Goal: Information Seeking & Learning: Learn about a topic

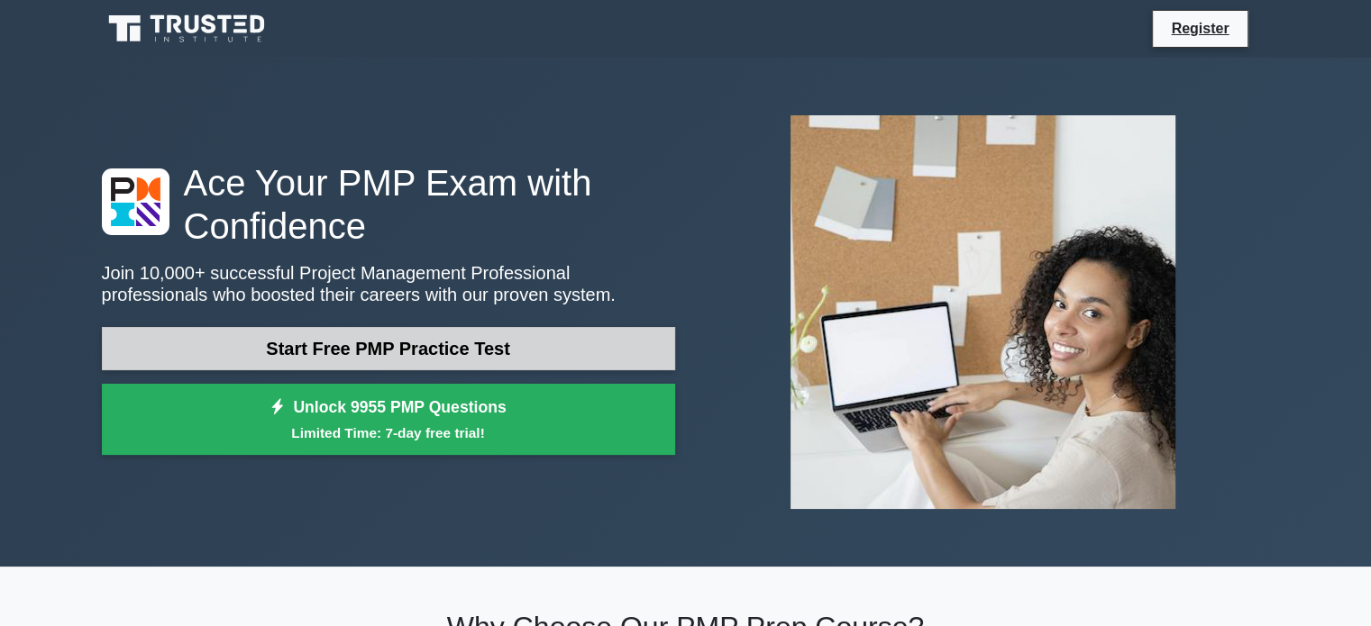
click at [401, 339] on link "Start Free PMP Practice Test" at bounding box center [388, 348] width 573 height 43
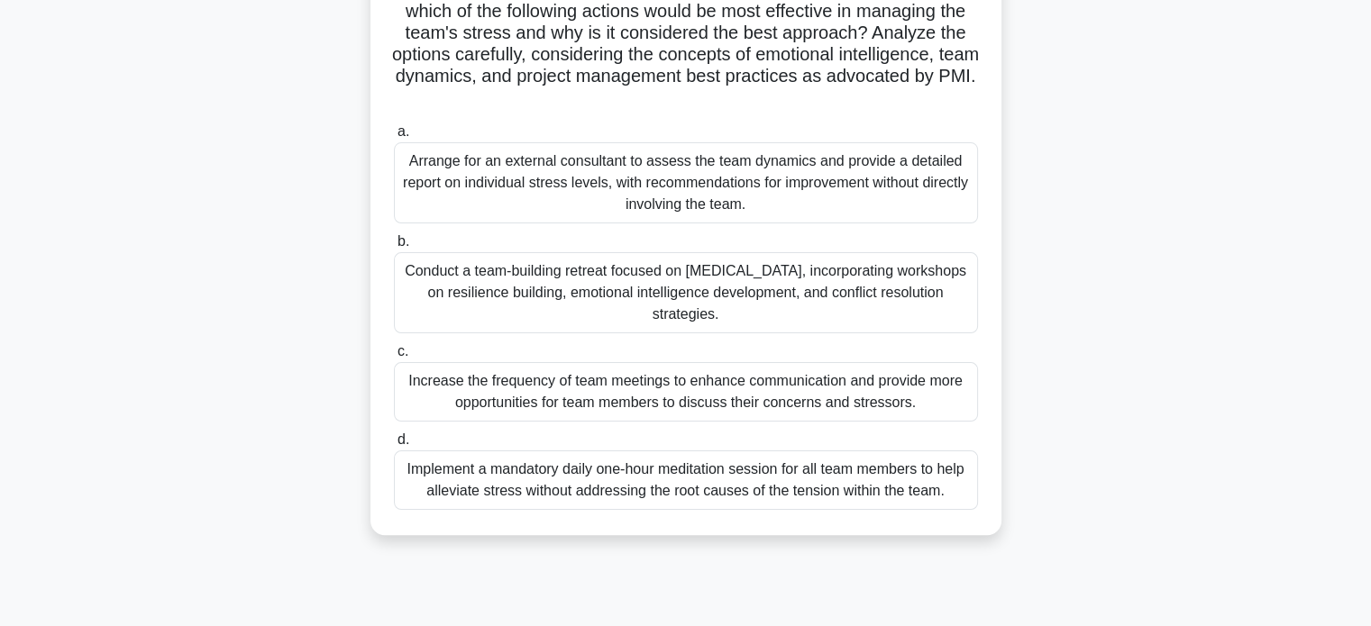
scroll to position [347, 0]
click at [562, 292] on div "Conduct a team-building retreat focused on stress management, incorporating wor…" at bounding box center [686, 291] width 584 height 81
click at [394, 247] on input "b. Conduct a team-building retreat focused on stress management, incorporating …" at bounding box center [394, 241] width 0 height 12
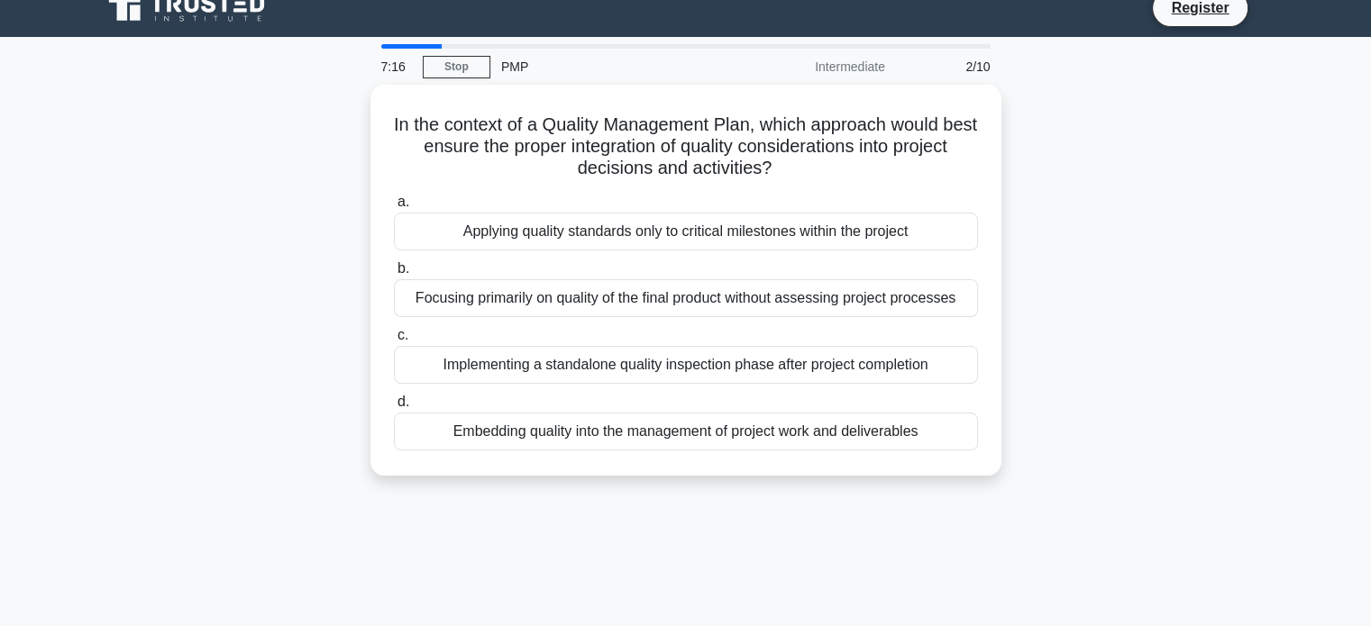
scroll to position [0, 0]
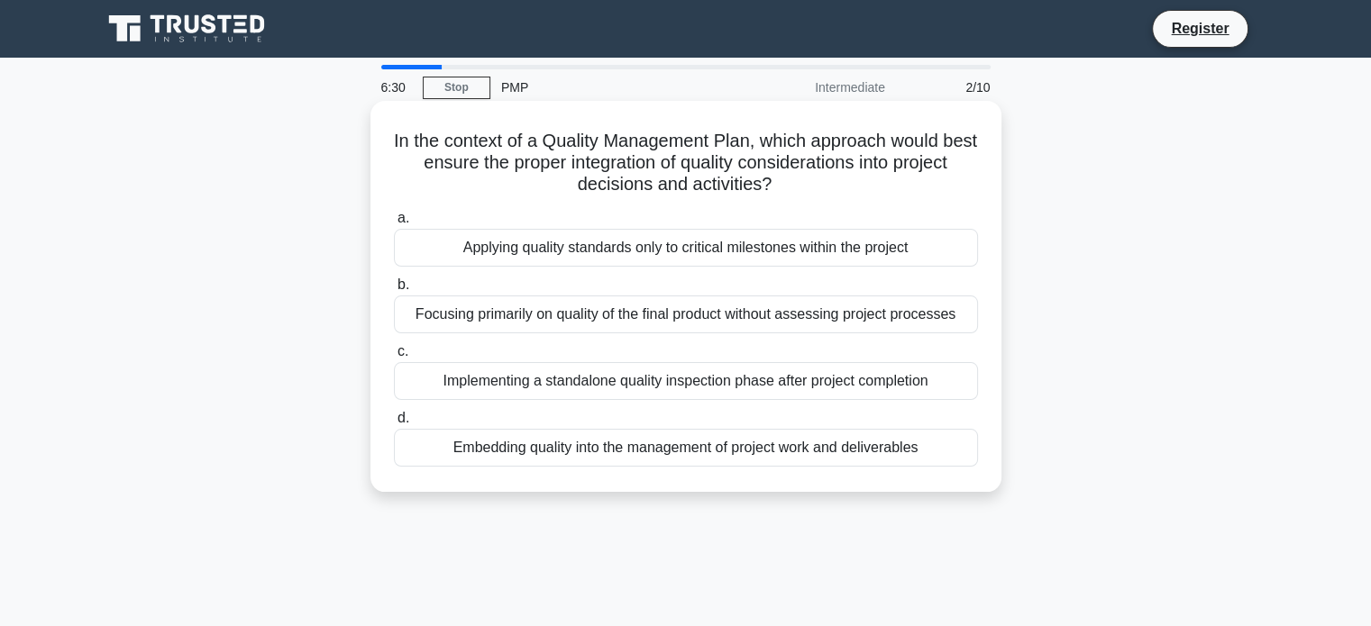
click at [690, 450] on div "Embedding quality into the management of project work and deliverables" at bounding box center [686, 448] width 584 height 38
click at [394, 424] on input "d. Embedding quality into the management of project work and deliverables" at bounding box center [394, 419] width 0 height 12
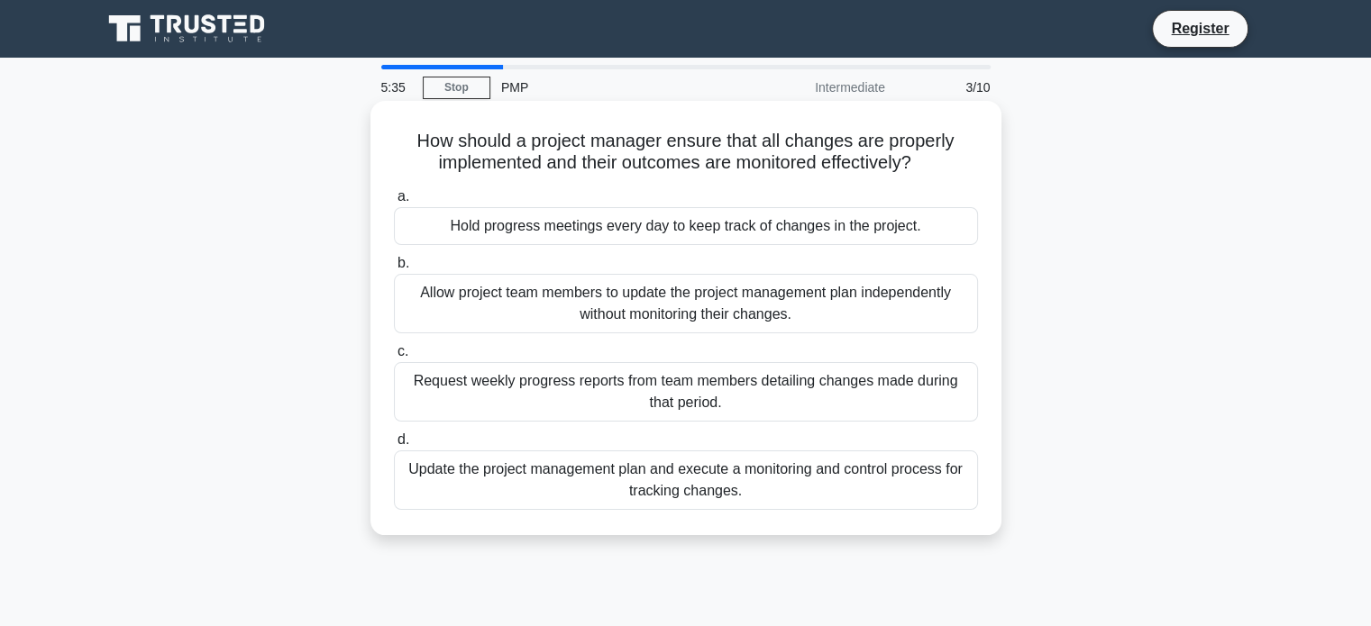
click at [671, 479] on div "Update the project management plan and execute a monitoring and control process…" at bounding box center [686, 480] width 584 height 59
click at [394, 446] on input "d. Update the project management plan and execute a monitoring and control proc…" at bounding box center [394, 440] width 0 height 12
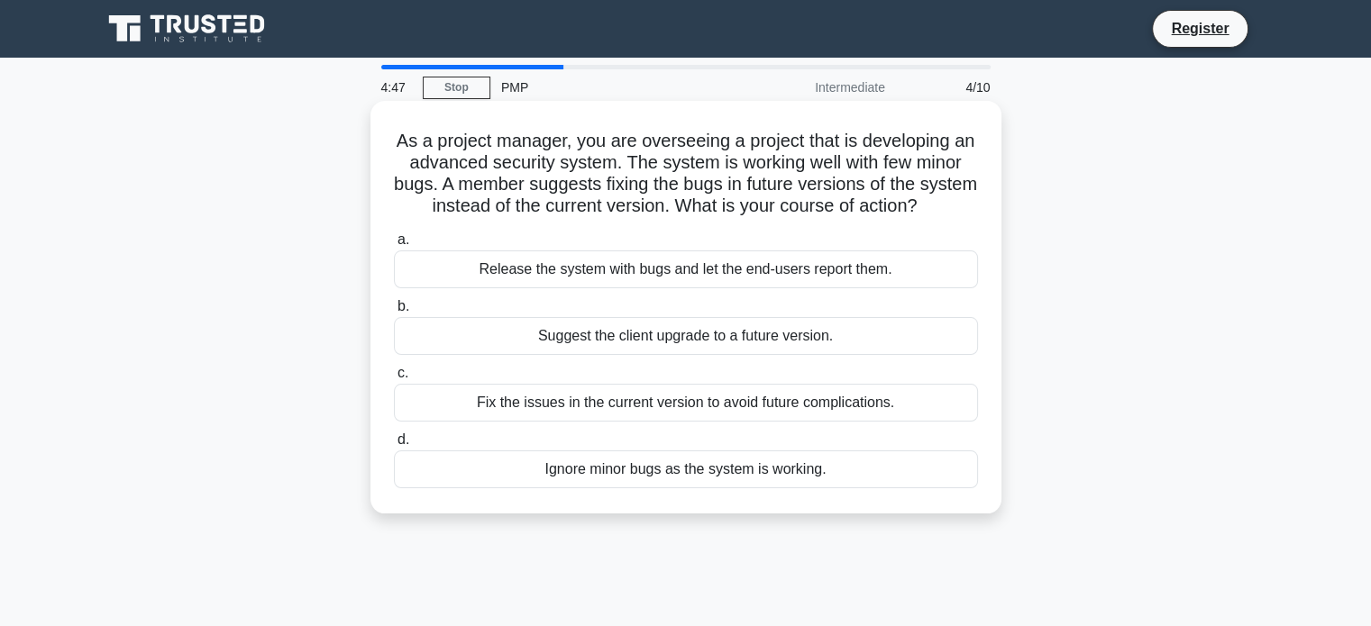
click at [696, 355] on div "Suggest the client upgrade to a future version." at bounding box center [686, 336] width 584 height 38
click at [394, 313] on input "b. Suggest the client upgrade to a future version." at bounding box center [394, 307] width 0 height 12
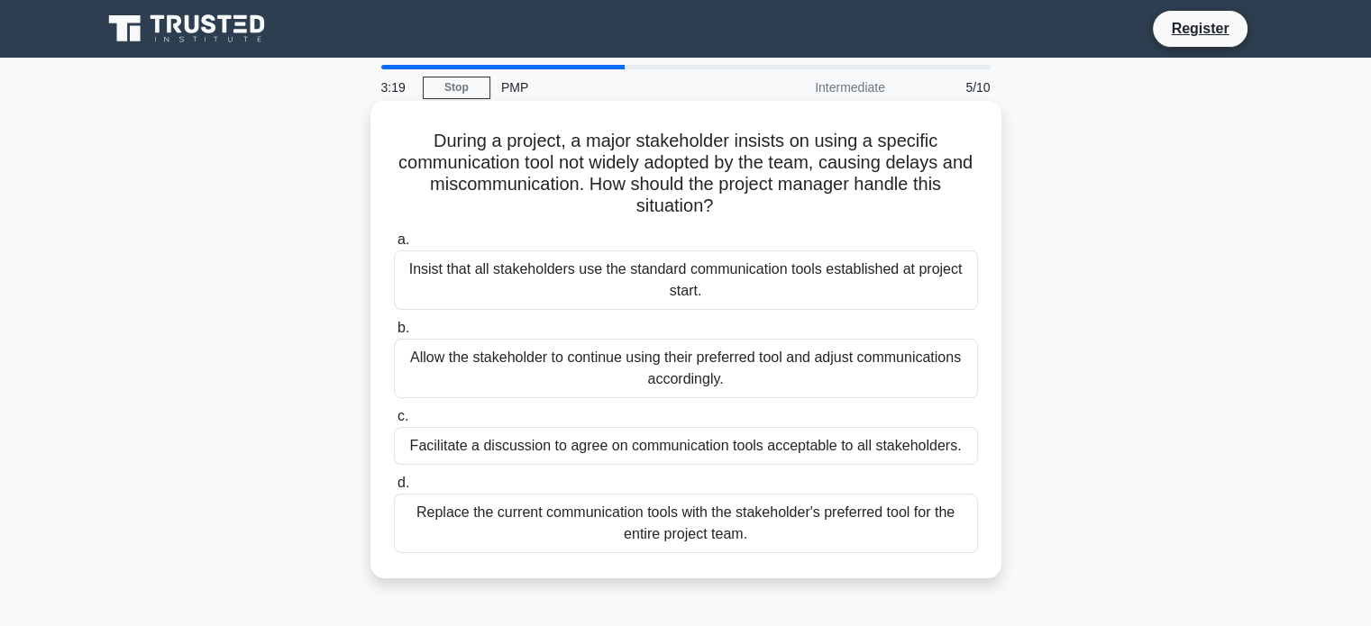
click at [682, 371] on div "Allow the stakeholder to continue using their preferred tool and adjust communi…" at bounding box center [686, 368] width 584 height 59
click at [394, 334] on input "b. Allow the stakeholder to continue using their preferred tool and adjust comm…" at bounding box center [394, 329] width 0 height 12
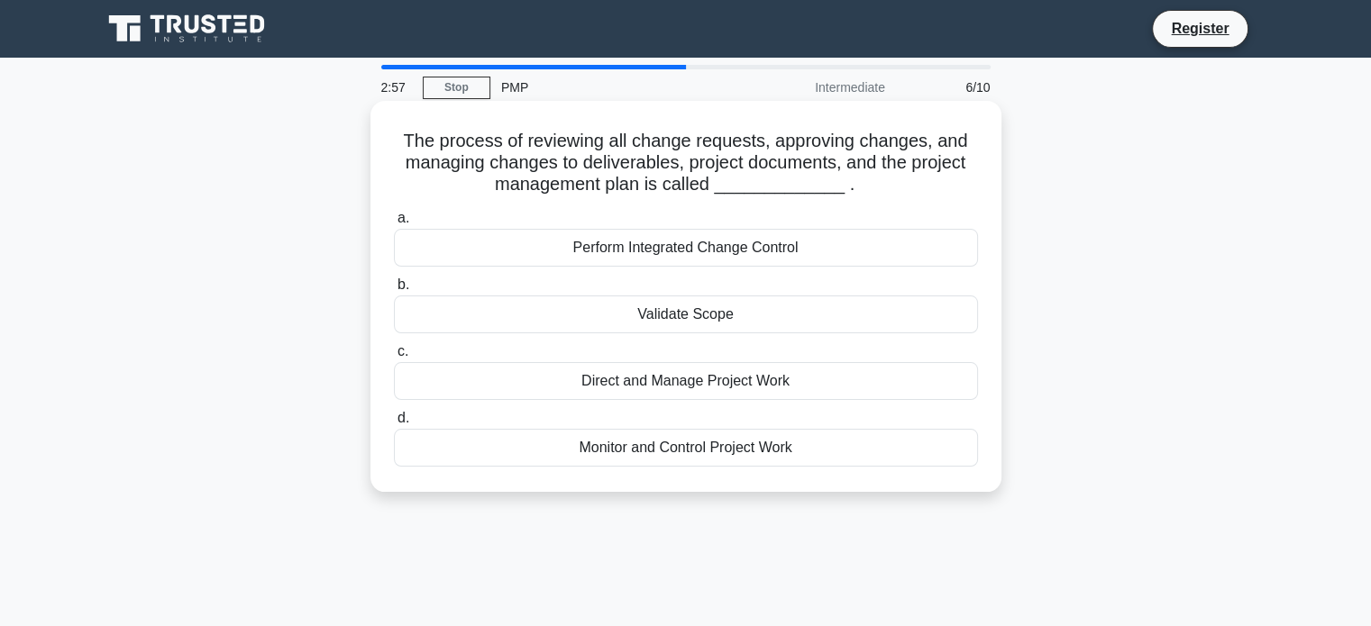
click at [678, 385] on div "Direct and Manage Project Work" at bounding box center [686, 381] width 584 height 38
click at [394, 358] on input "c. Direct and Manage Project Work" at bounding box center [394, 352] width 0 height 12
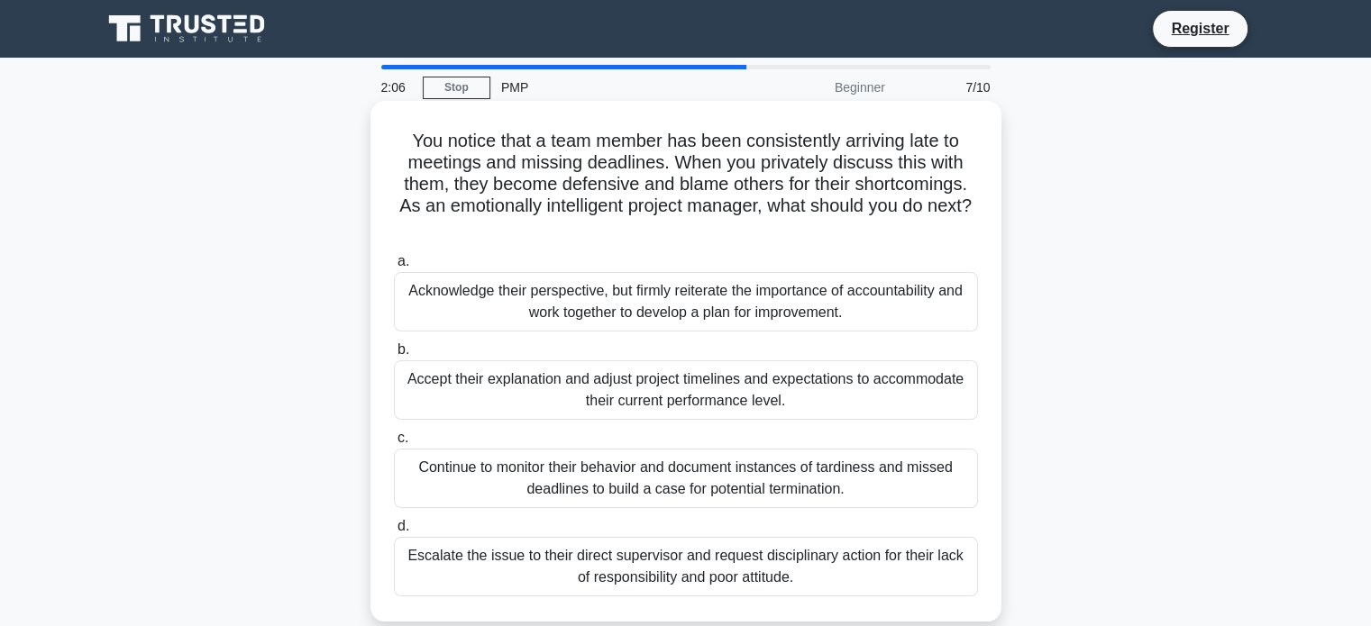
click at [781, 309] on div "Acknowledge their perspective, but firmly reiterate the importance of accountab…" at bounding box center [686, 301] width 584 height 59
click at [394, 268] on input "a. Acknowledge their perspective, but firmly reiterate the importance of accoun…" at bounding box center [394, 262] width 0 height 12
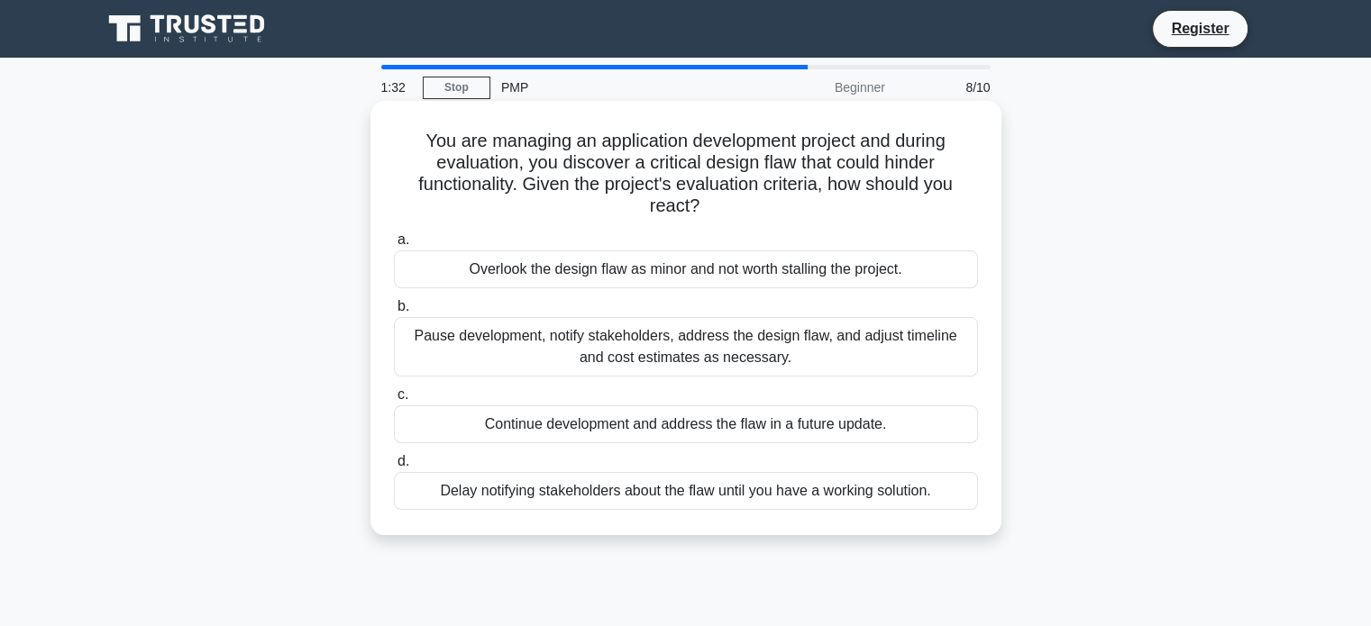
click at [724, 431] on div "Continue development and address the flaw in a future update." at bounding box center [686, 424] width 584 height 38
click at [394, 401] on input "c. Continue development and address the flaw in a future update." at bounding box center [394, 395] width 0 height 12
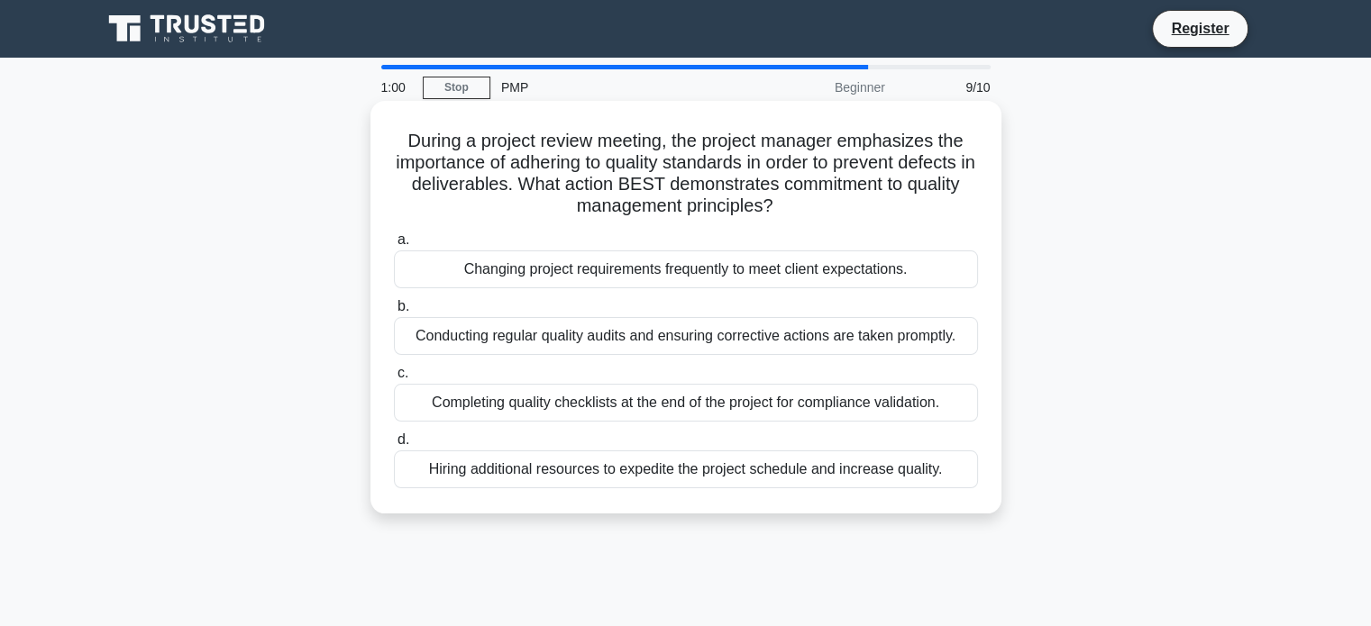
click at [625, 336] on div "Conducting regular quality audits and ensuring corrective actions are taken pro…" at bounding box center [686, 336] width 584 height 38
click at [394, 313] on input "b. Conducting regular quality audits and ensuring corrective actions are taken …" at bounding box center [394, 307] width 0 height 12
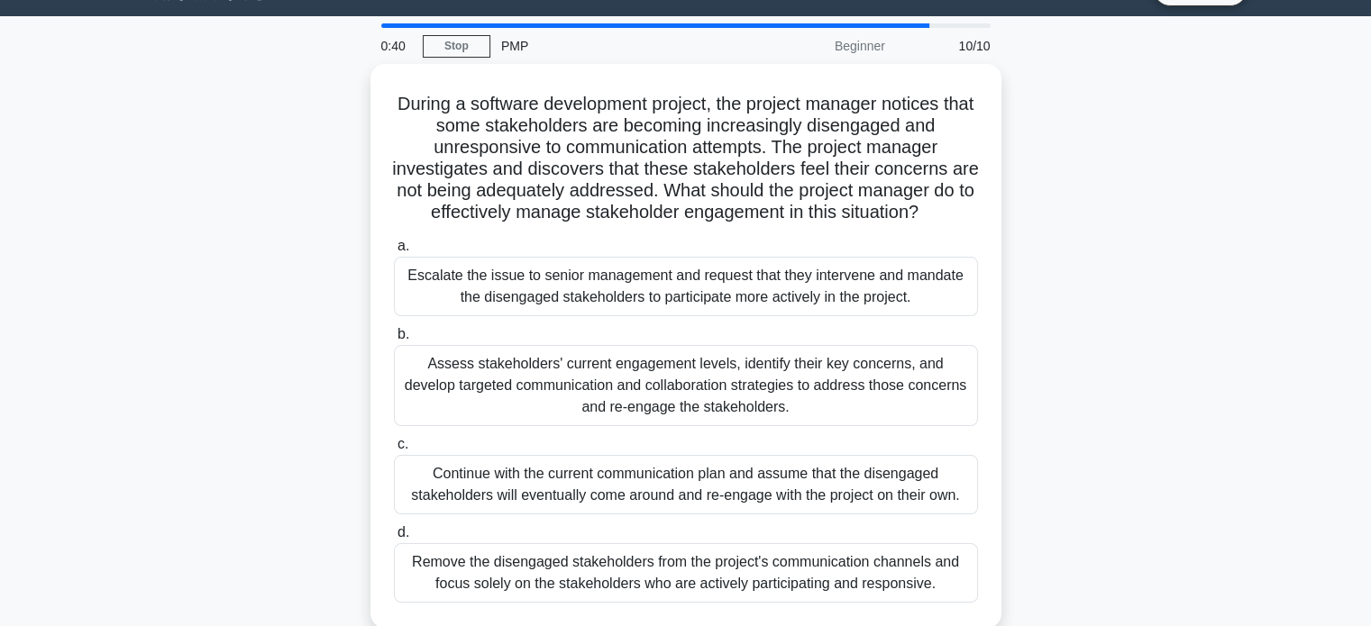
scroll to position [50, 0]
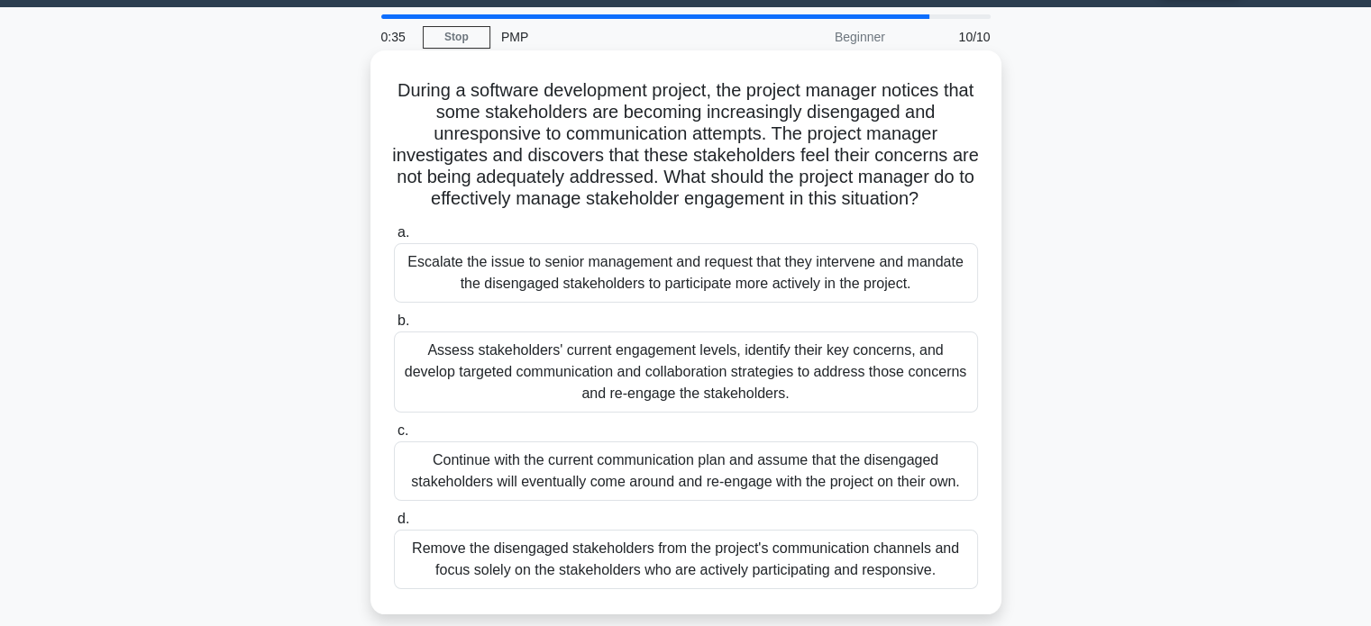
click at [686, 352] on div "Assess stakeholders' current engagement levels, identify their key concerns, an…" at bounding box center [686, 372] width 584 height 81
click at [394, 327] on input "b. Assess stakeholders' current engagement levels, identify their key concerns,…" at bounding box center [394, 321] width 0 height 12
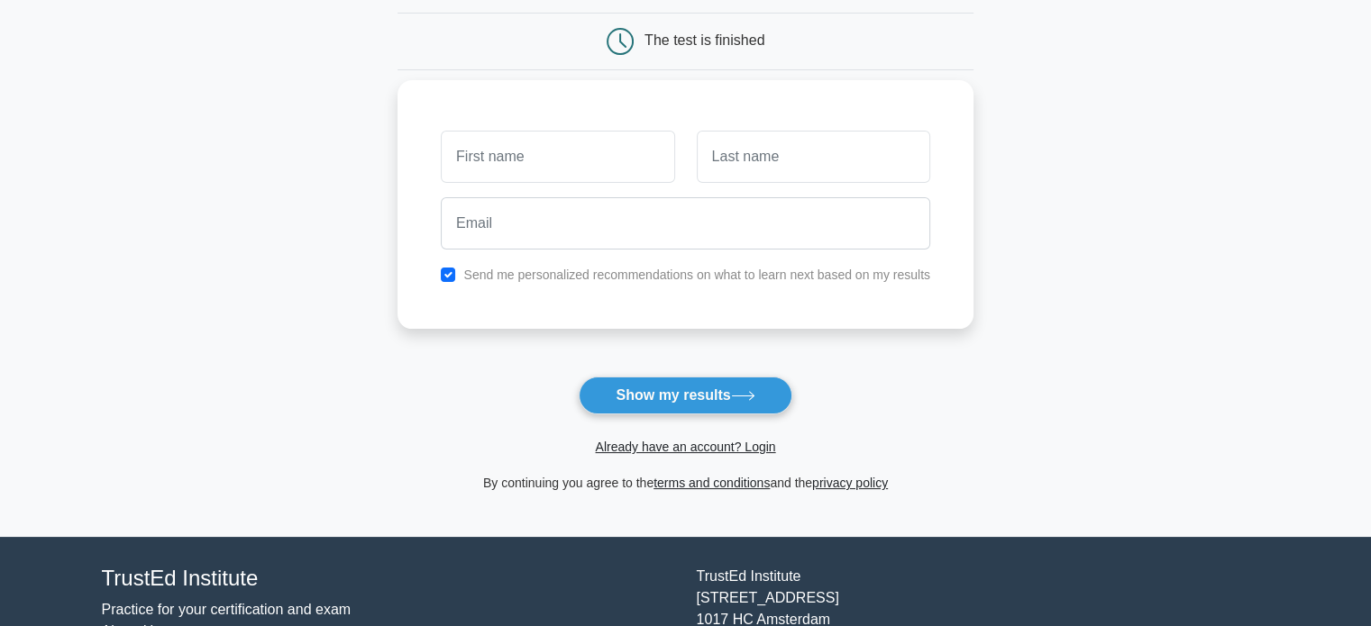
scroll to position [173, 0]
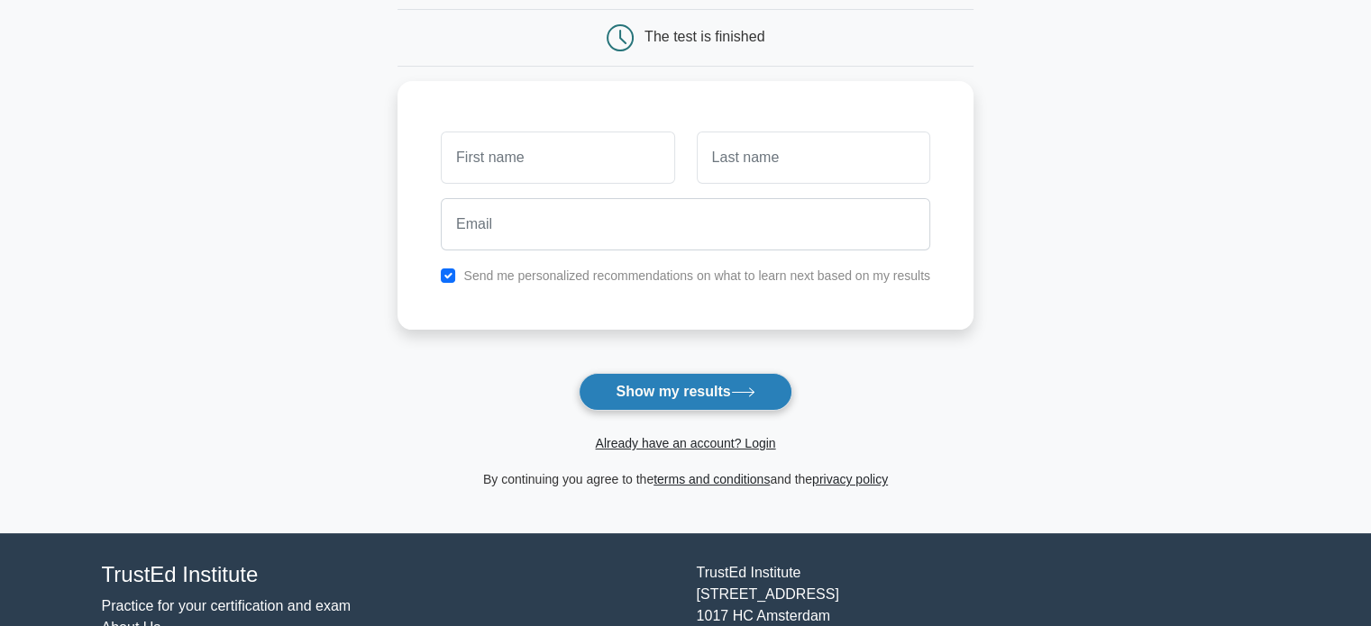
click at [667, 392] on button "Show my results" at bounding box center [684, 392] width 213 height 38
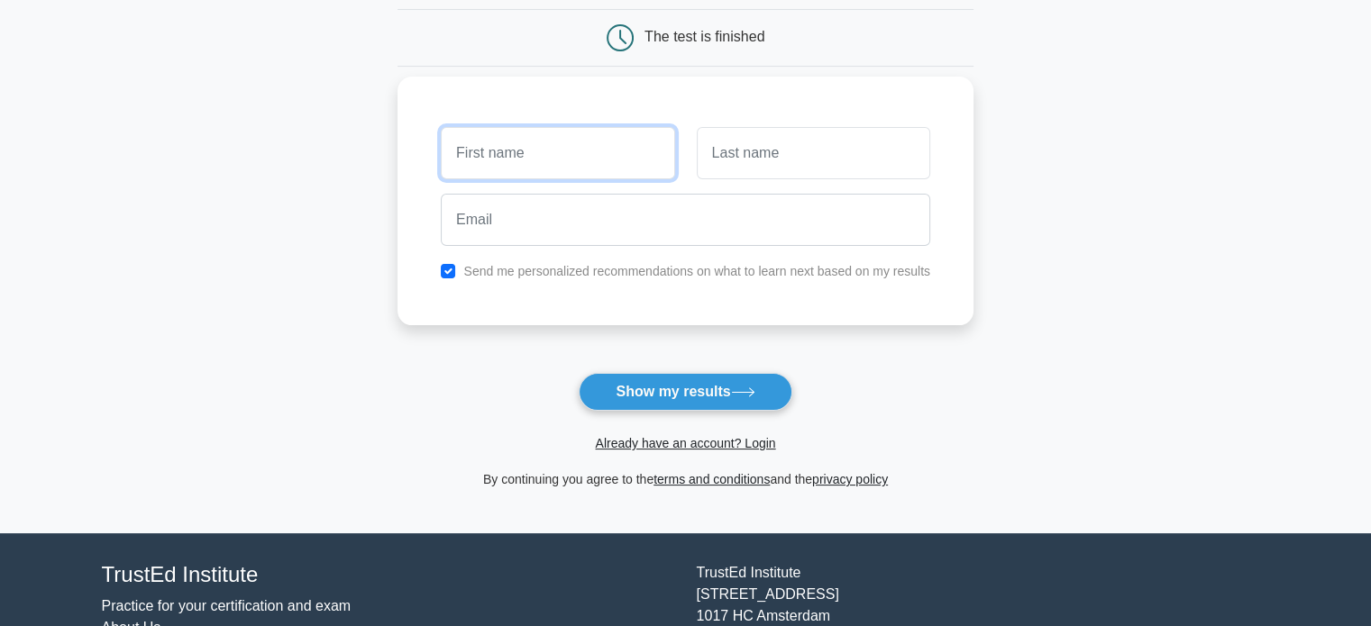
click at [485, 150] on input "text" at bounding box center [557, 153] width 233 height 52
type input "moussa"
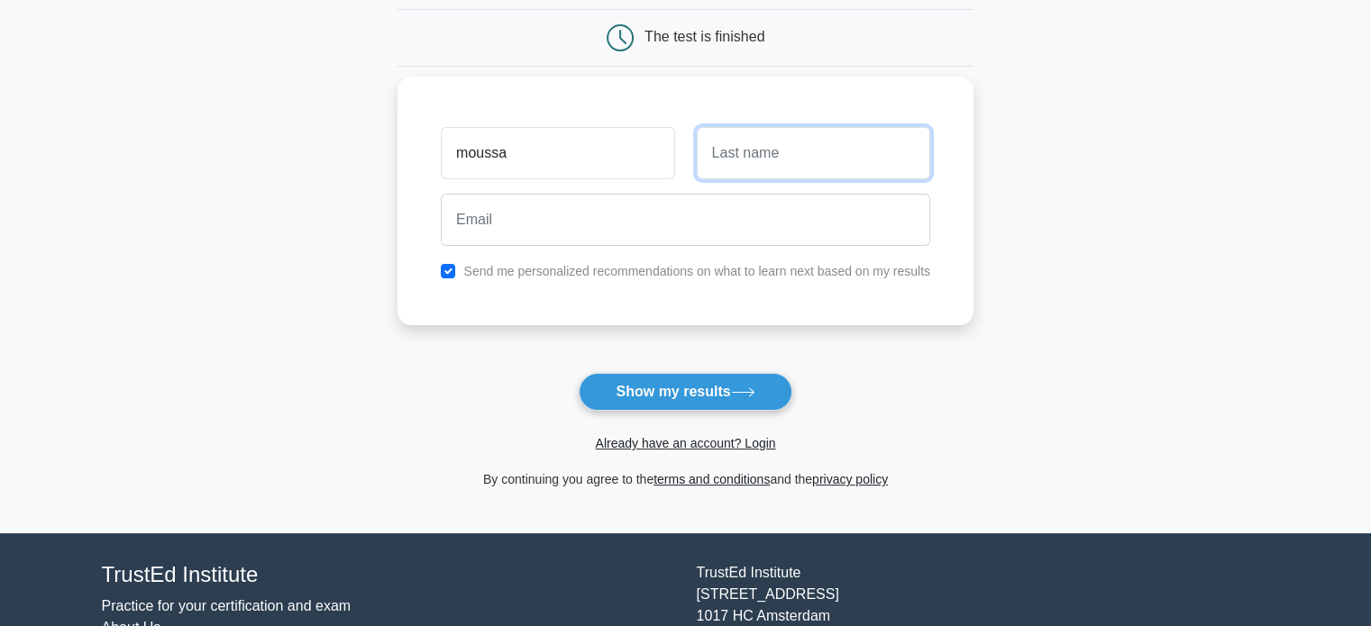
click at [720, 153] on input "text" at bounding box center [813, 153] width 233 height 52
type input "togola"
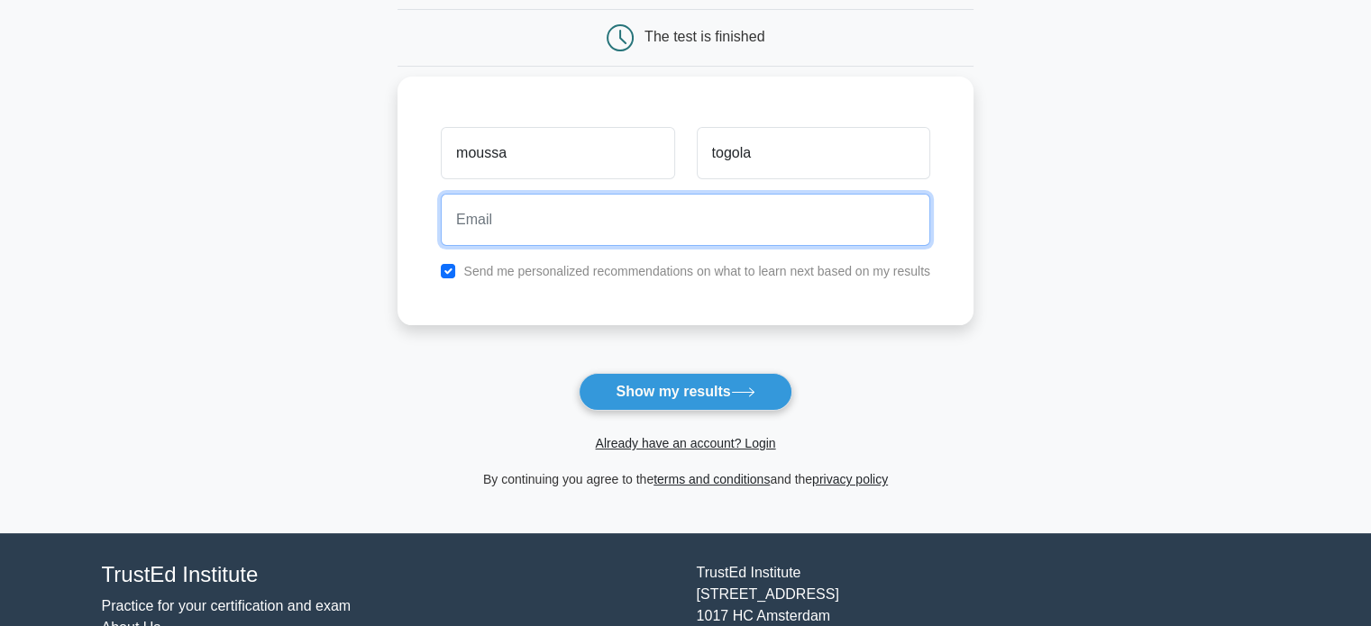
click at [634, 227] on input "email" at bounding box center [685, 220] width 489 height 52
type input "moussatogola97.ing@gmail.com"
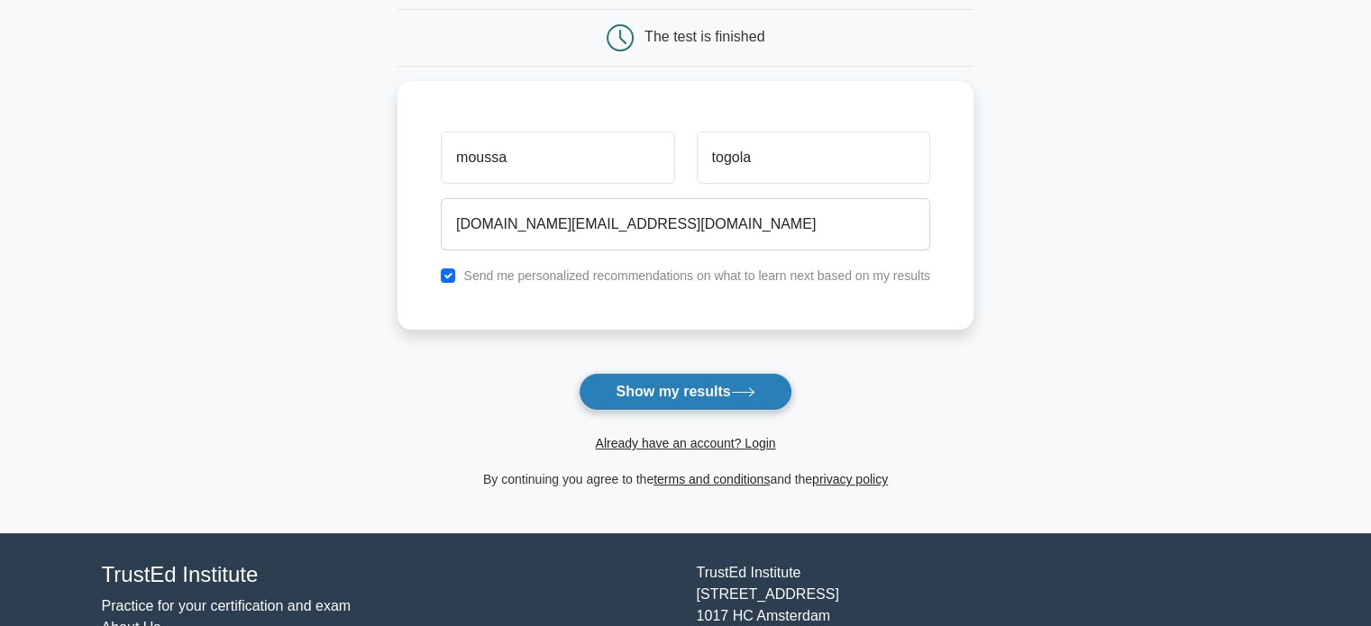
click at [684, 392] on button "Show my results" at bounding box center [684, 392] width 213 height 38
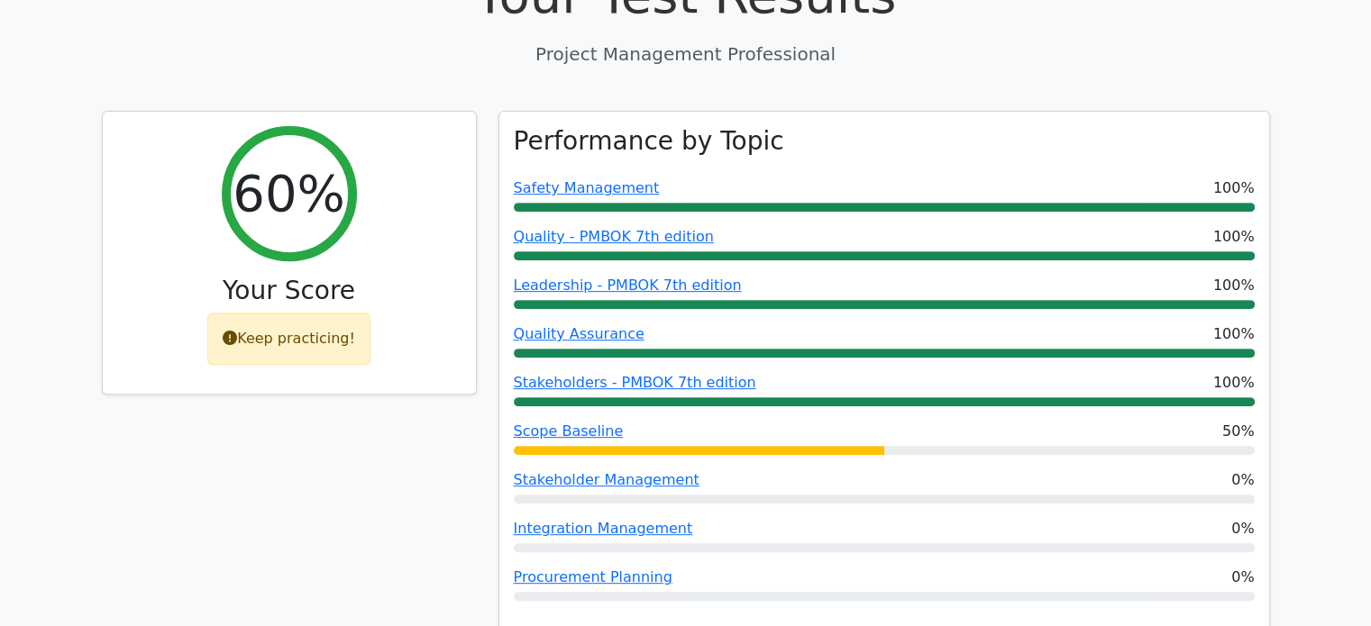
scroll to position [706, 0]
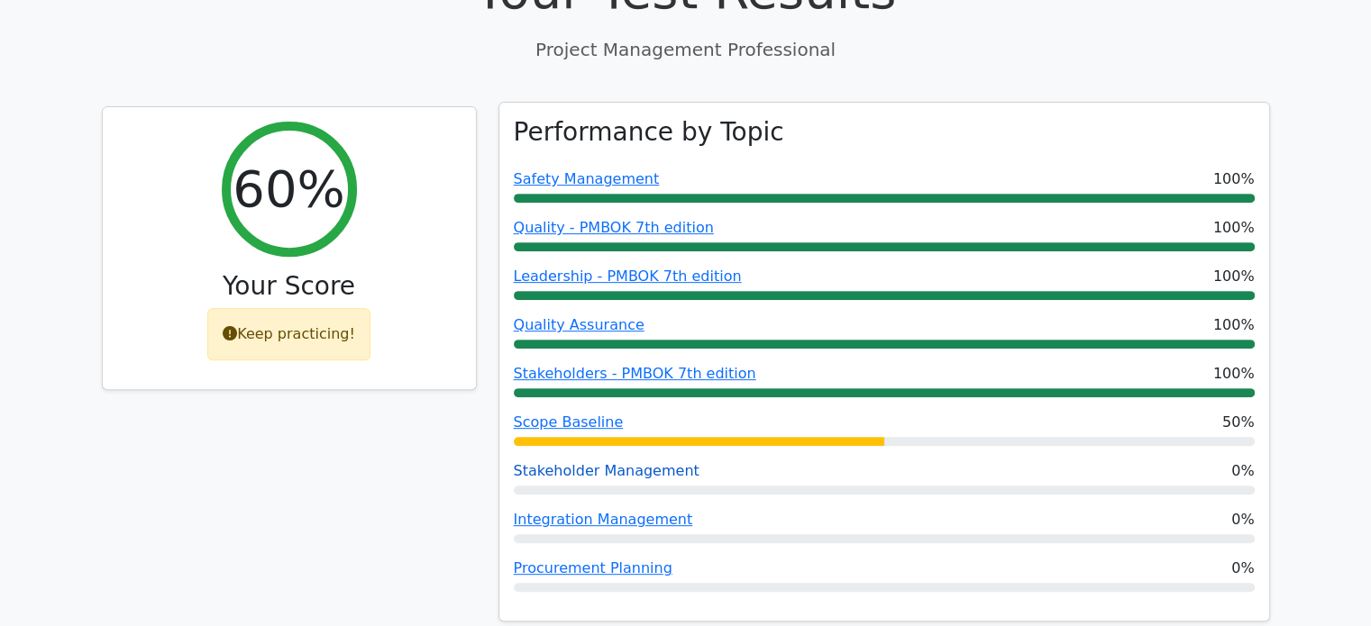
click at [658, 462] on link "Stakeholder Management" at bounding box center [607, 470] width 186 height 17
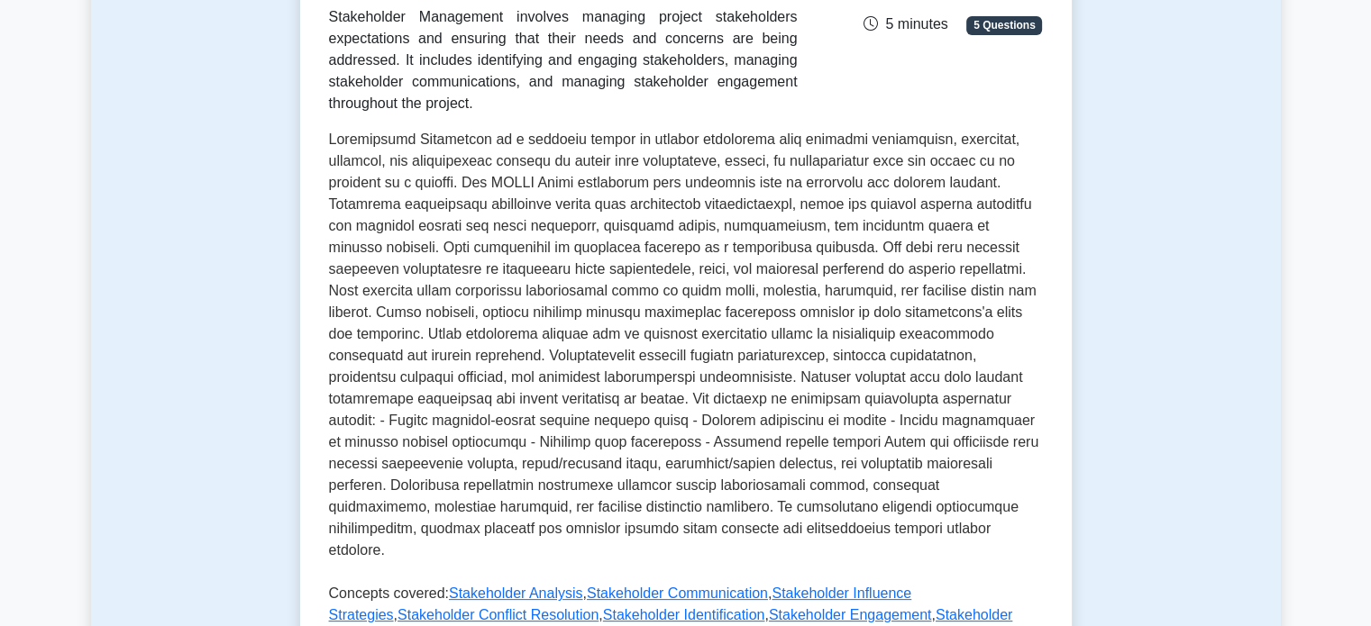
scroll to position [338, 0]
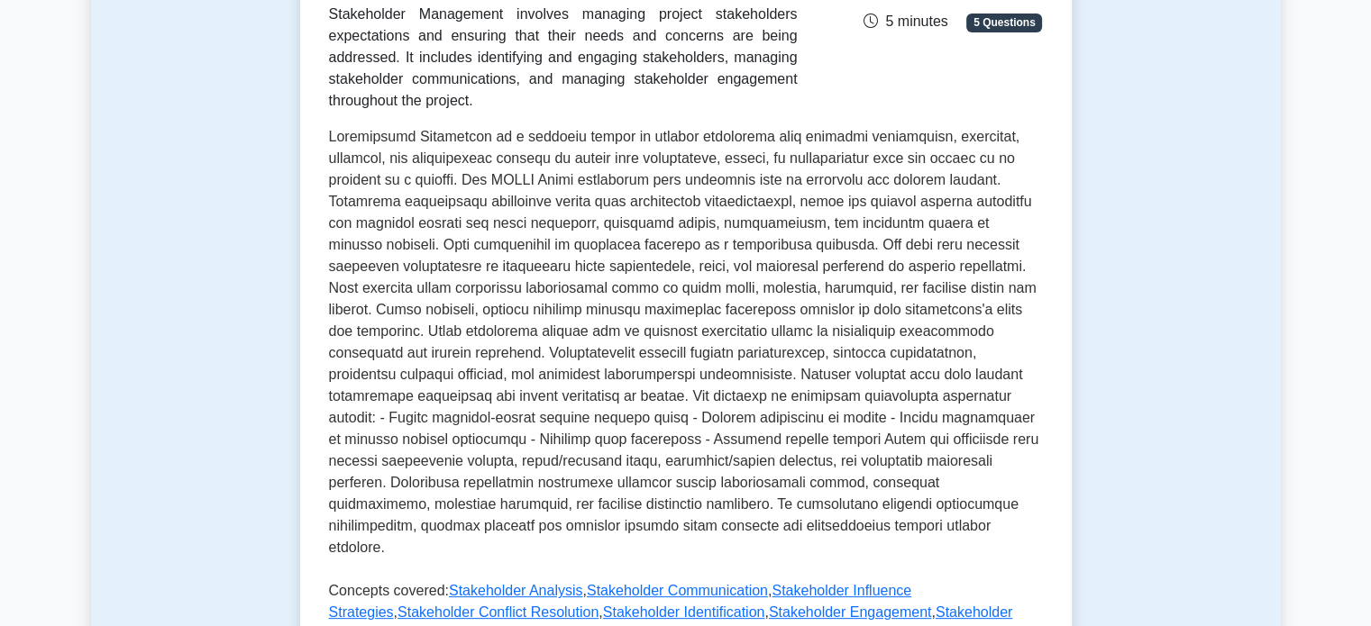
click at [821, 359] on p at bounding box center [686, 346] width 714 height 440
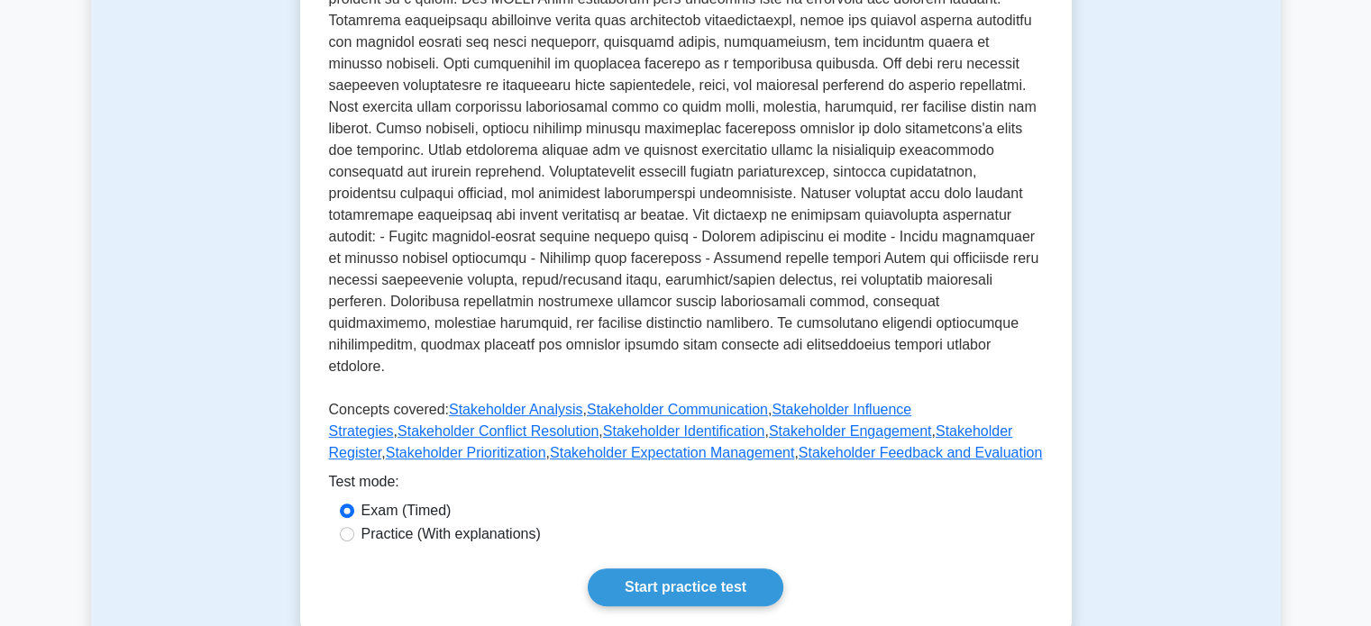
scroll to position [523, 0]
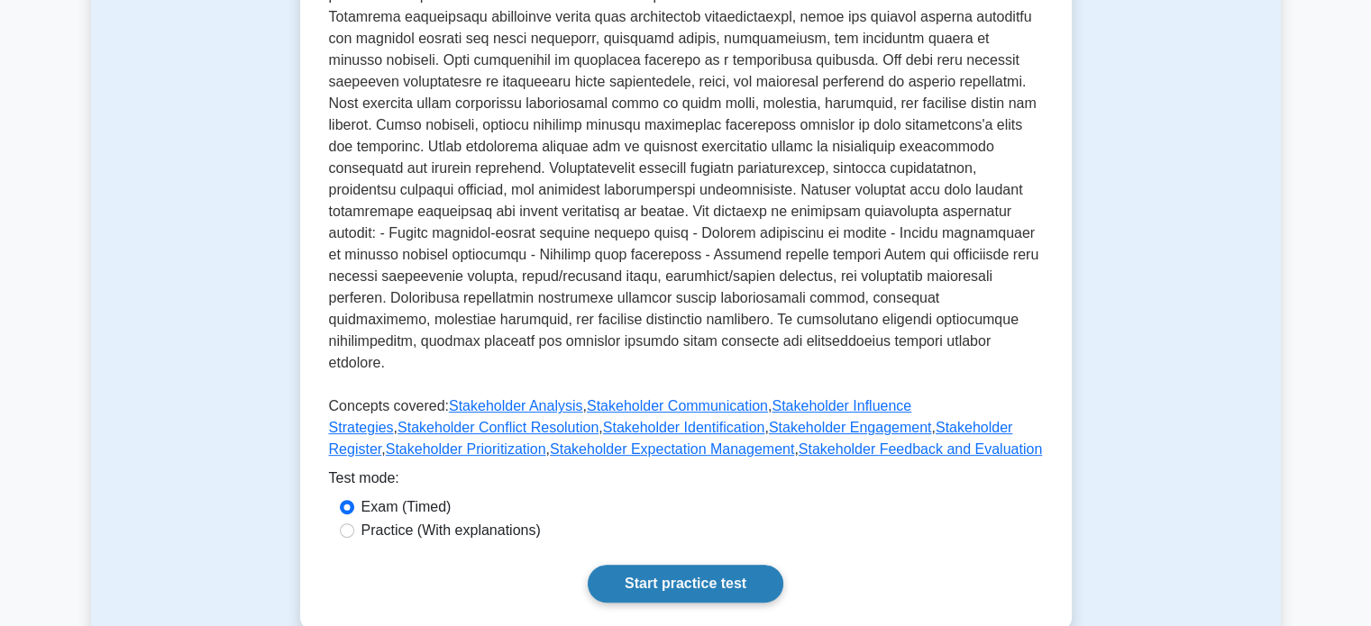
click at [682, 565] on link "Start practice test" at bounding box center [685, 584] width 196 height 38
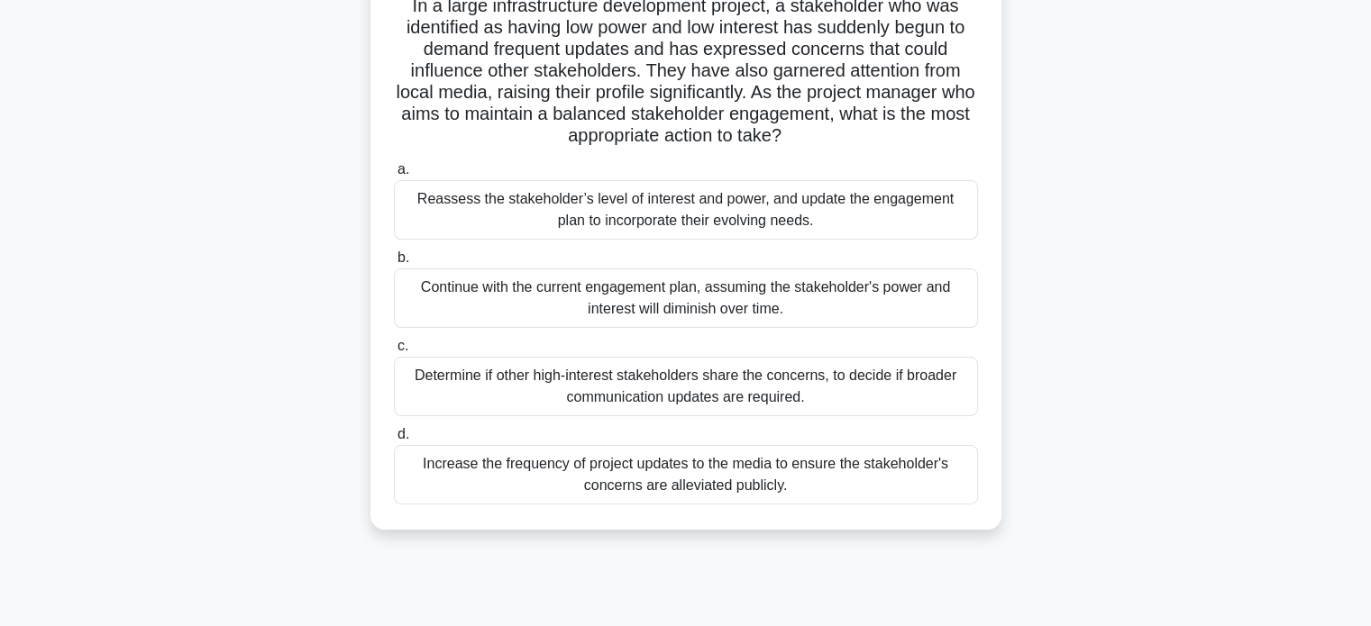
scroll to position [133, 0]
click at [740, 393] on div "Determine if other high-interest stakeholders share the concerns, to decide if …" at bounding box center [686, 388] width 584 height 59
click at [394, 354] on input "c. Determine if other high-interest stakeholders share the concerns, to decide …" at bounding box center [394, 348] width 0 height 12
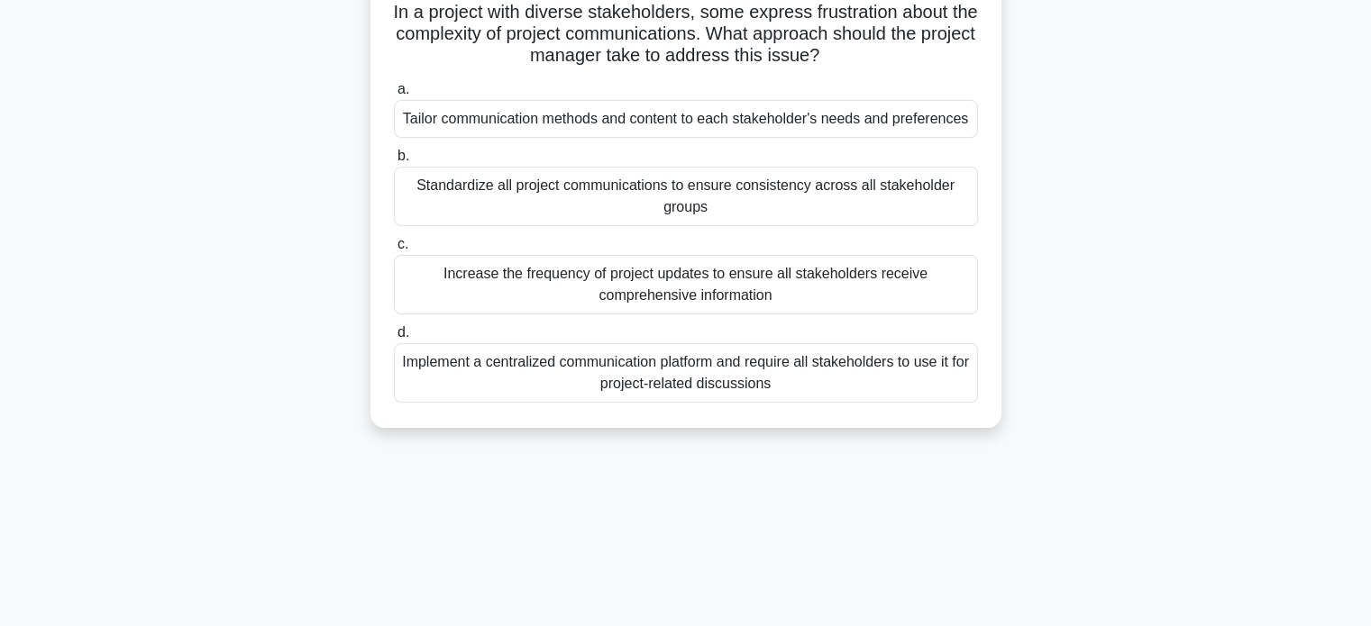
scroll to position [0, 0]
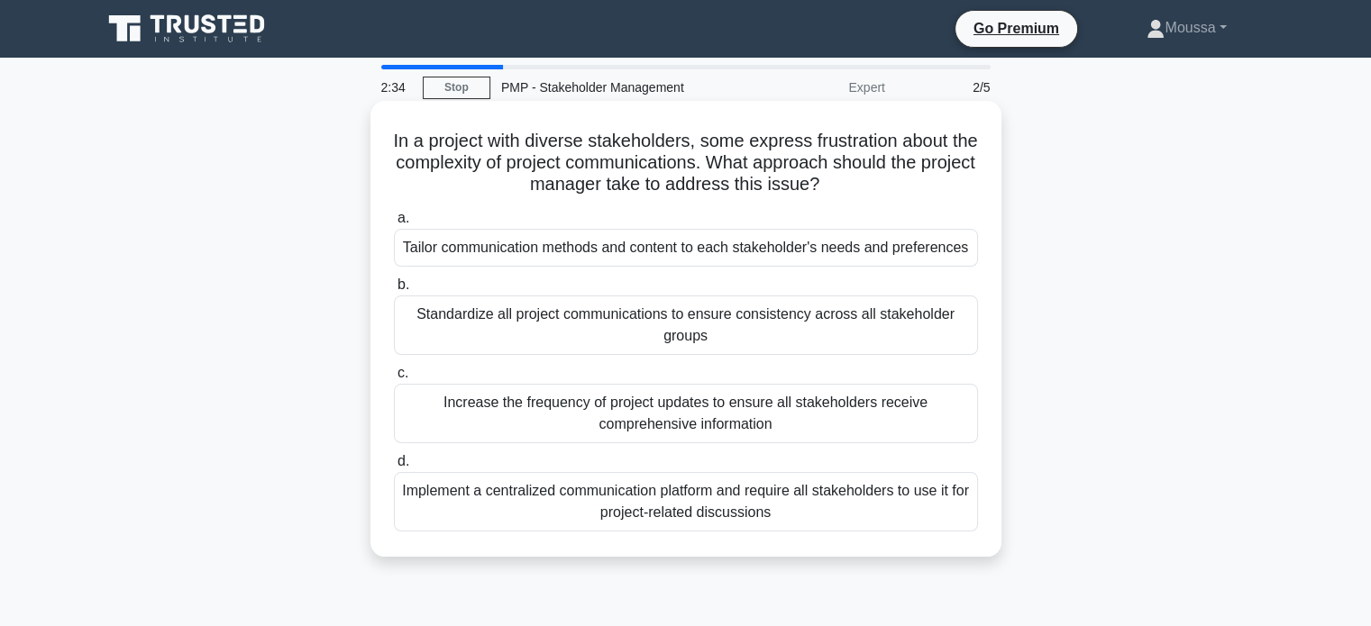
click at [667, 251] on div "Tailor communication methods and content to each stakeholder's needs and prefer…" at bounding box center [686, 248] width 584 height 38
click at [394, 224] on input "a. Tailor communication methods and content to each stakeholder's needs and pre…" at bounding box center [394, 219] width 0 height 12
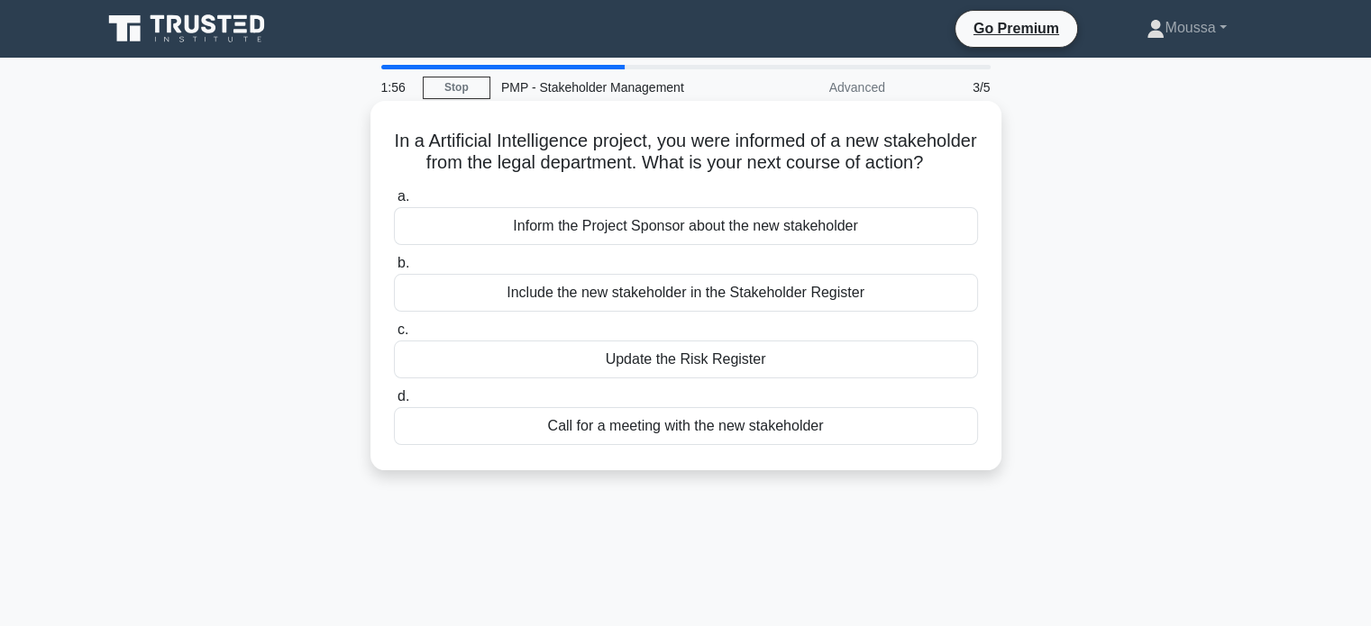
click at [656, 312] on div "Include the new stakeholder in the Stakeholder Register" at bounding box center [686, 293] width 584 height 38
click at [394, 269] on input "b. Include the new stakeholder in the Stakeholder Register" at bounding box center [394, 264] width 0 height 12
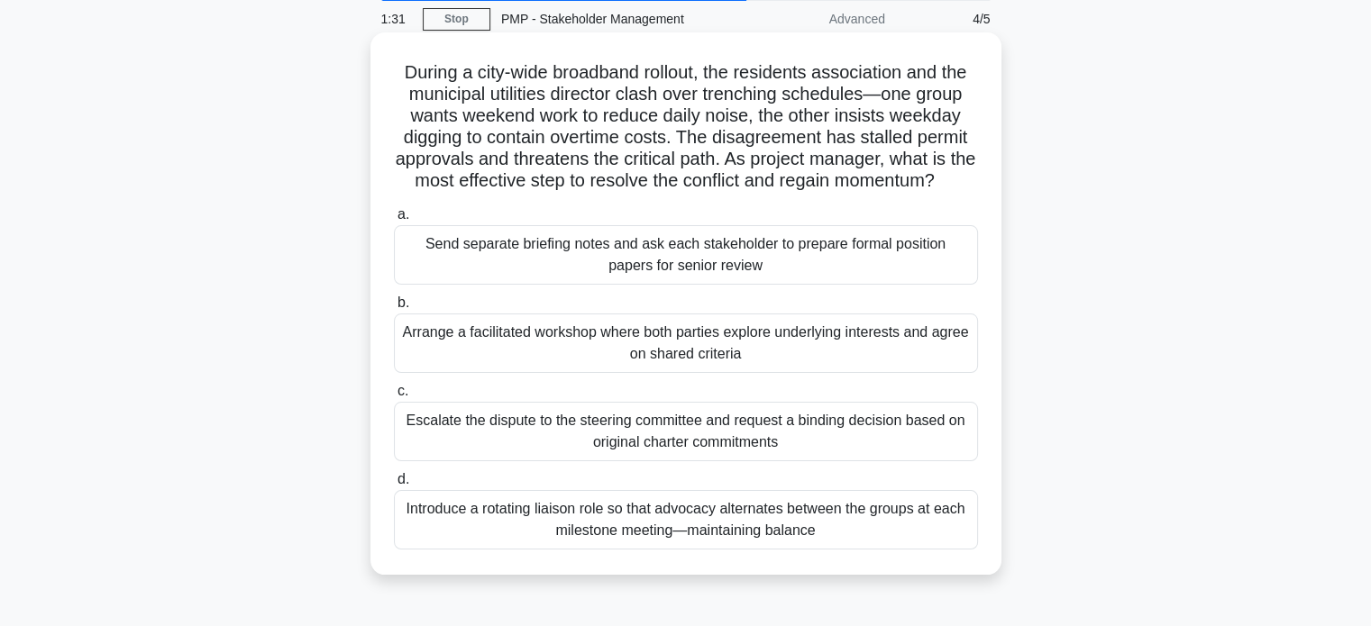
scroll to position [72, 0]
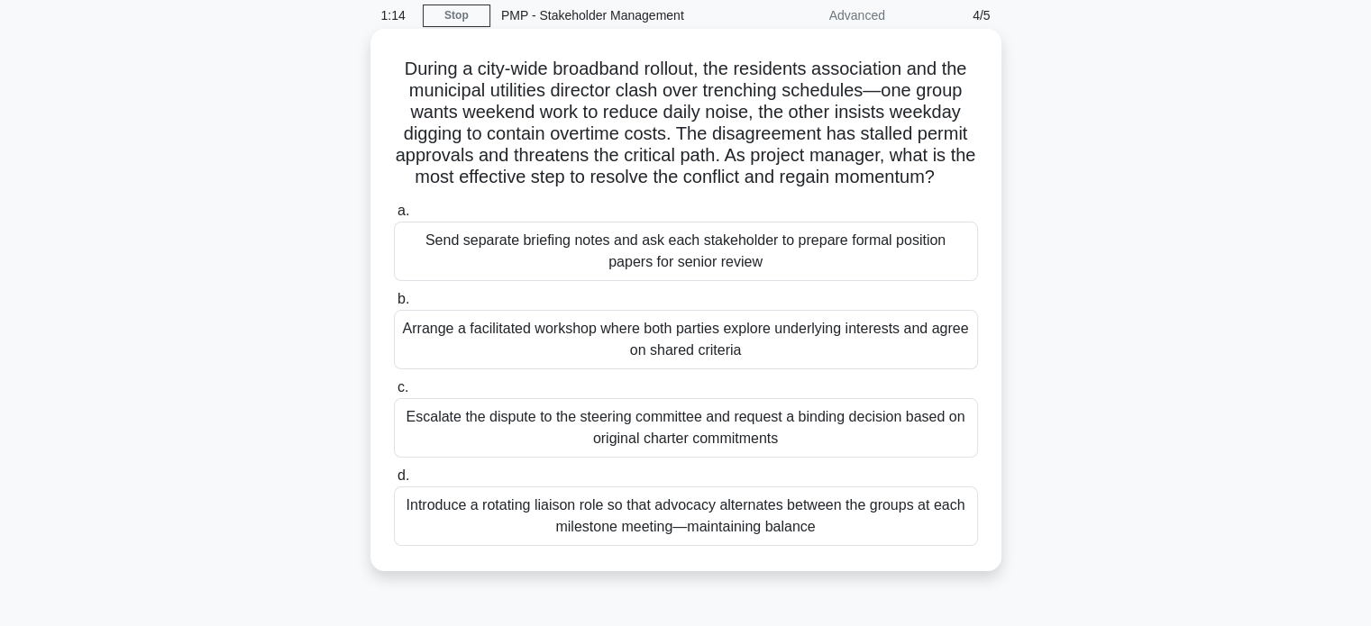
click at [706, 367] on div "Arrange a facilitated workshop where both parties explore underlying interests …" at bounding box center [686, 339] width 584 height 59
click at [394, 305] on input "b. Arrange a facilitated workshop where both parties explore underlying interes…" at bounding box center [394, 300] width 0 height 12
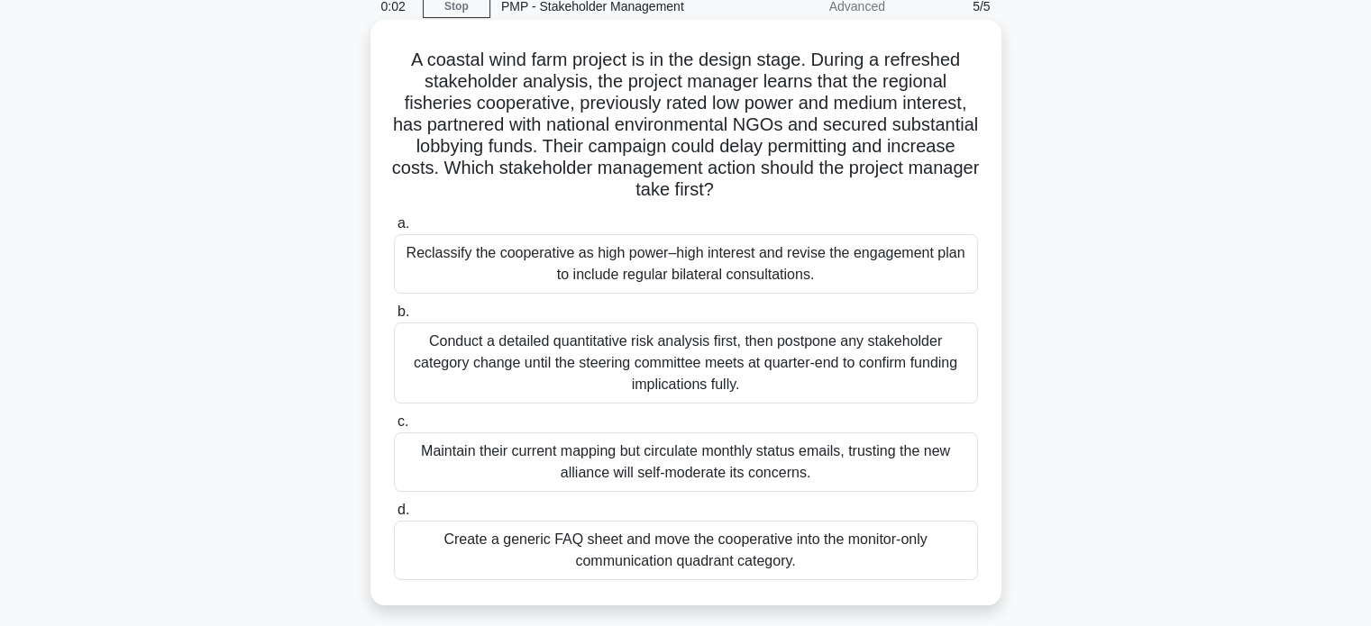
scroll to position [83, 0]
click at [691, 363] on div "Conduct a detailed quantitative risk analysis first, then postpone any stakehol…" at bounding box center [686, 361] width 584 height 81
click at [394, 316] on input "b. Conduct a detailed quantitative risk analysis first, then postpone any stake…" at bounding box center [394, 311] width 0 height 12
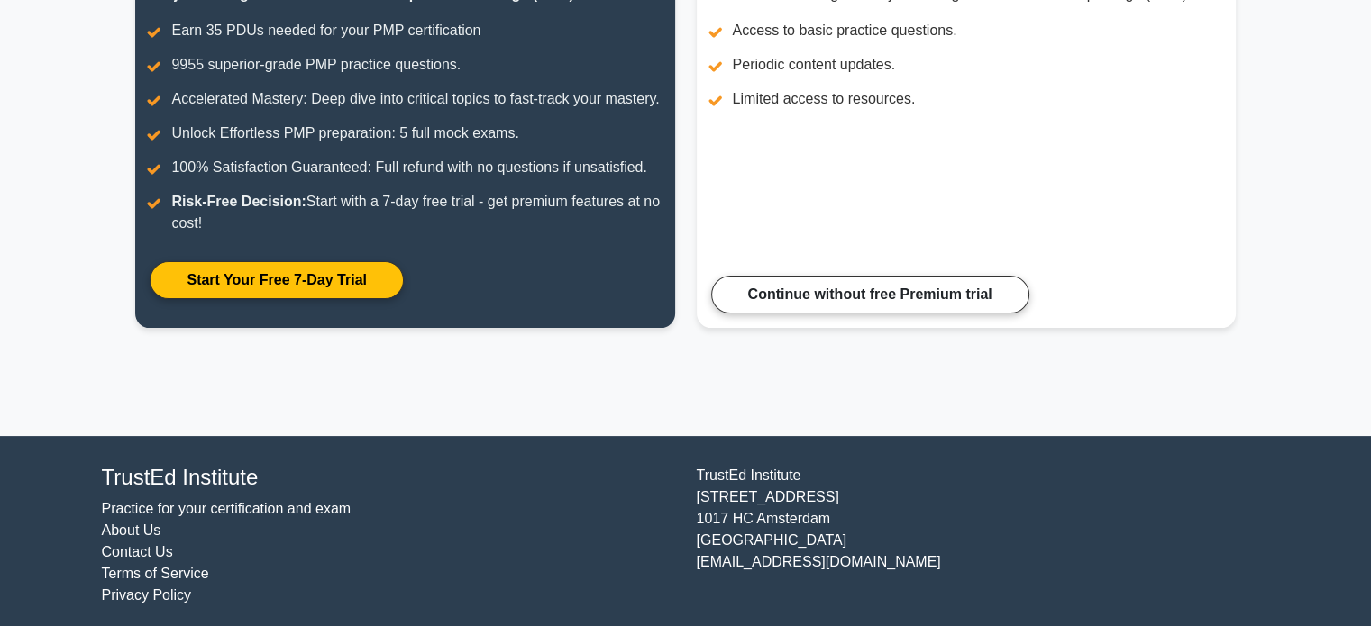
scroll to position [329, 0]
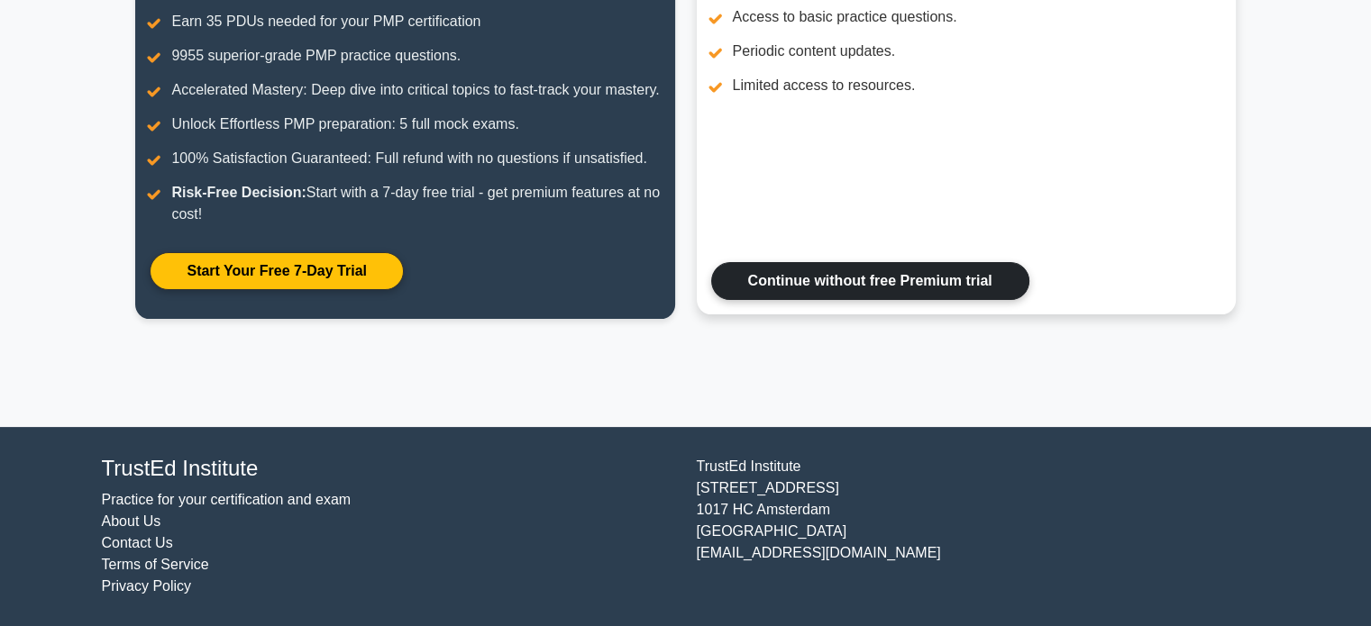
click at [834, 272] on link "Continue without free Premium trial" at bounding box center [870, 281] width 318 height 38
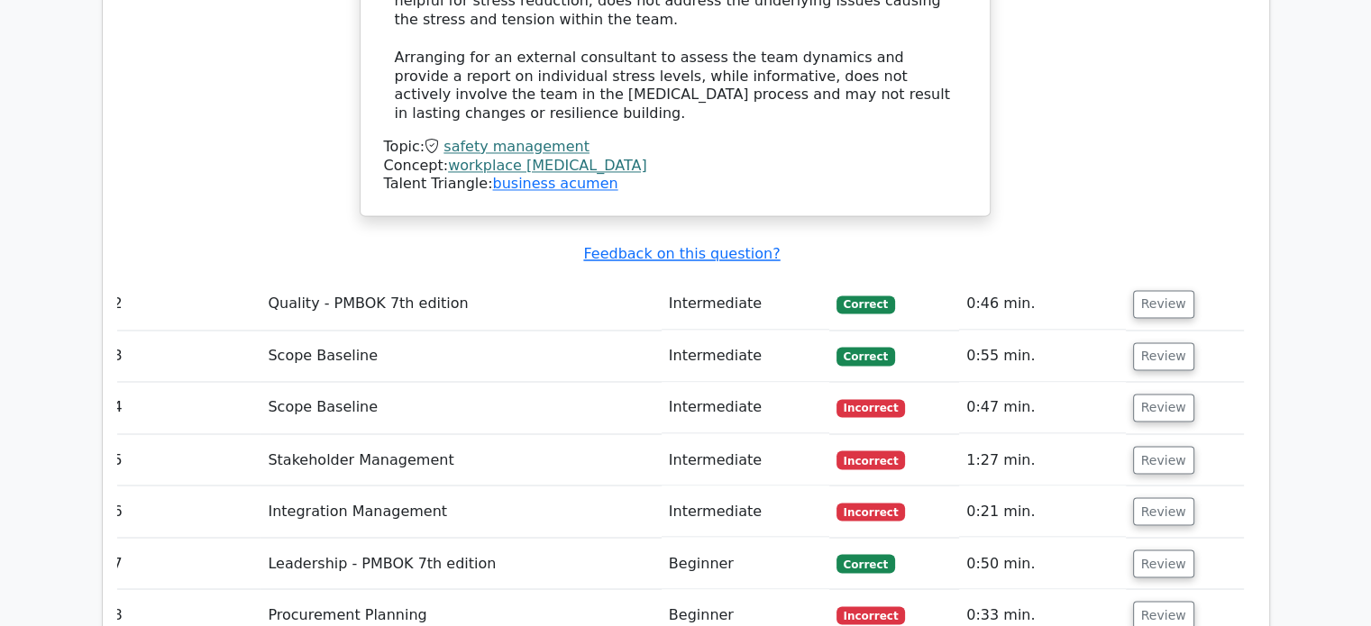
scroll to position [2970, 0]
click at [817, 486] on td "Intermediate" at bounding box center [745, 511] width 168 height 51
click at [1146, 497] on button "Review" at bounding box center [1163, 511] width 61 height 28
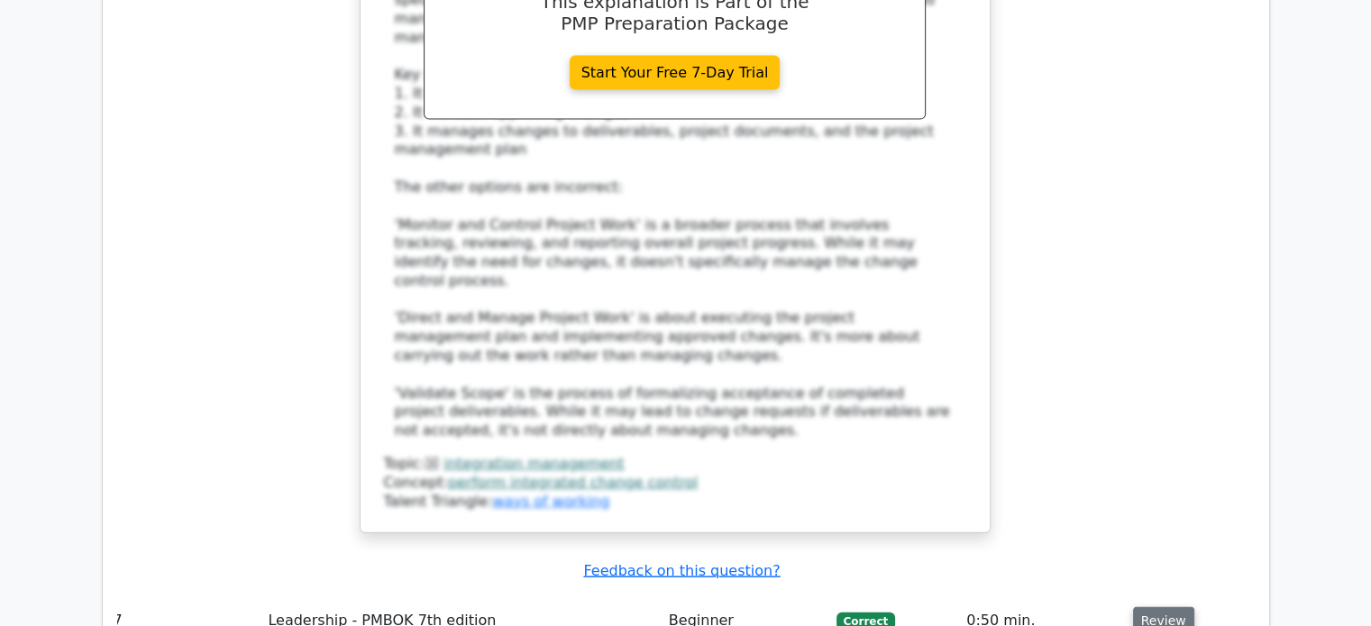
scroll to position [4007, 0]
click at [1143, 606] on button "Review" at bounding box center [1163, 620] width 61 height 28
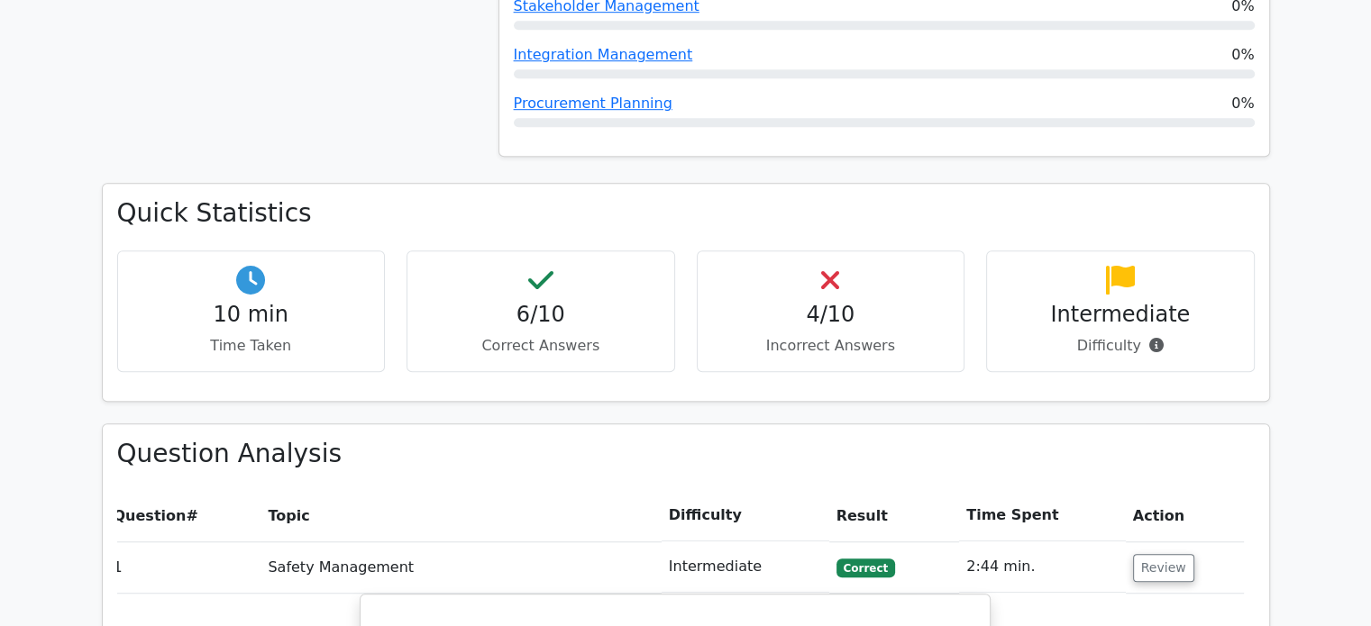
scroll to position [1174, 0]
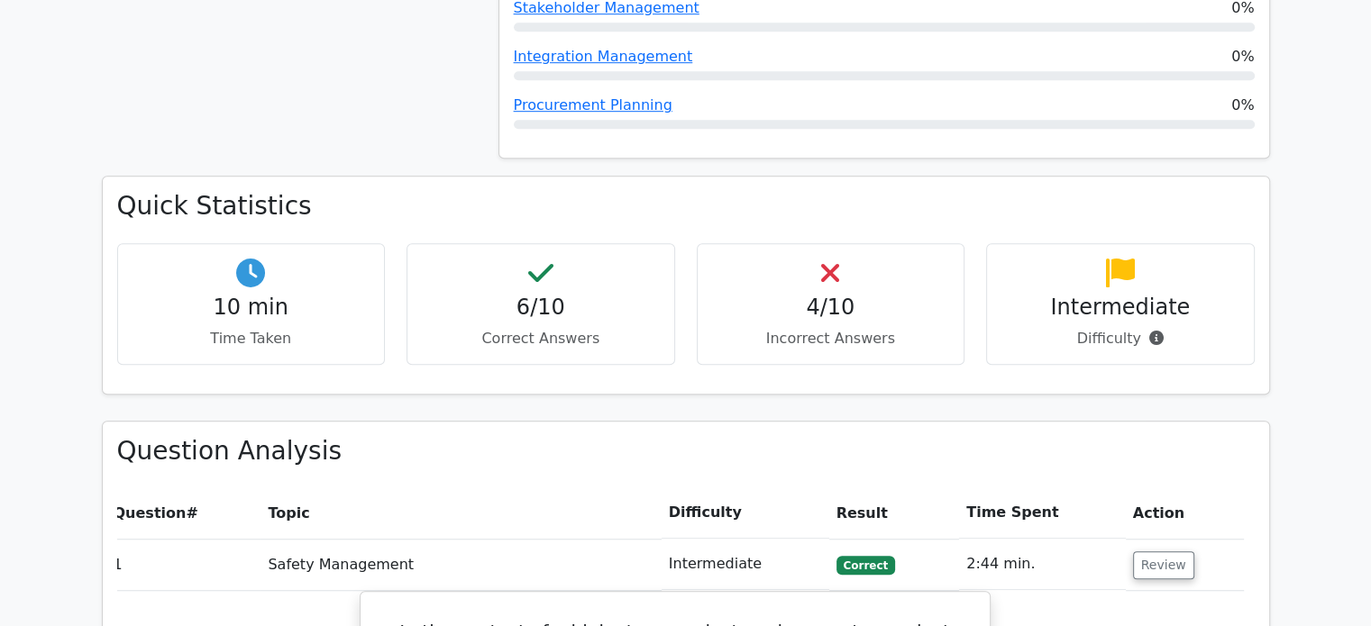
click at [821, 295] on h4 "4/10" at bounding box center [831, 308] width 238 height 26
click at [1128, 328] on p "Difficulty" at bounding box center [1120, 339] width 238 height 22
click at [830, 259] on icon at bounding box center [830, 273] width 18 height 29
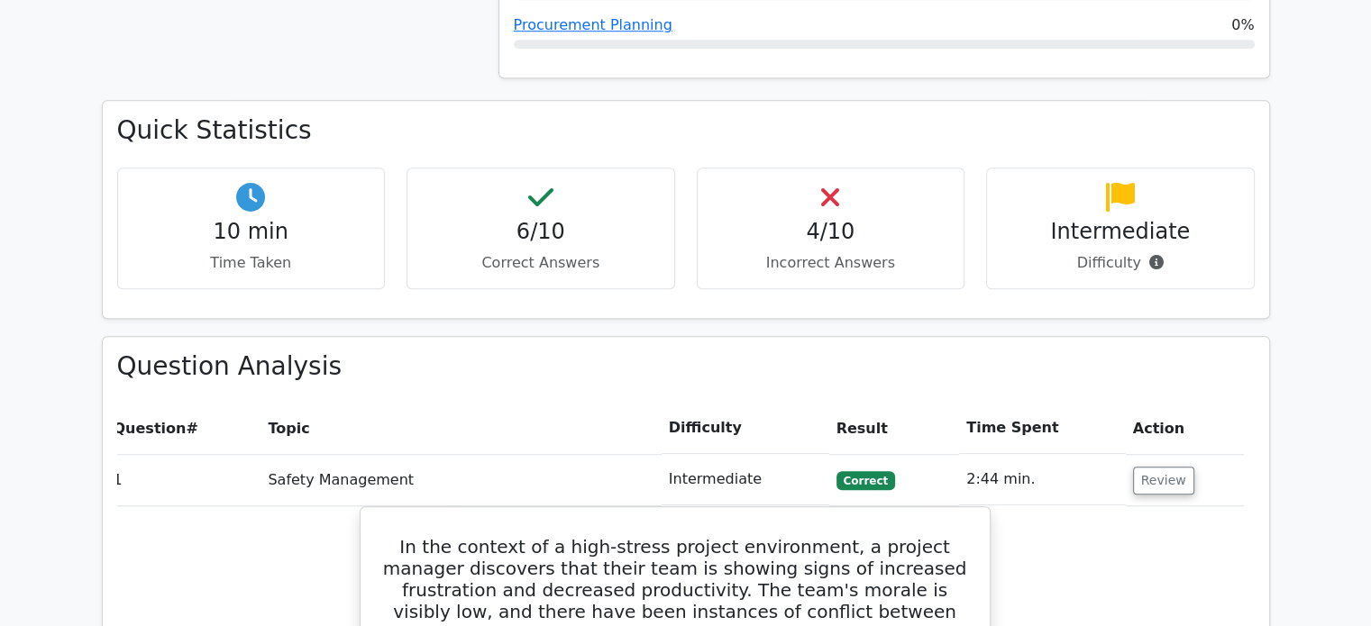
scroll to position [1257, 0]
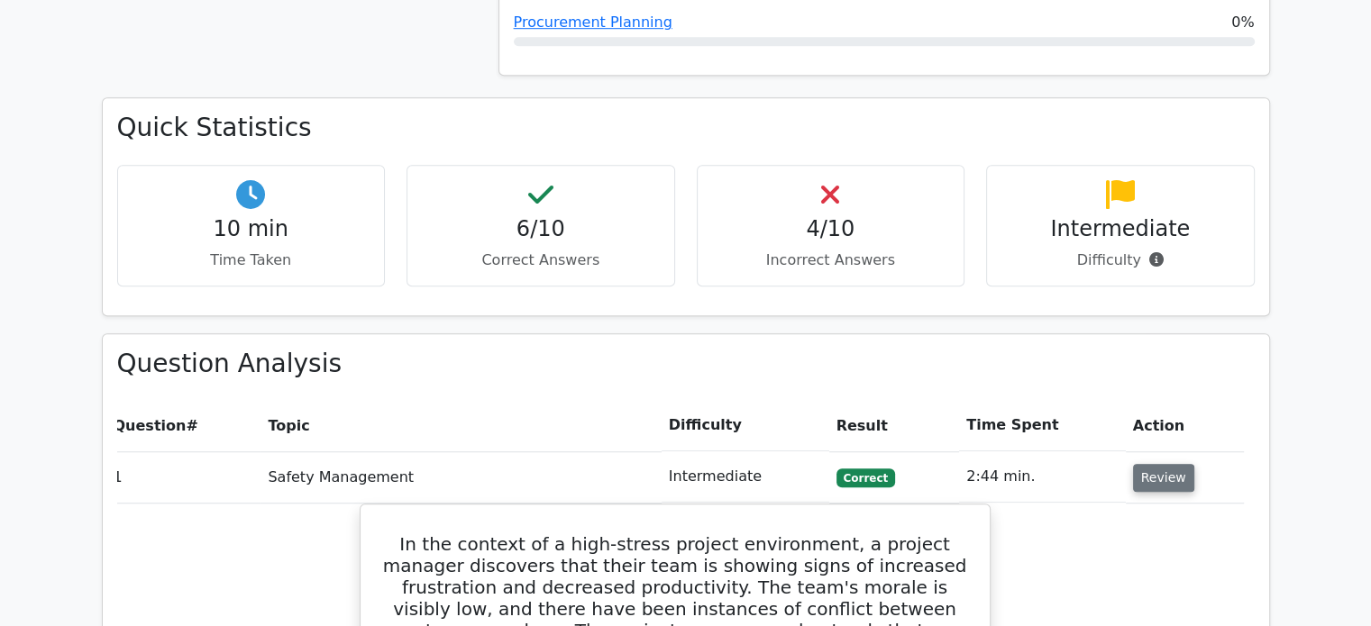
click at [1159, 464] on button "Review" at bounding box center [1163, 478] width 61 height 28
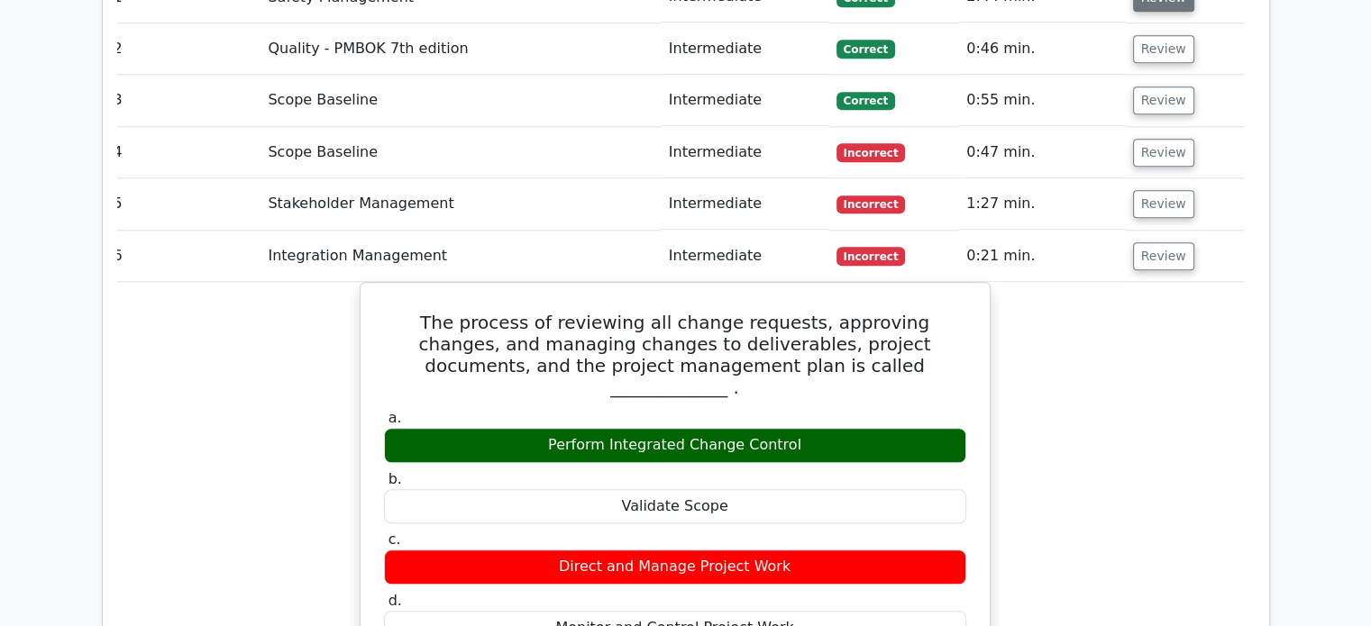
scroll to position [1739, 0]
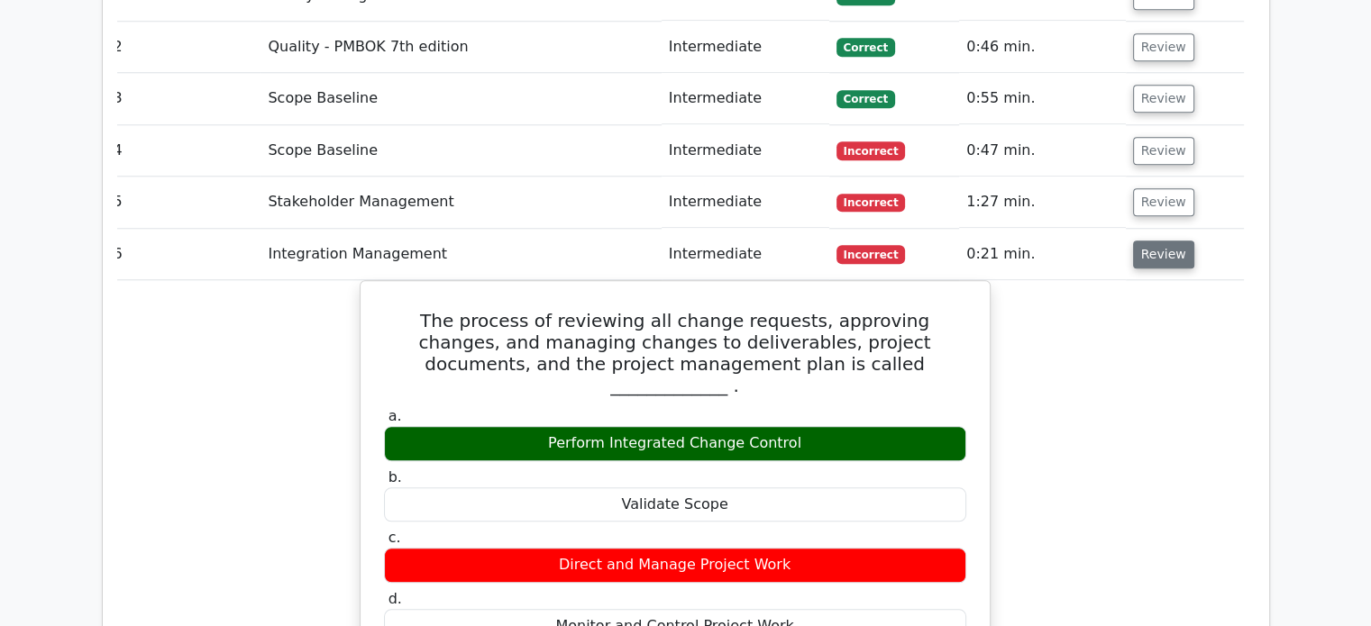
click at [1150, 241] on button "Review" at bounding box center [1163, 255] width 61 height 28
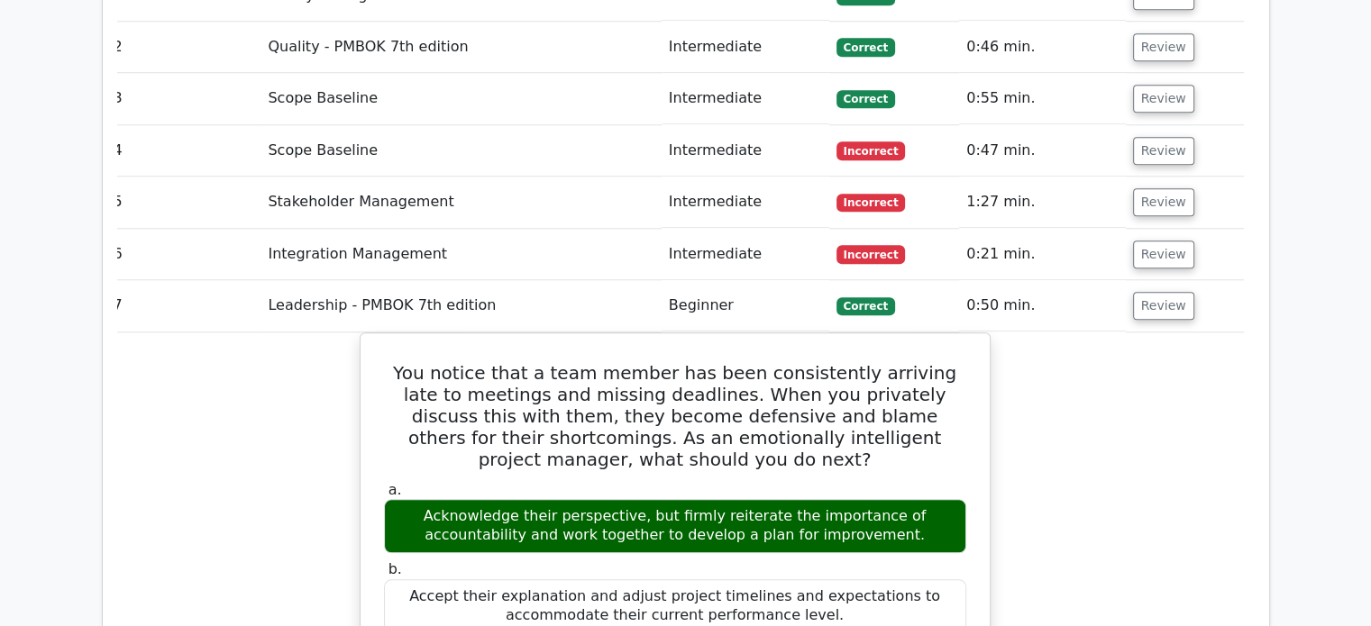
click at [1143, 280] on td "Review" at bounding box center [1184, 305] width 118 height 51
click at [1144, 292] on button "Review" at bounding box center [1163, 306] width 61 height 28
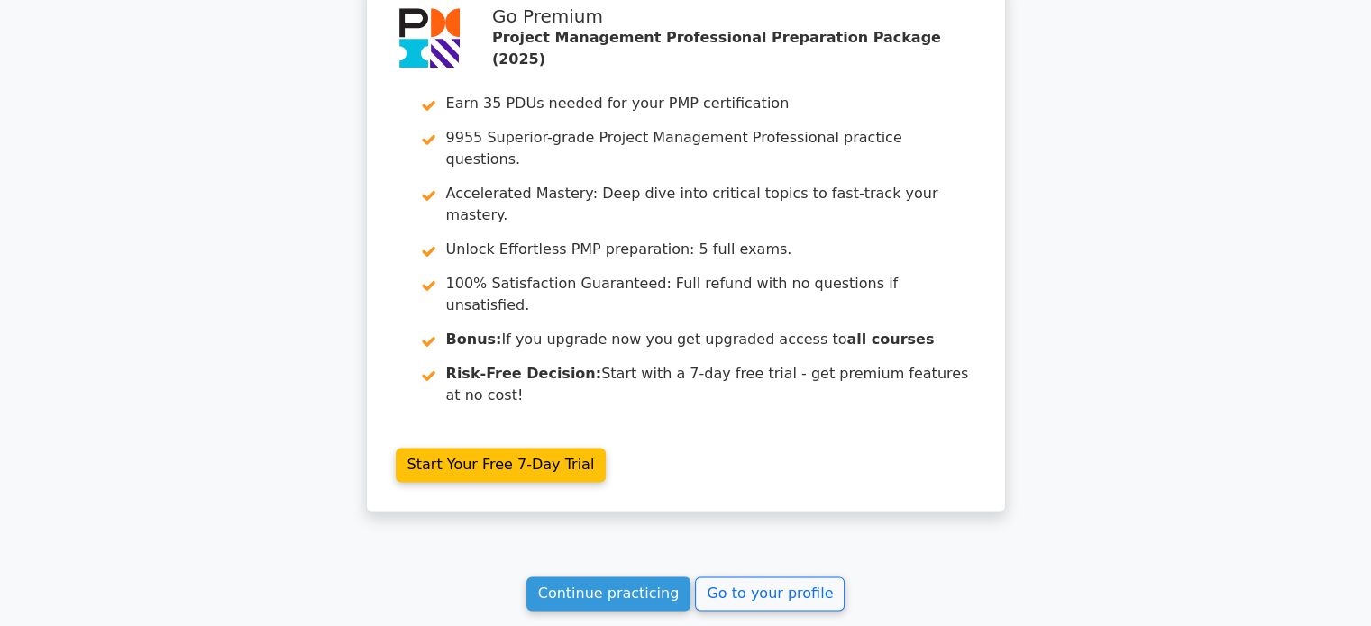
scroll to position [2343, 0]
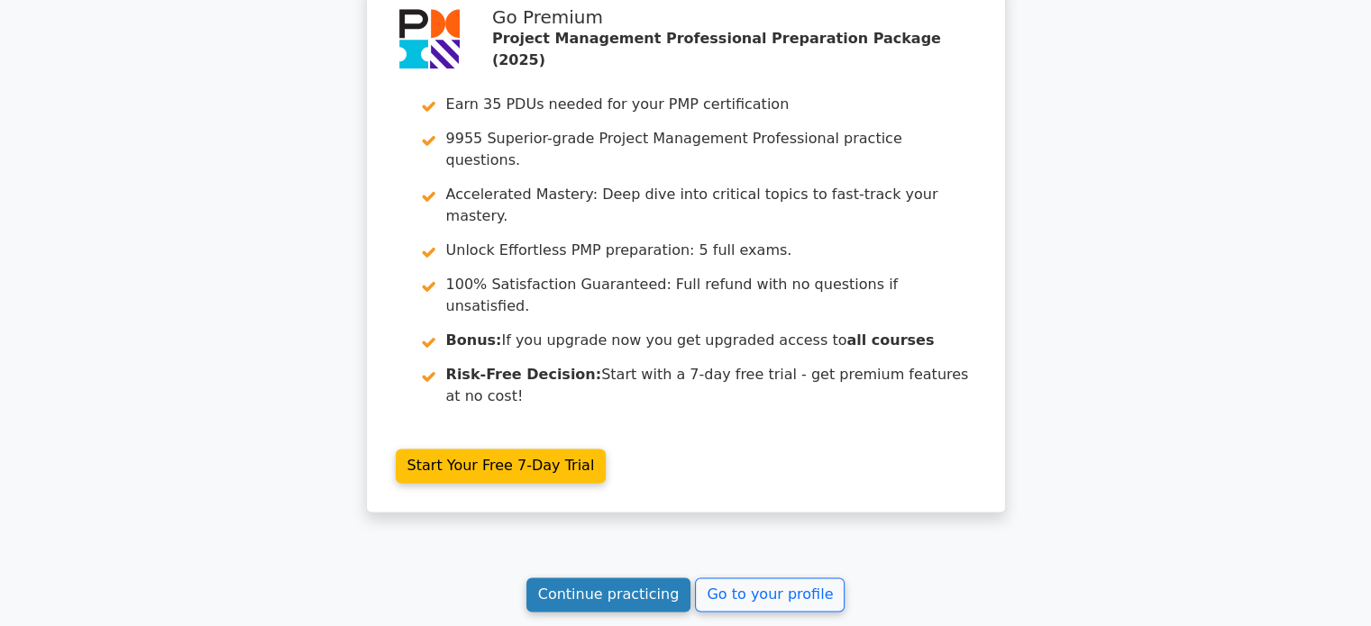
click at [597, 578] on link "Continue practicing" at bounding box center [608, 595] width 165 height 34
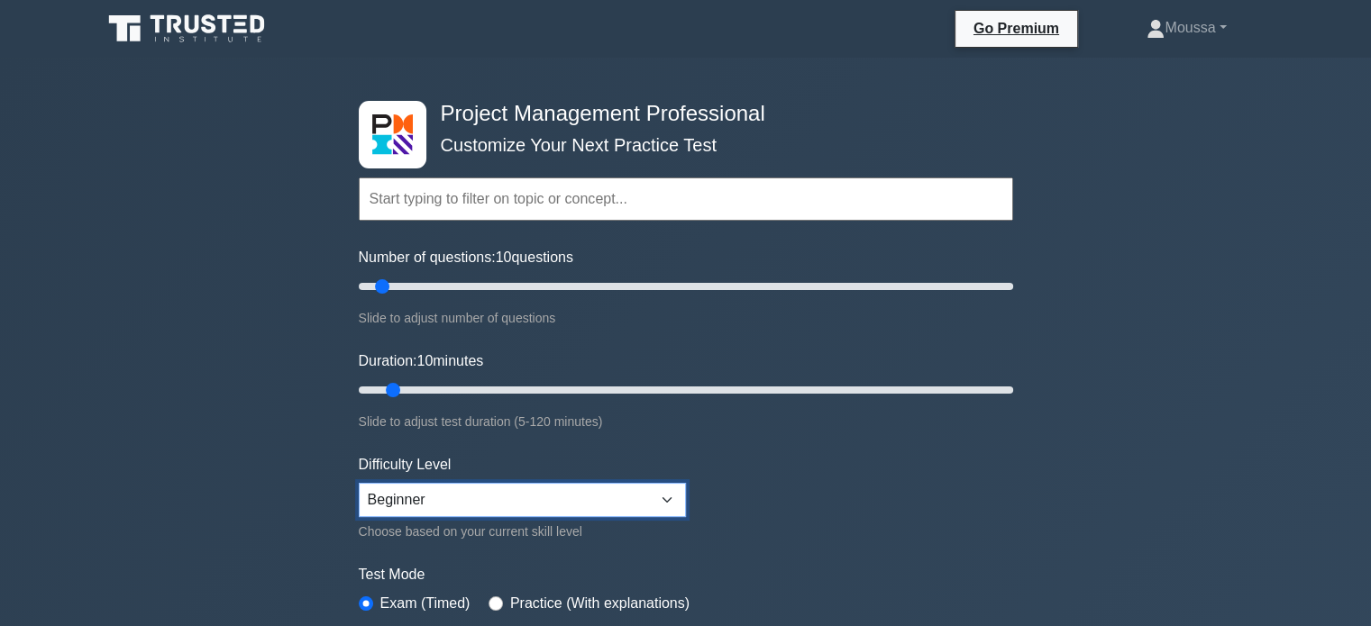
click at [491, 489] on select "Beginner Intermediate Expert" at bounding box center [522, 500] width 327 height 34
select select "expert"
click at [359, 483] on select "Beginner Intermediate Expert" at bounding box center [522, 500] width 327 height 34
drag, startPoint x: 386, startPoint y: 289, endPoint x: 513, endPoint y: 290, distance: 127.1
type input "50"
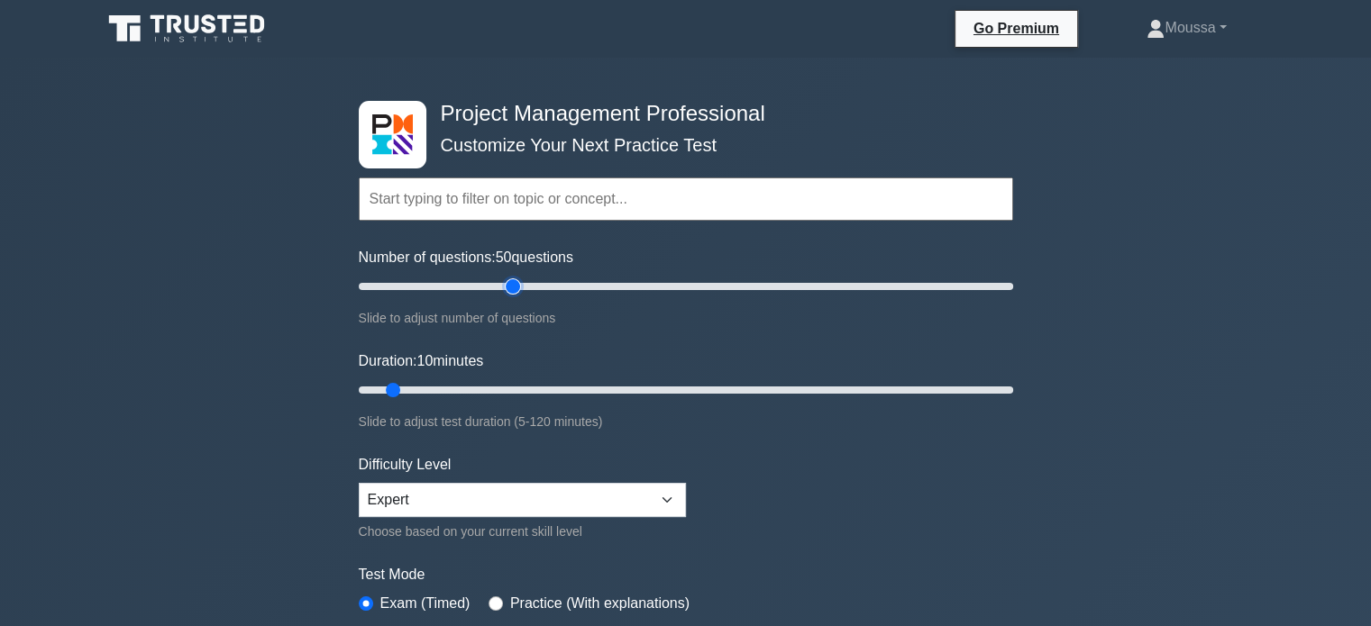
click at [513, 290] on input "Number of questions: 50 questions" at bounding box center [686, 287] width 654 height 22
drag, startPoint x: 386, startPoint y: 390, endPoint x: 680, endPoint y: 370, distance: 295.3
type input "60"
click at [680, 379] on input "Duration: 60 minutes" at bounding box center [686, 390] width 654 height 22
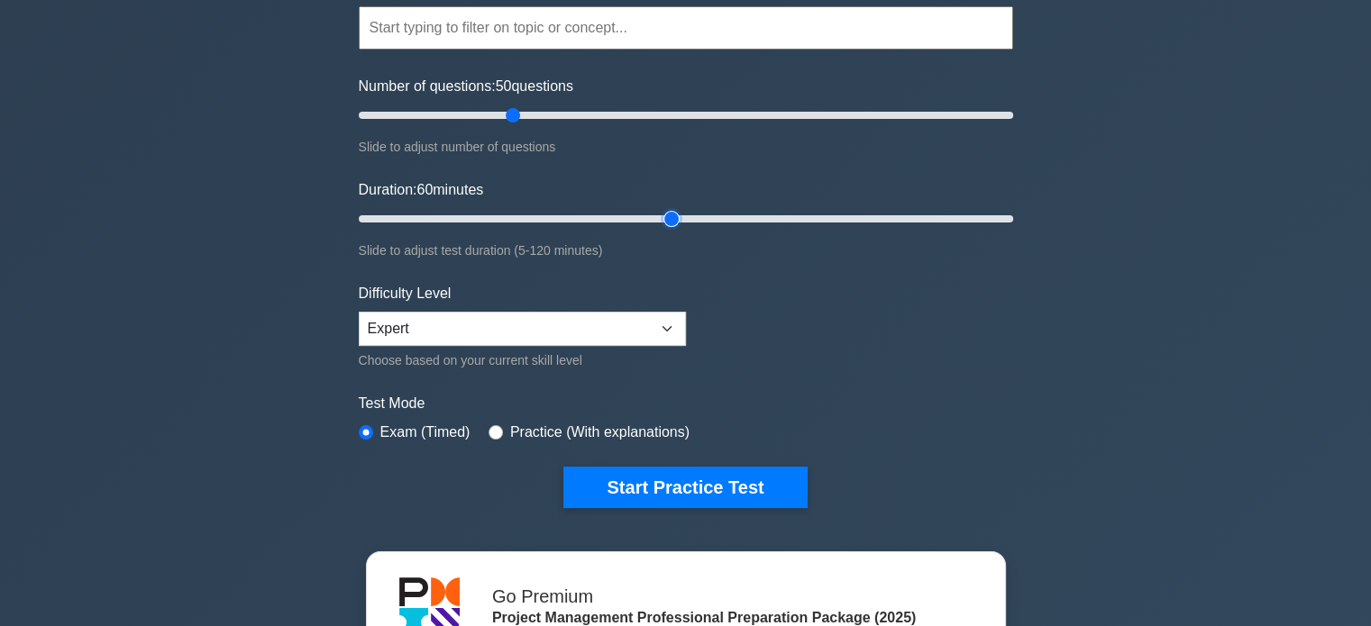
scroll to position [180, 0]
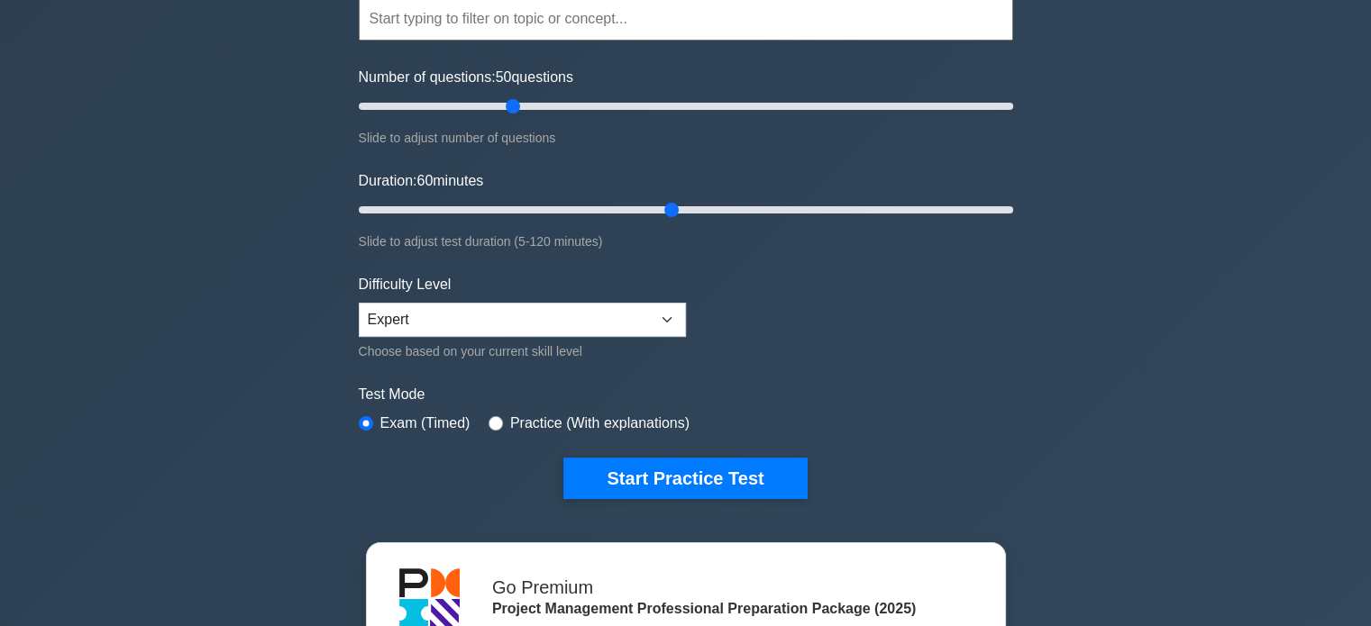
click at [976, 414] on div "Test Mode Exam (Timed) Practice (With explanations)" at bounding box center [686, 410] width 654 height 52
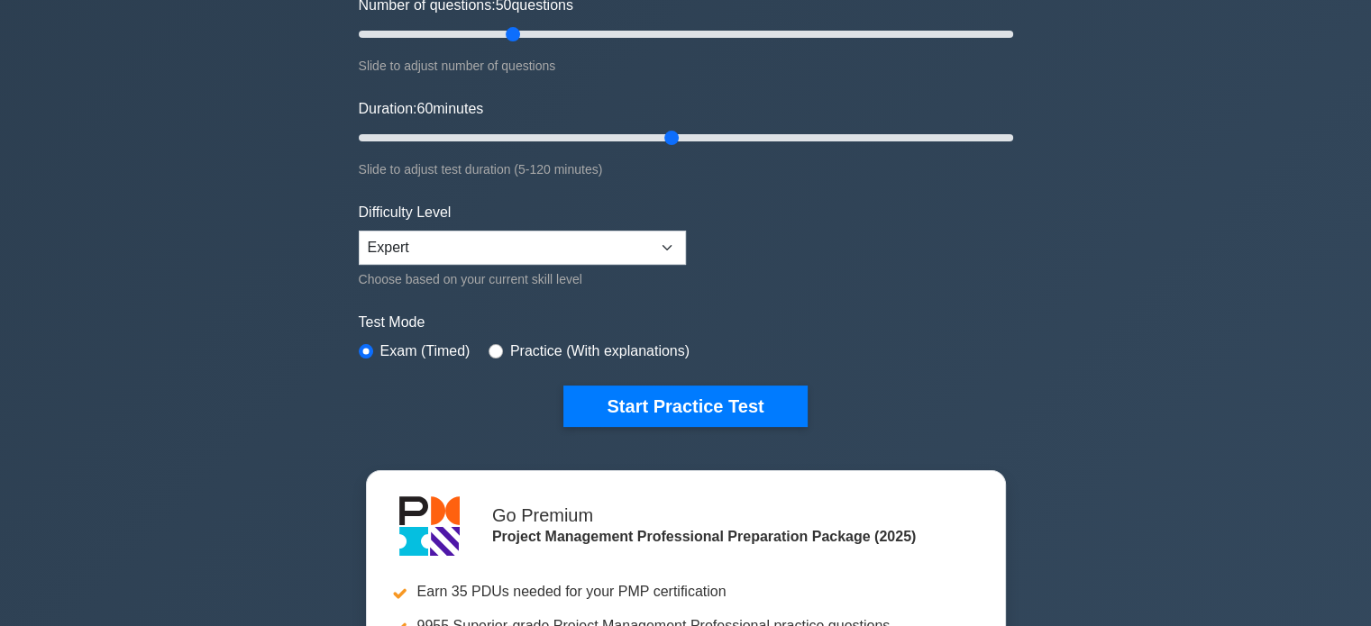
scroll to position [254, 0]
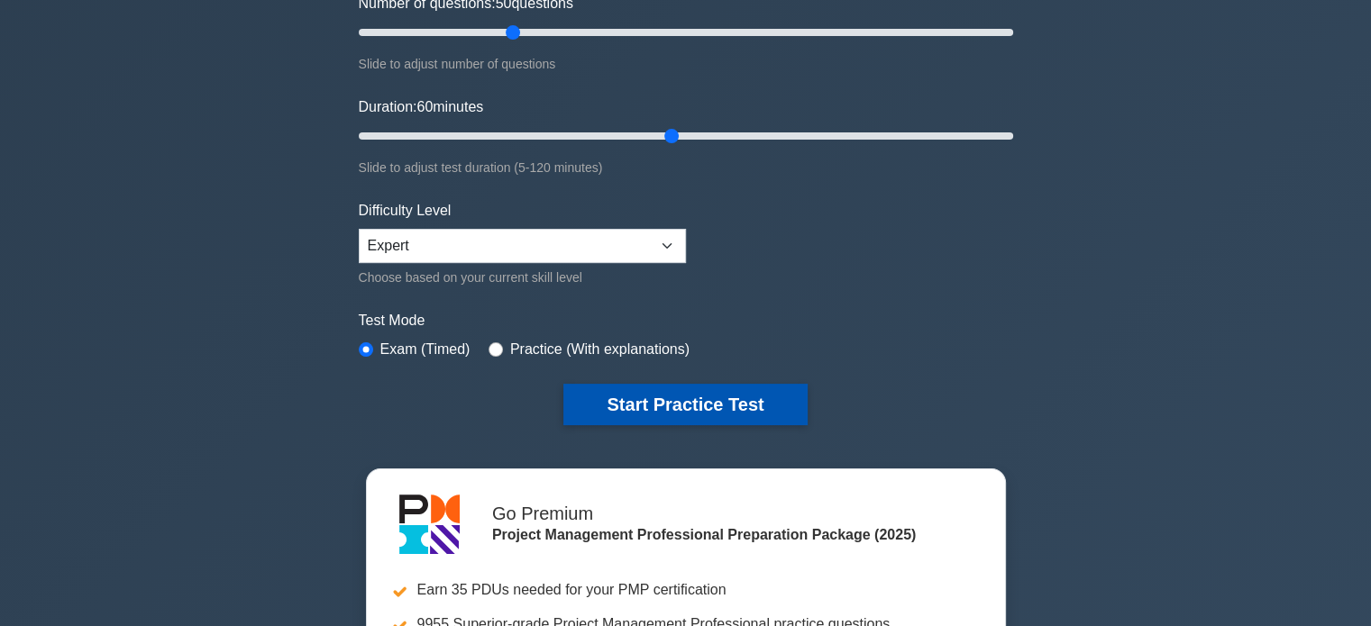
click at [653, 399] on button "Start Practice Test" at bounding box center [684, 404] width 243 height 41
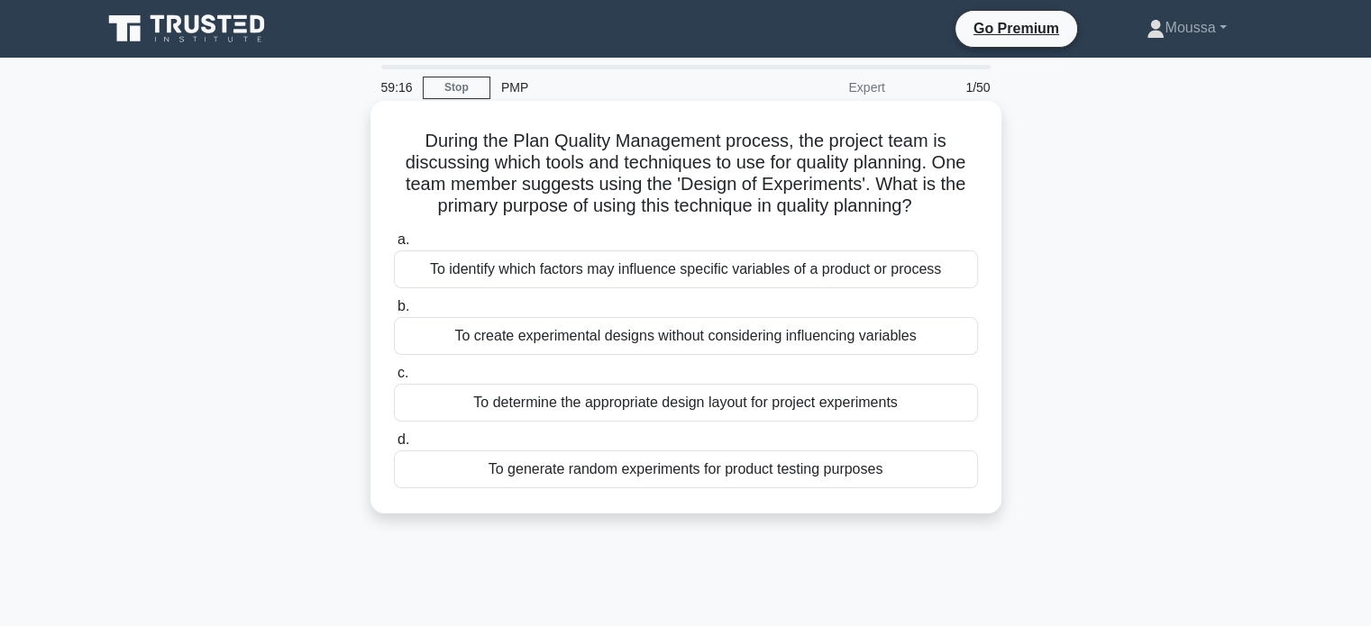
click at [700, 417] on div "To determine the appropriate design layout for project experiments" at bounding box center [686, 403] width 584 height 38
click at [394, 379] on input "c. To determine the appropriate design layout for project experiments" at bounding box center [394, 374] width 0 height 12
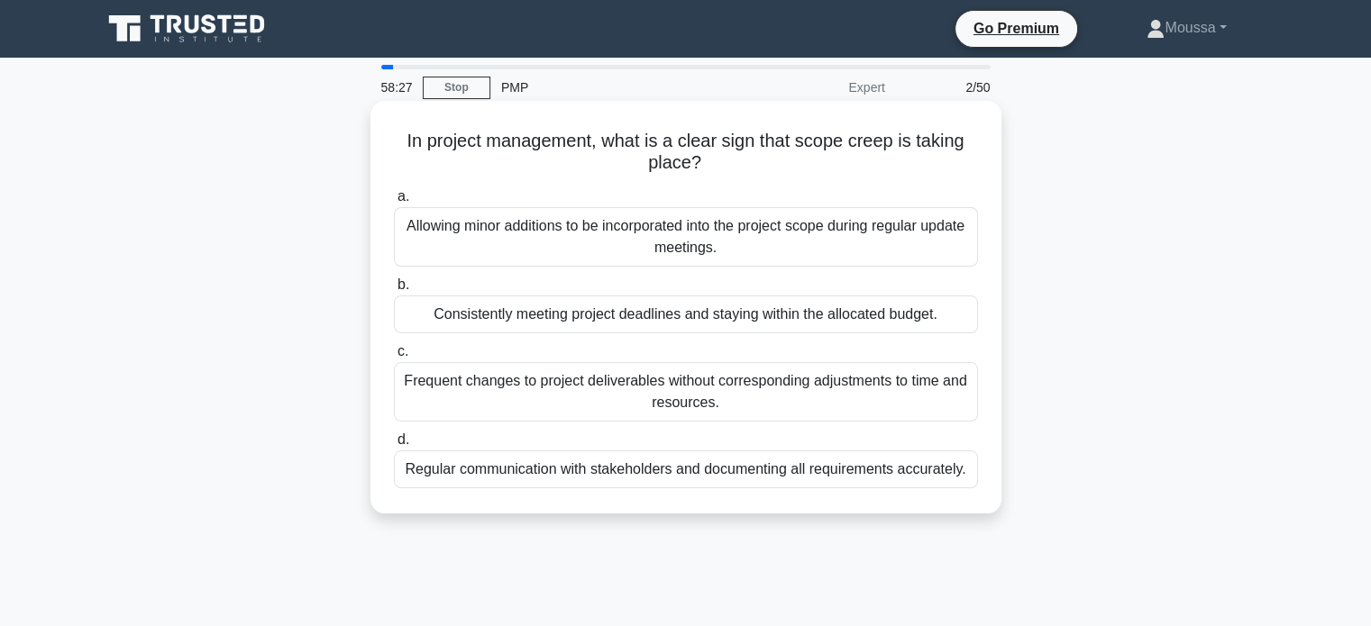
click at [648, 318] on div "Consistently meeting project deadlines and staying within the allocated budget." at bounding box center [686, 315] width 584 height 38
click at [394, 291] on input "b. Consistently meeting project deadlines and staying within the allocated budg…" at bounding box center [394, 285] width 0 height 12
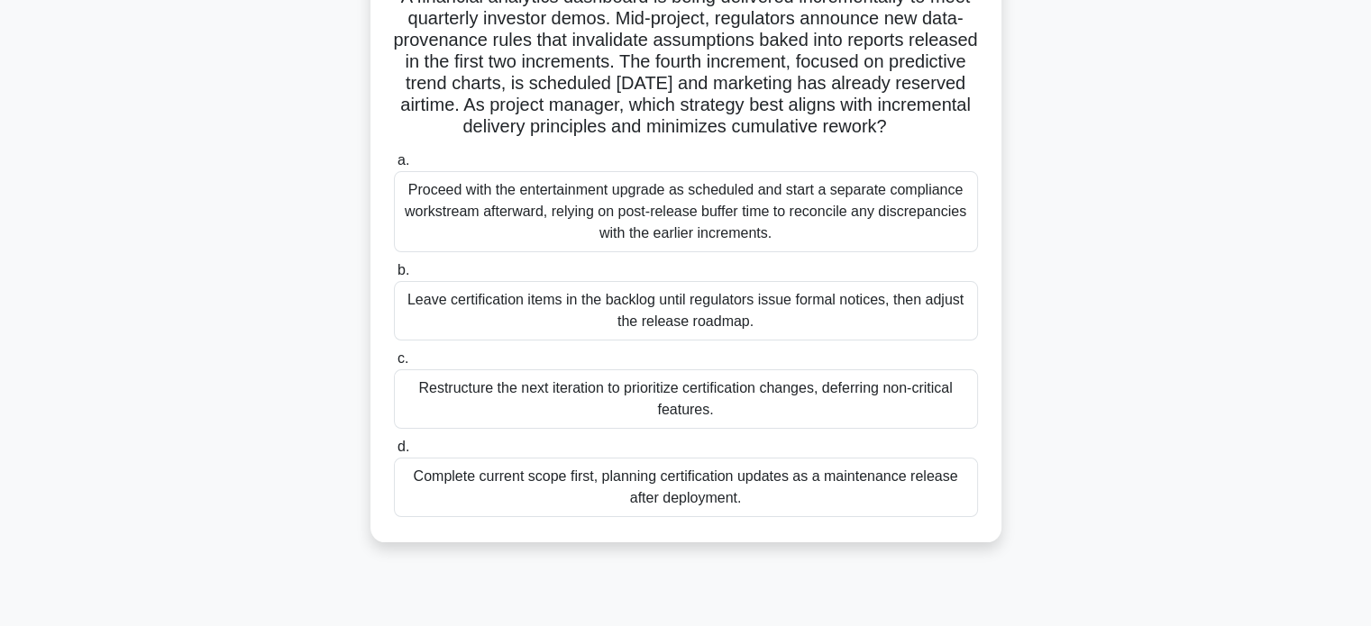
scroll to position [150, 0]
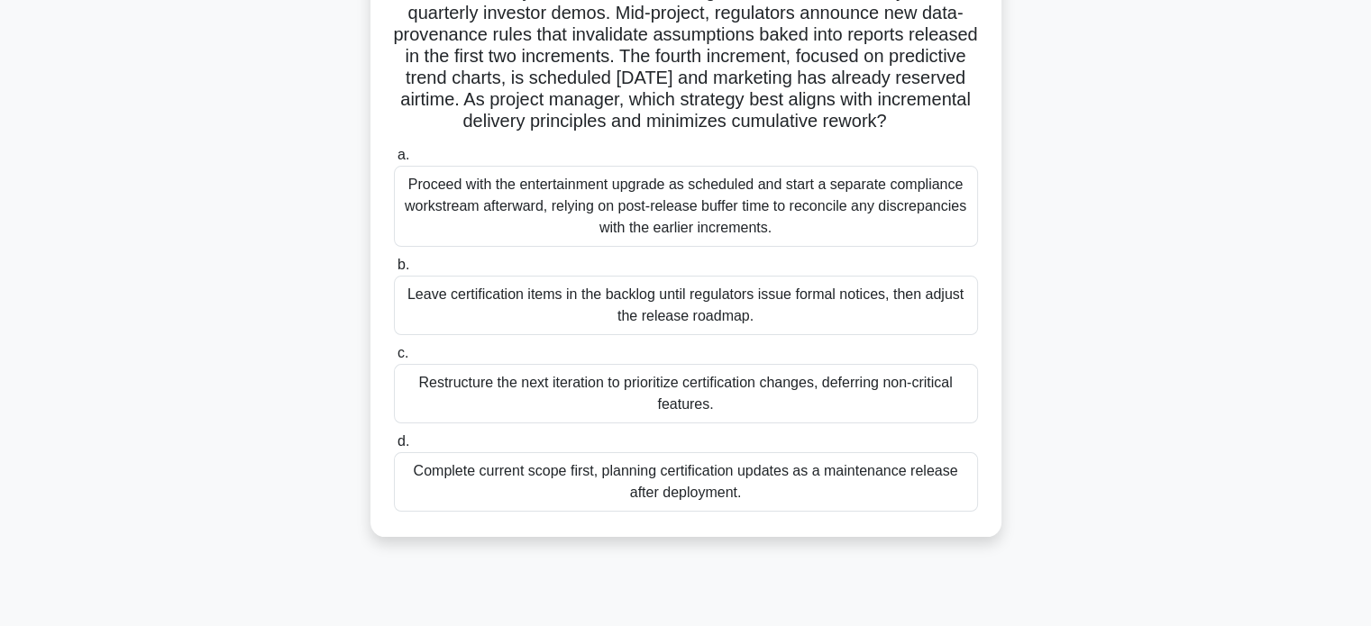
click at [692, 506] on div "Complete current scope first, planning certification updates as a maintenance r…" at bounding box center [686, 481] width 584 height 59
click at [394, 448] on input "d. Complete current scope first, planning certification updates as a maintenanc…" at bounding box center [394, 442] width 0 height 12
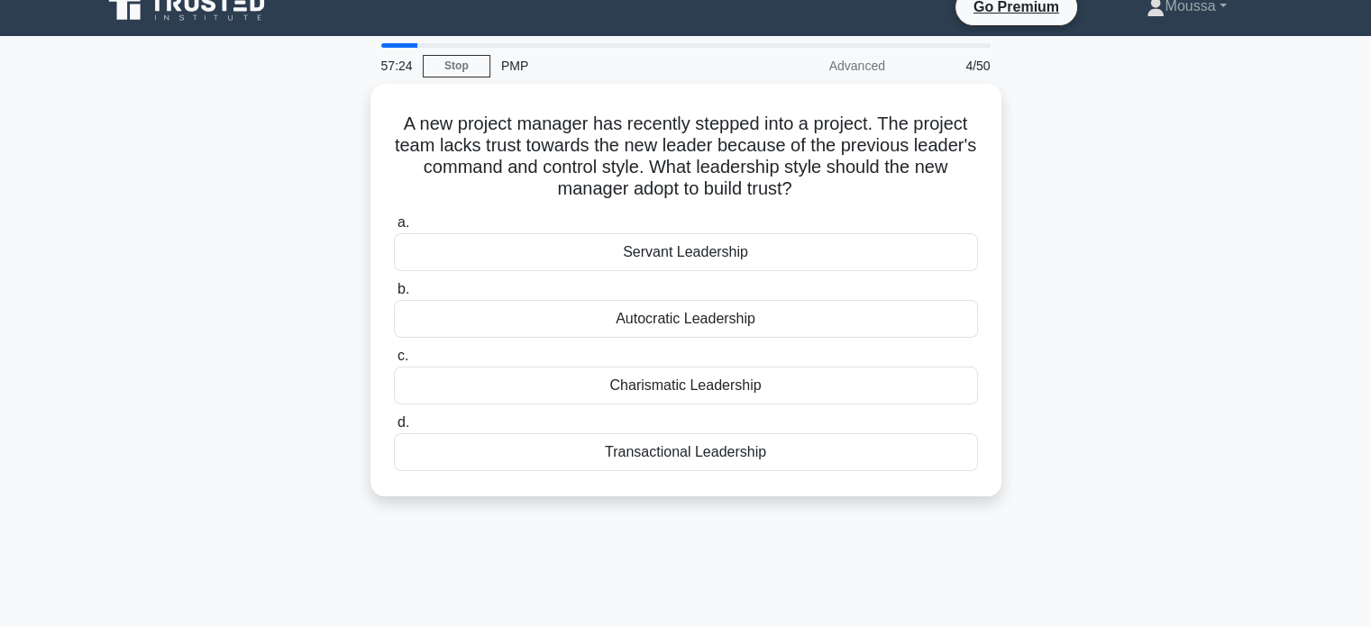
scroll to position [0, 0]
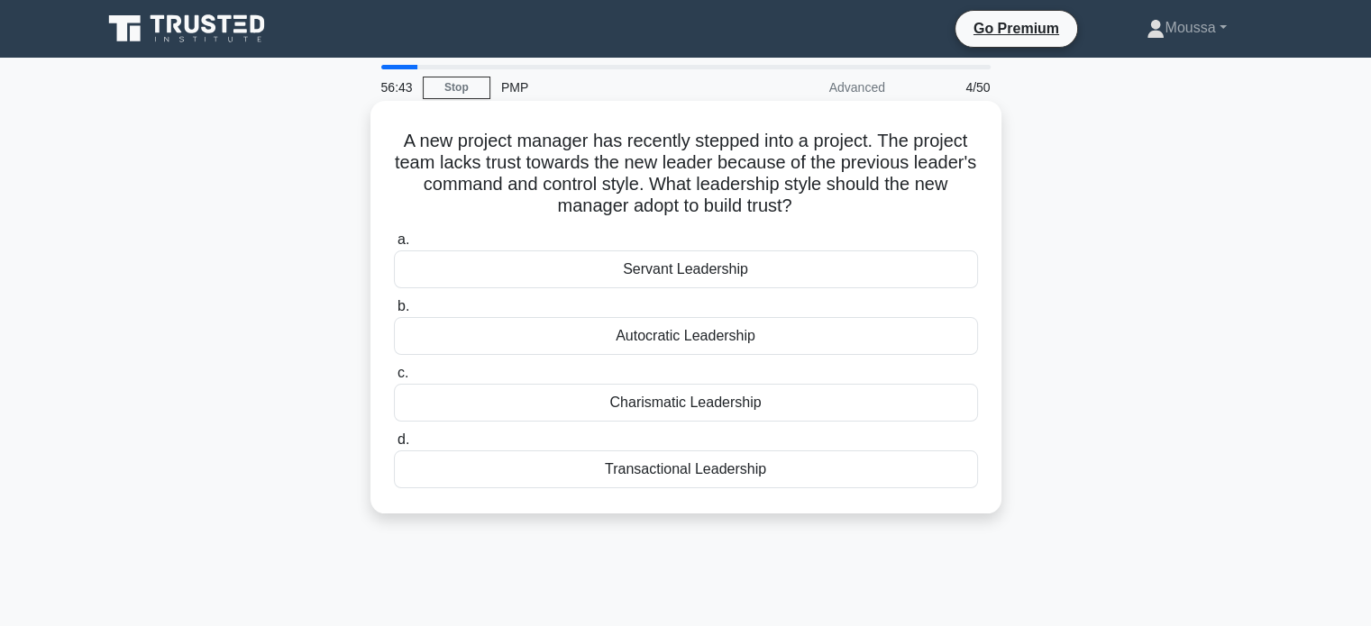
click at [649, 276] on div "Servant Leadership" at bounding box center [686, 269] width 584 height 38
click at [394, 246] on input "a. Servant Leadership" at bounding box center [394, 240] width 0 height 12
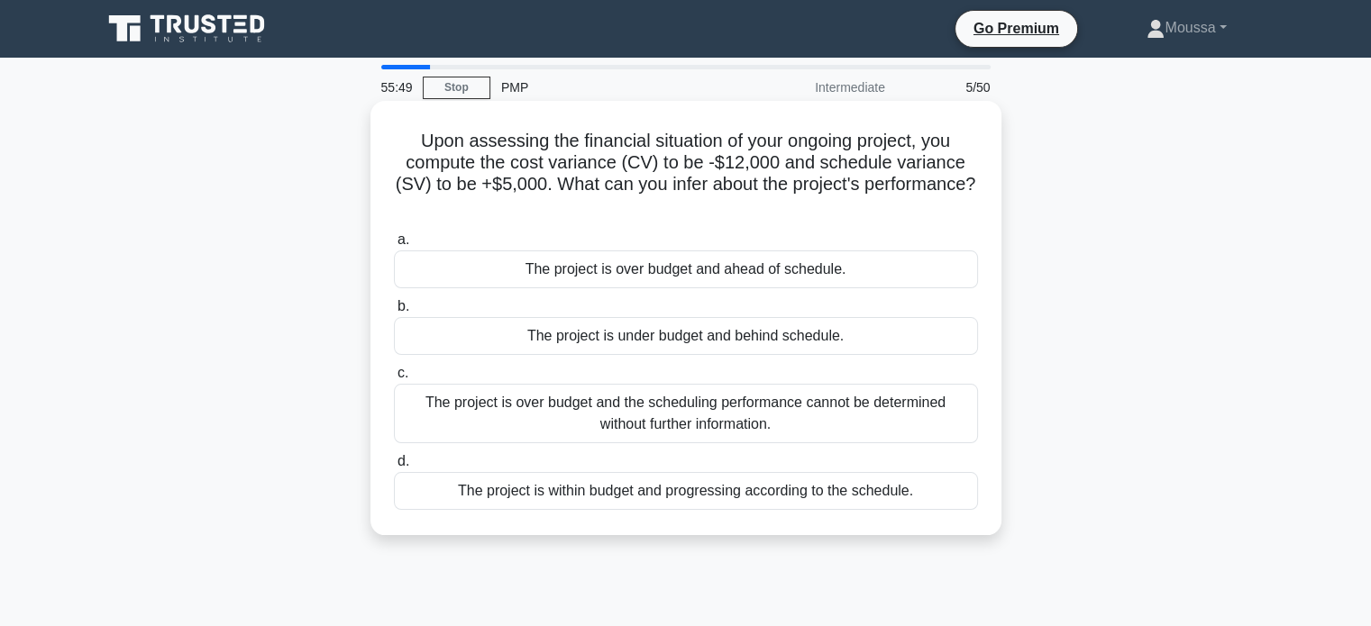
click at [733, 274] on div "The project is over budget and ahead of schedule." at bounding box center [686, 269] width 584 height 38
click at [394, 246] on input "a. The project is over budget and ahead of schedule." at bounding box center [394, 240] width 0 height 12
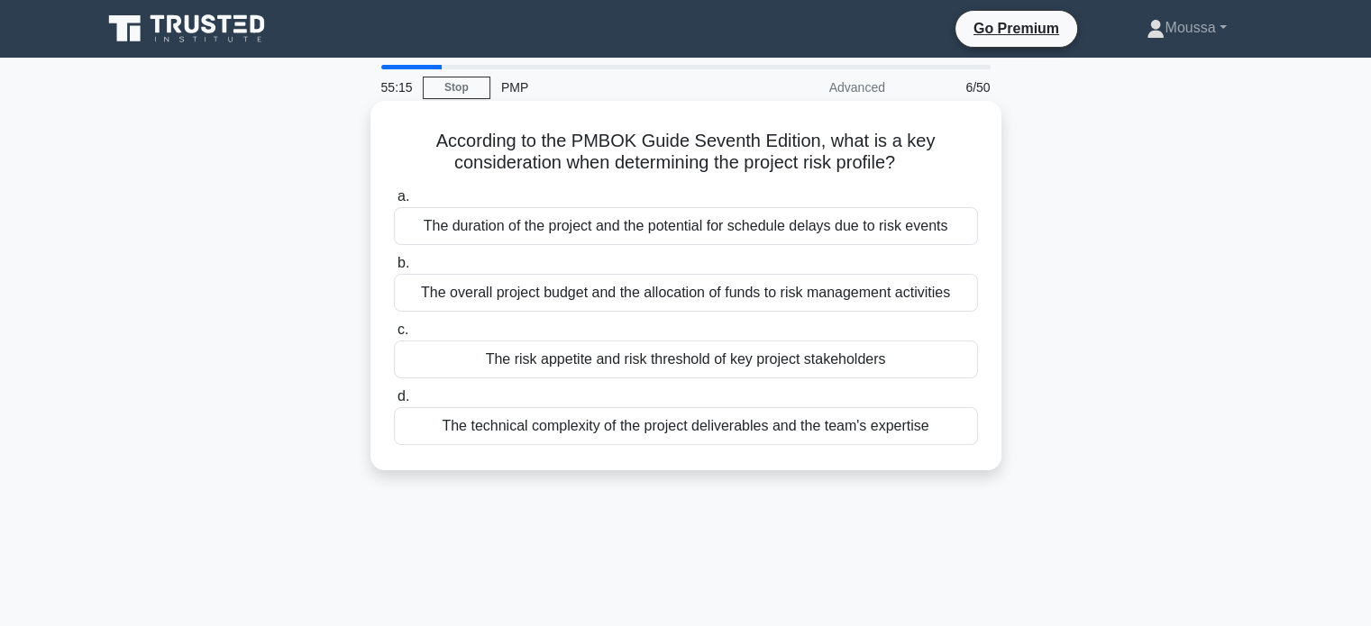
click at [645, 363] on div "The risk appetite and risk threshold of key project stakeholders" at bounding box center [686, 360] width 584 height 38
click at [394, 336] on input "c. The risk appetite and risk threshold of key project stakeholders" at bounding box center [394, 330] width 0 height 12
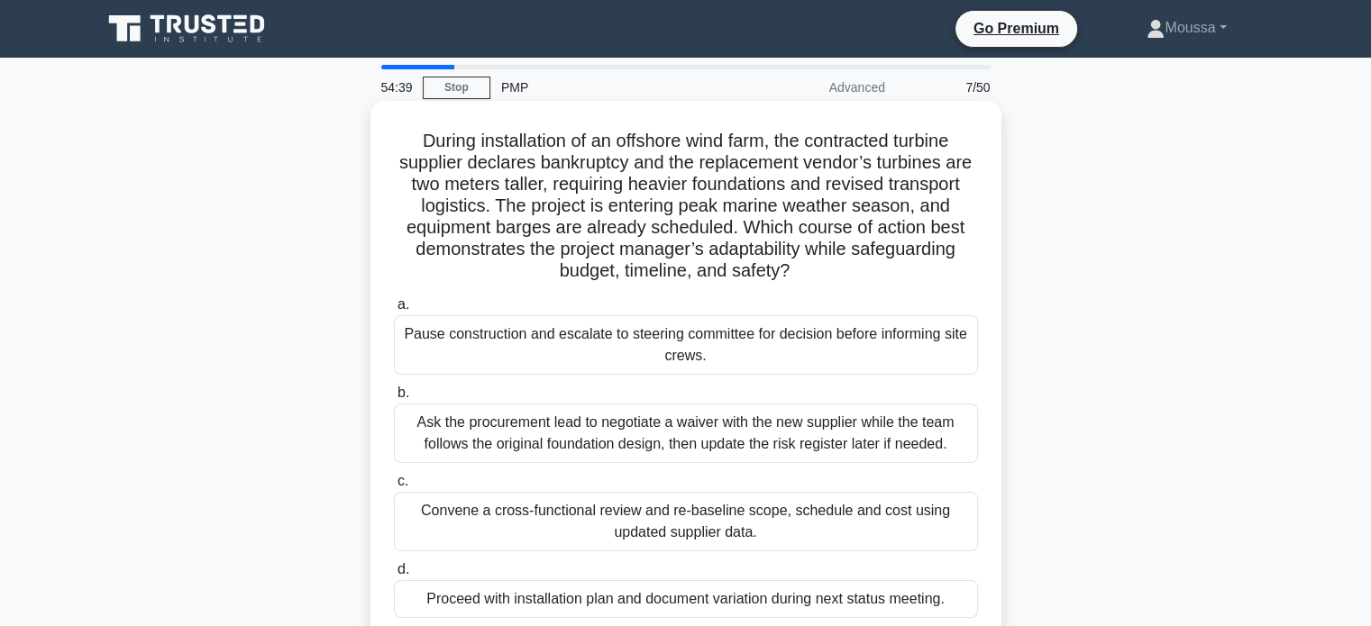
click at [774, 269] on h5 "During installation of an offshore wind farm, the contracted turbine supplier d…" at bounding box center [685, 206] width 587 height 153
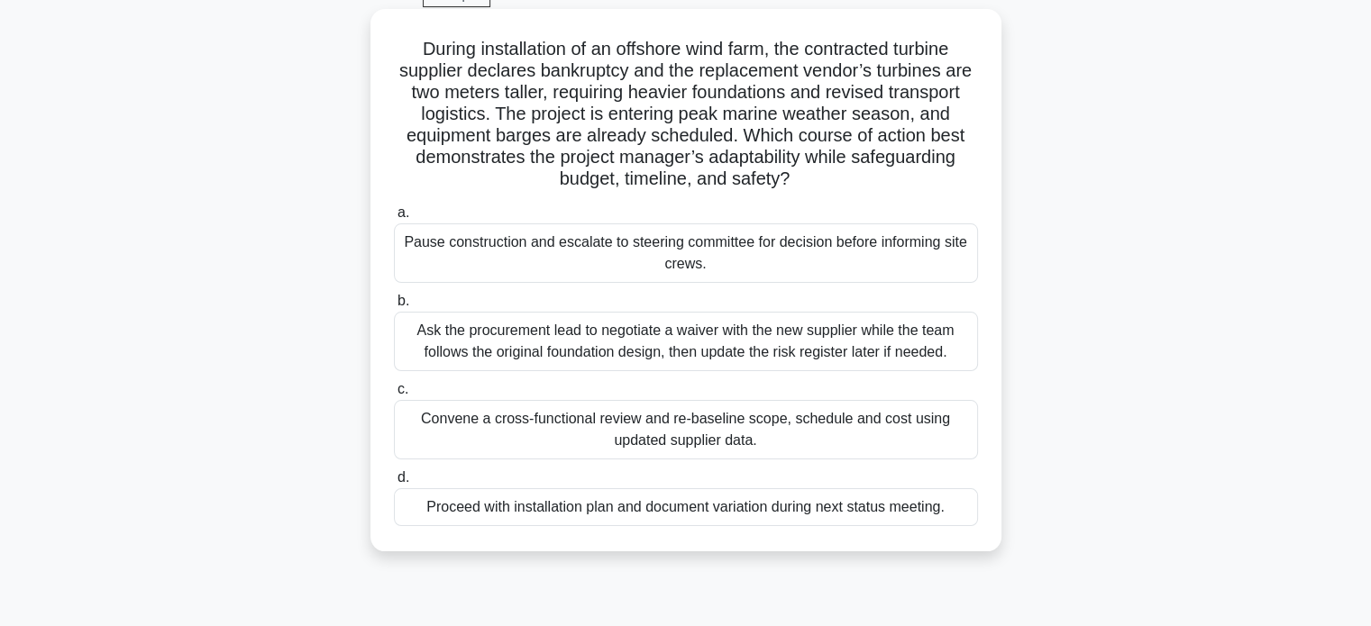
scroll to position [100, 0]
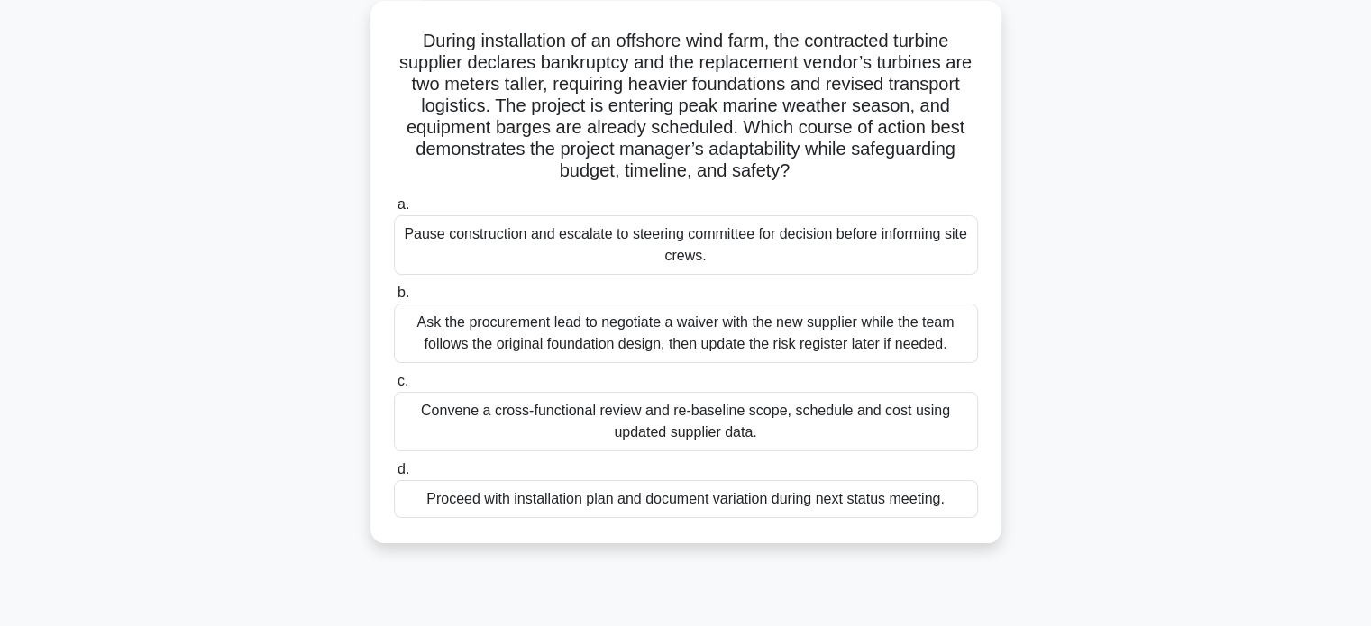
click at [560, 330] on div "Ask the procurement lead to negotiate a waiver with the new supplier while the …" at bounding box center [686, 333] width 584 height 59
click at [394, 299] on input "b. Ask the procurement lead to negotiate a waiver with the new supplier while t…" at bounding box center [394, 293] width 0 height 12
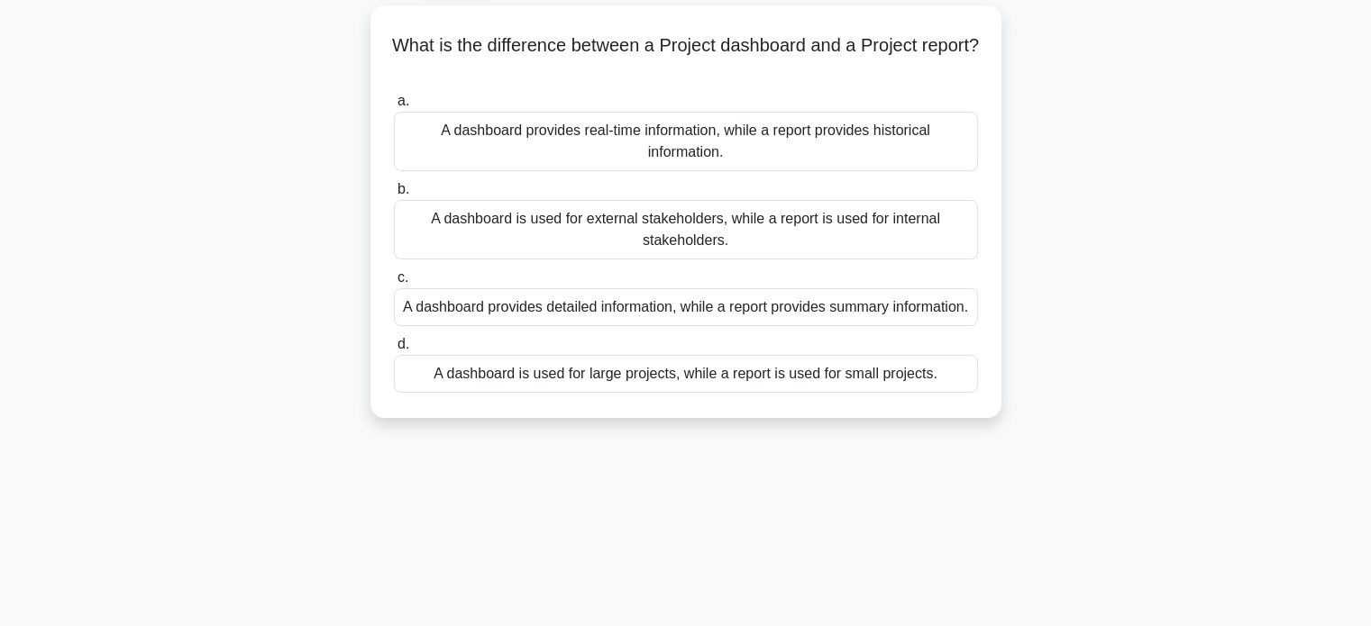
scroll to position [0, 0]
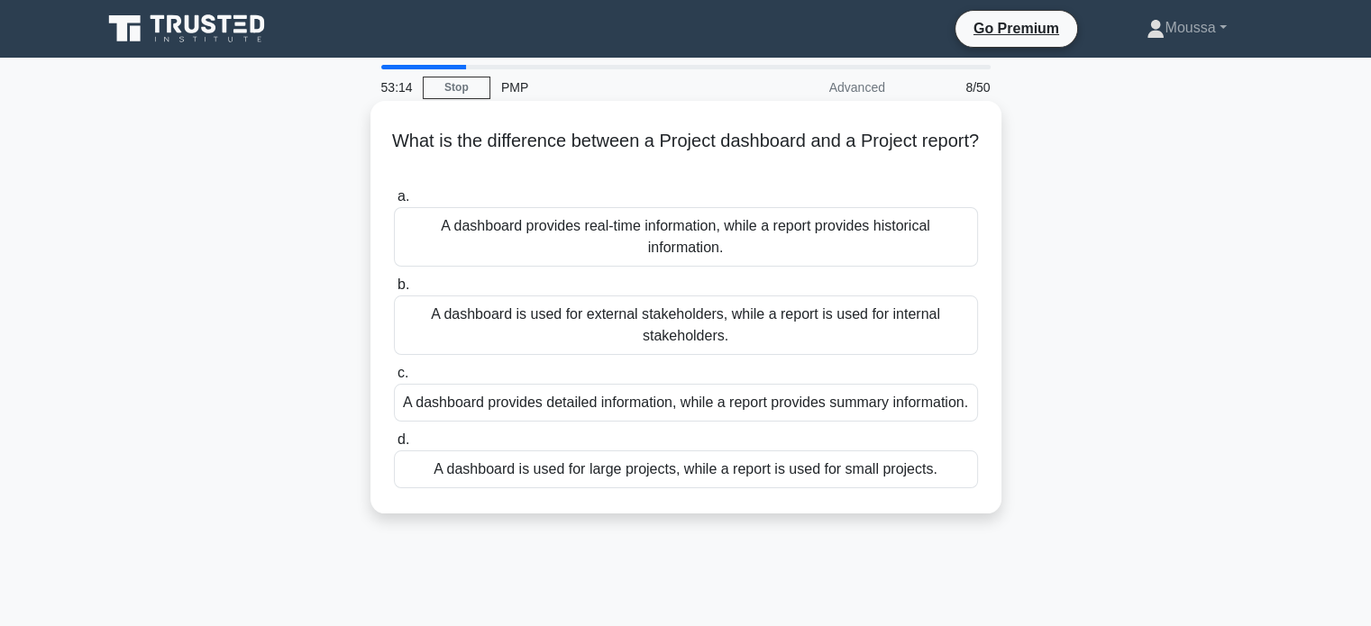
click at [627, 417] on div "A dashboard provides detailed information, while a report provides summary info…" at bounding box center [686, 403] width 584 height 38
click at [394, 379] on input "c. A dashboard provides detailed information, while a report provides summary i…" at bounding box center [394, 374] width 0 height 12
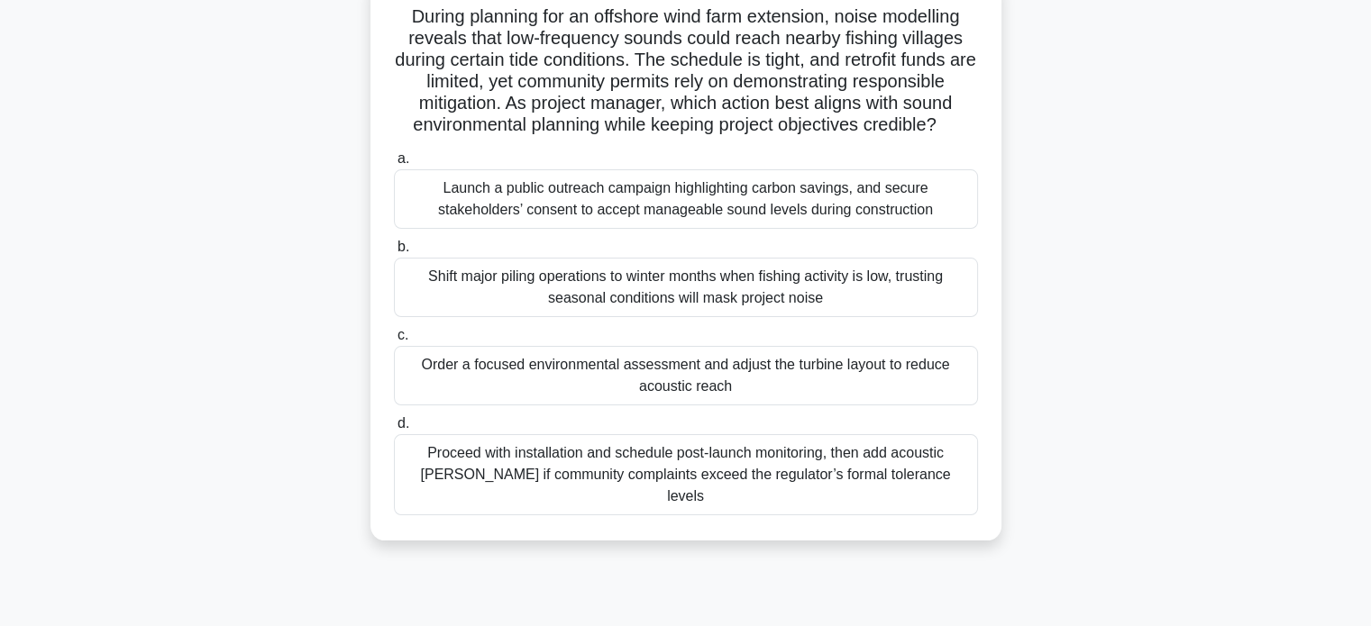
scroll to position [123, 0]
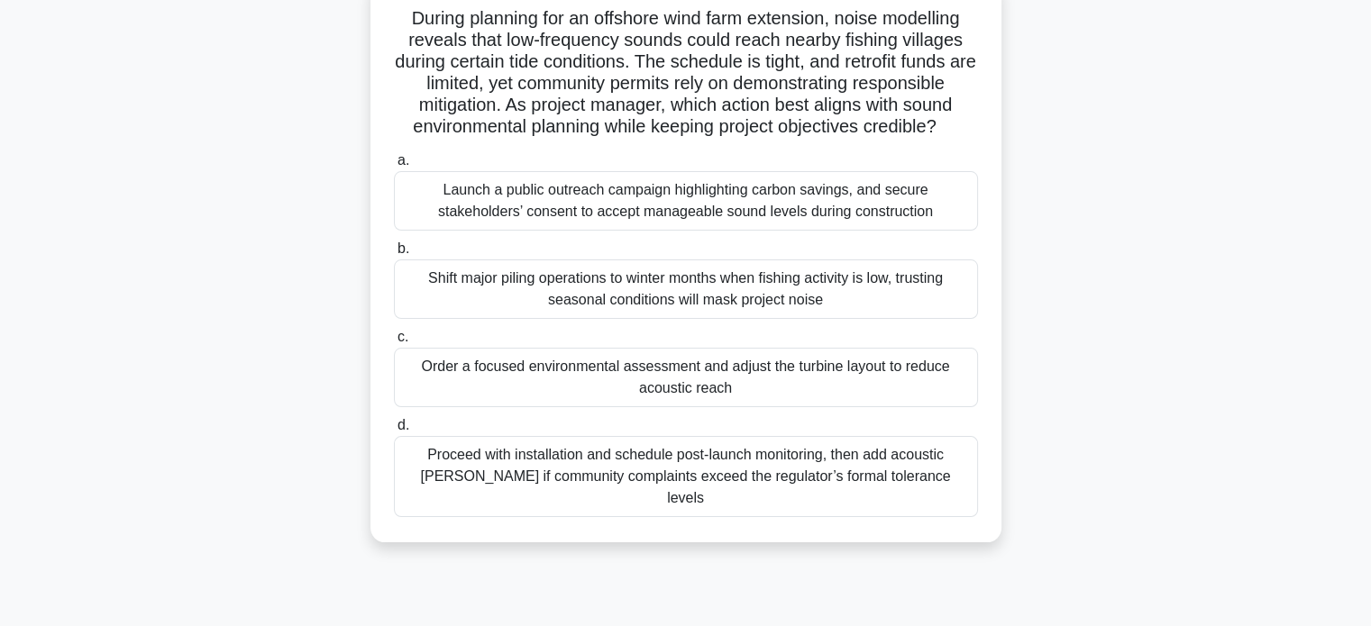
click at [688, 377] on div "Order a focused environmental assessment and adjust the turbine layout to reduc…" at bounding box center [686, 377] width 584 height 59
click at [394, 343] on input "c. Order a focused environmental assessment and adjust the turbine layout to re…" at bounding box center [394, 338] width 0 height 12
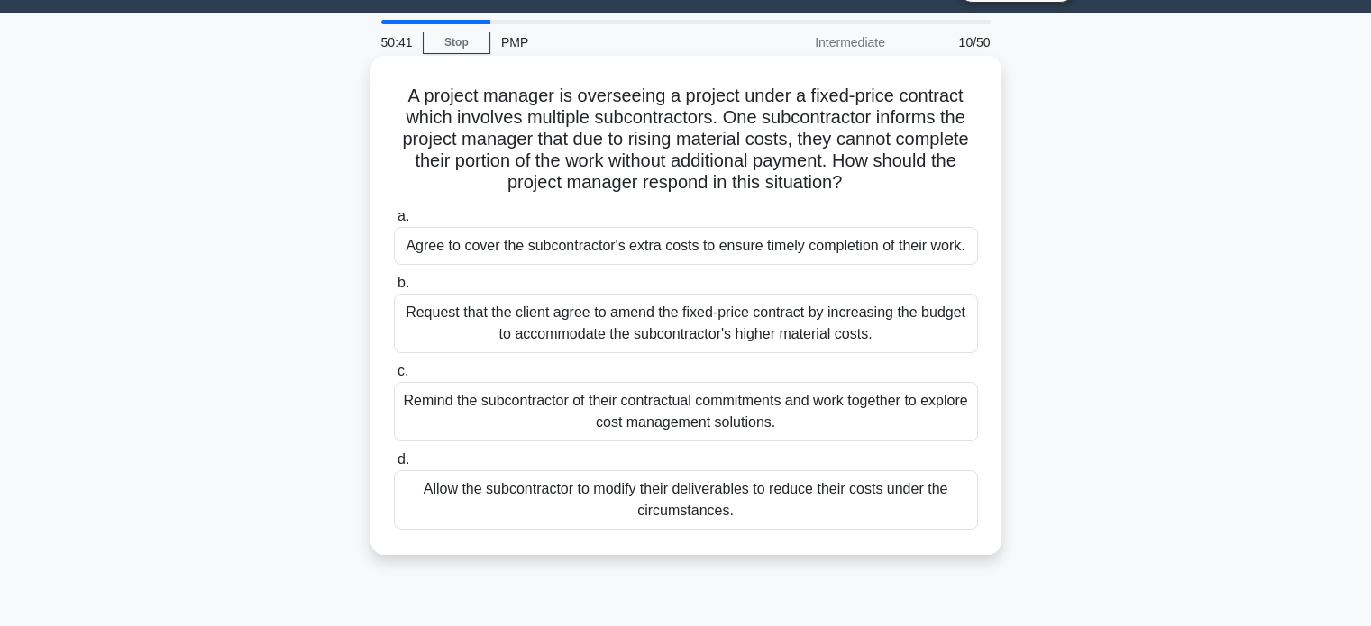
scroll to position [72, 0]
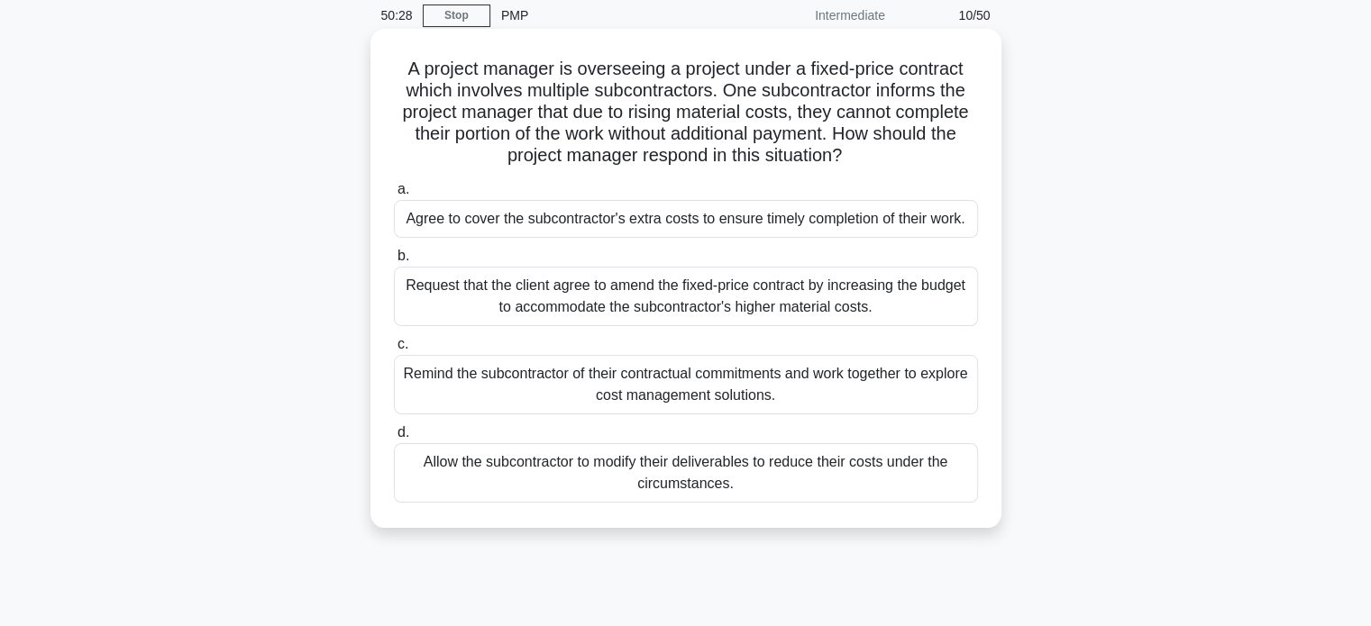
click at [628, 391] on div "Remind the subcontractor of their contractual commitments and work together to …" at bounding box center [686, 384] width 584 height 59
click at [394, 351] on input "c. Remind the subcontractor of their contractual commitments and work together …" at bounding box center [394, 345] width 0 height 12
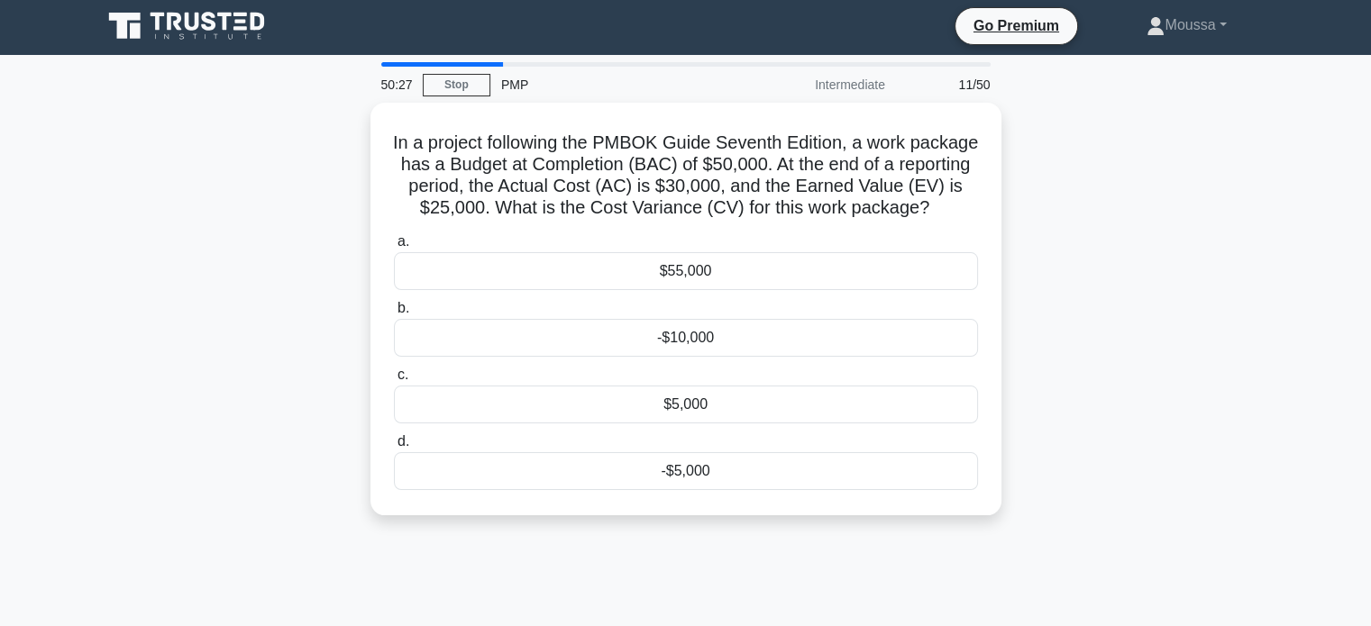
scroll to position [0, 0]
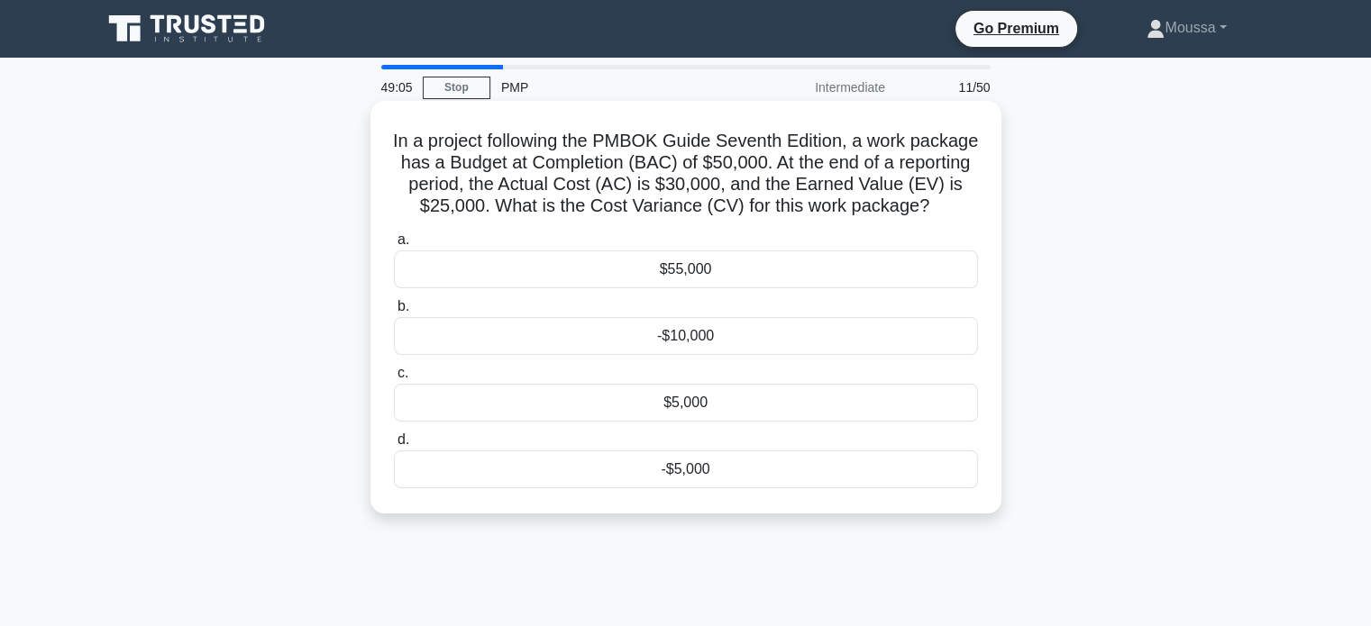
click at [707, 488] on div "-$5,000" at bounding box center [686, 470] width 584 height 38
click at [394, 446] on input "d. -$5,000" at bounding box center [394, 440] width 0 height 12
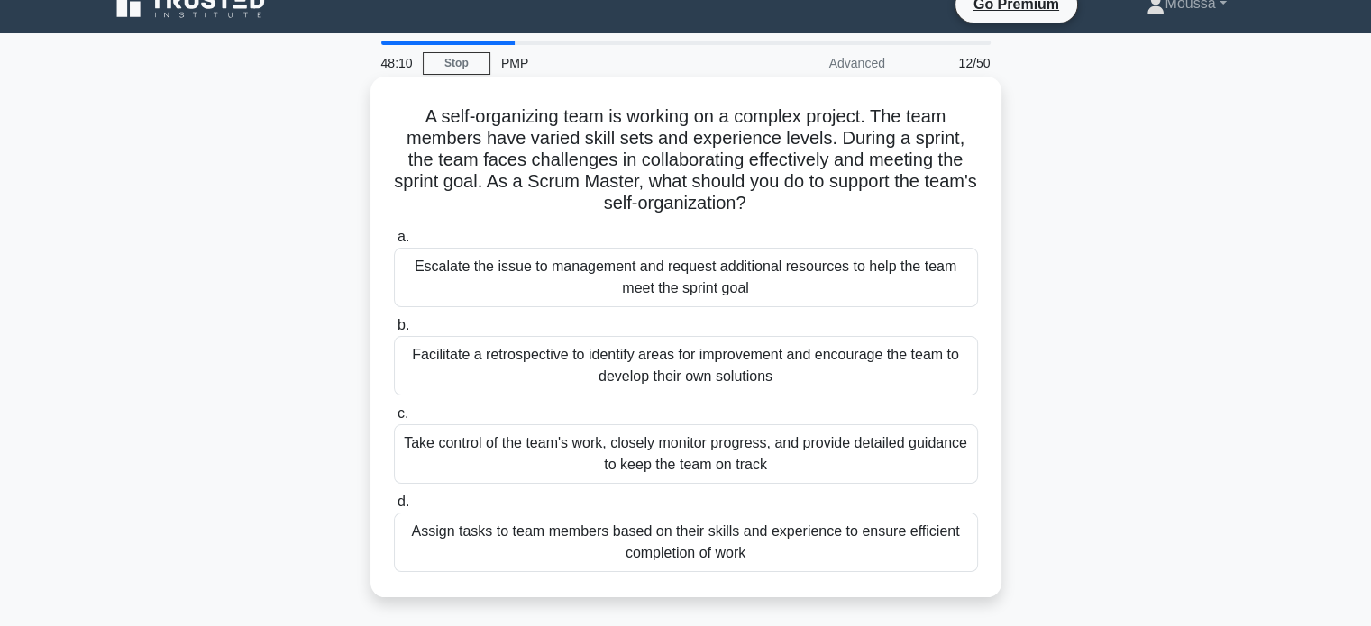
scroll to position [29, 0]
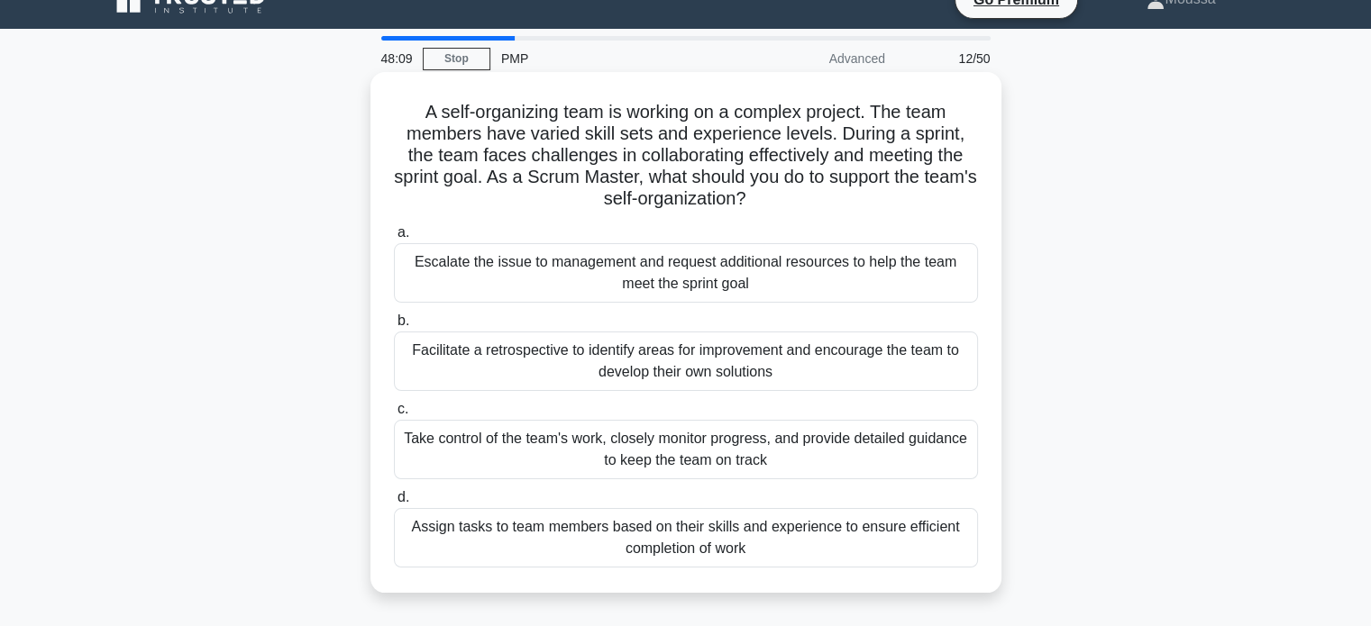
click at [624, 362] on div "Facilitate a retrospective to identify areas for improvement and encourage the …" at bounding box center [686, 361] width 584 height 59
click at [394, 327] on input "b. Facilitate a retrospective to identify areas for improvement and encourage t…" at bounding box center [394, 321] width 0 height 12
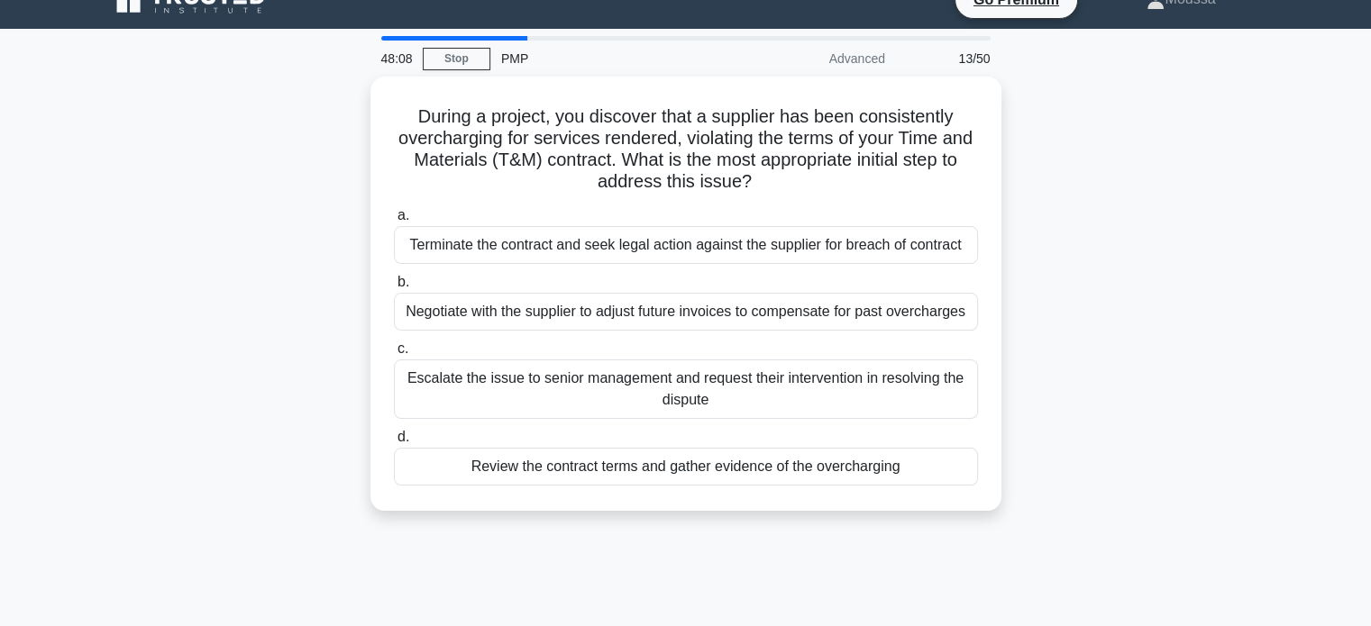
scroll to position [0, 0]
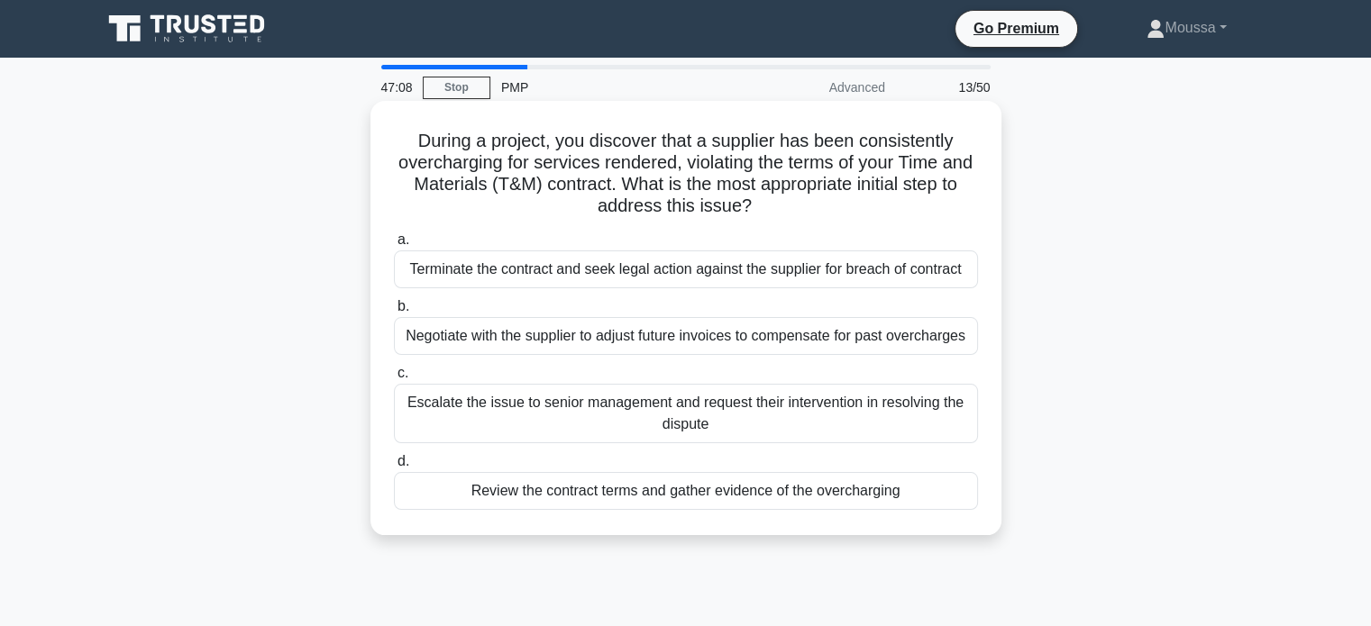
click at [537, 335] on div "Negotiate with the supplier to adjust future invoices to compensate for past ov…" at bounding box center [686, 336] width 584 height 38
click at [394, 313] on input "b. Negotiate with the supplier to adjust future invoices to compensate for past…" at bounding box center [394, 307] width 0 height 12
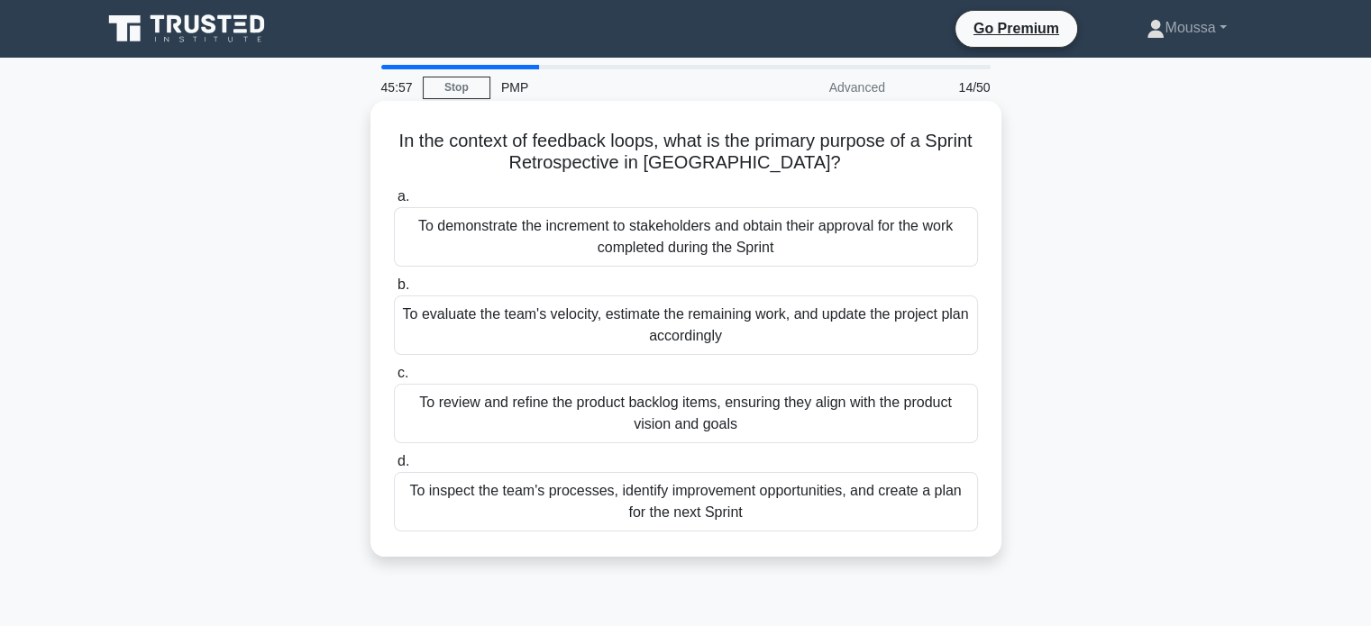
click at [703, 499] on div "To inspect the team's processes, identify improvement opportunities, and create…" at bounding box center [686, 501] width 584 height 59
click at [394, 468] on input "d. To inspect the team's processes, identify improvement opportunities, and cre…" at bounding box center [394, 462] width 0 height 12
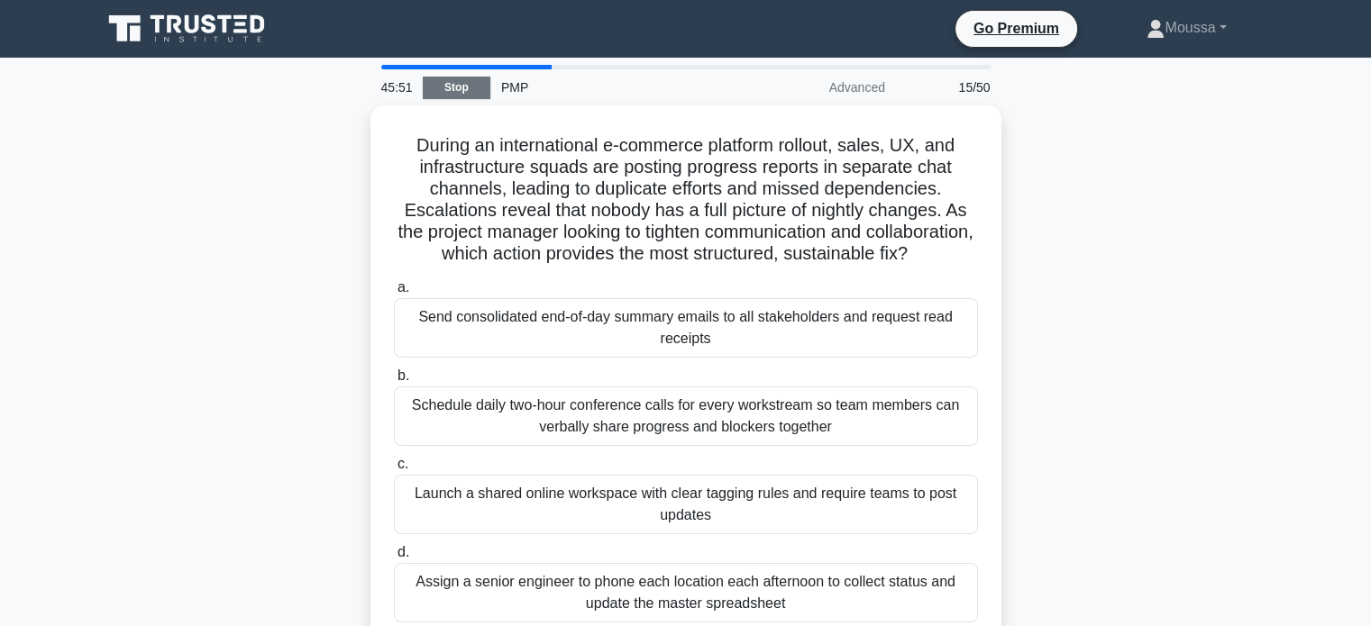
click at [450, 89] on link "Stop" at bounding box center [457, 88] width 68 height 23
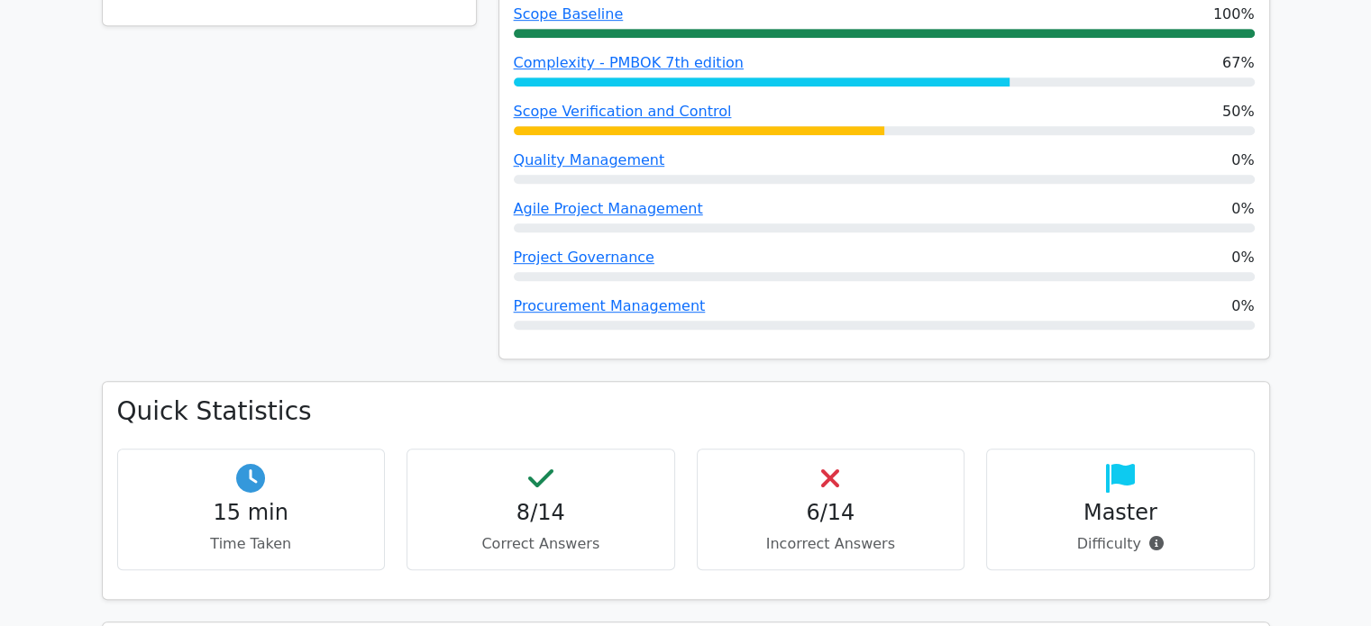
scroll to position [1070, 0]
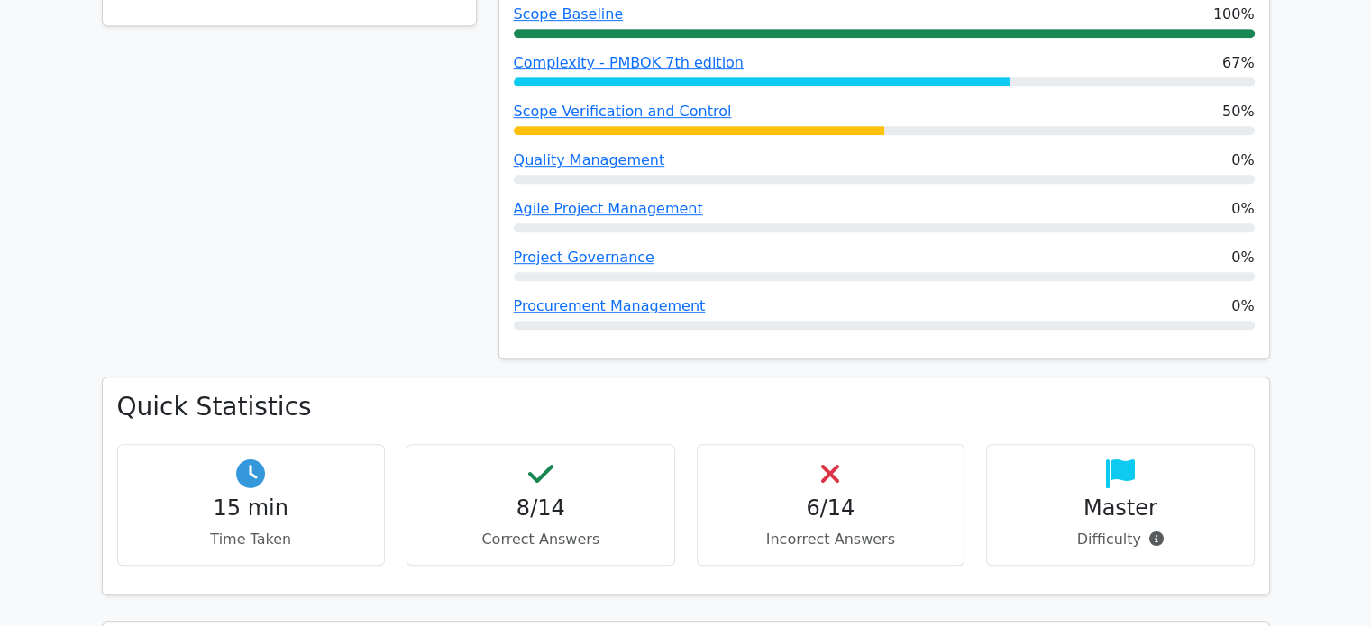
click at [872, 444] on div "6/14 Incorrect Answers" at bounding box center [831, 505] width 269 height 122
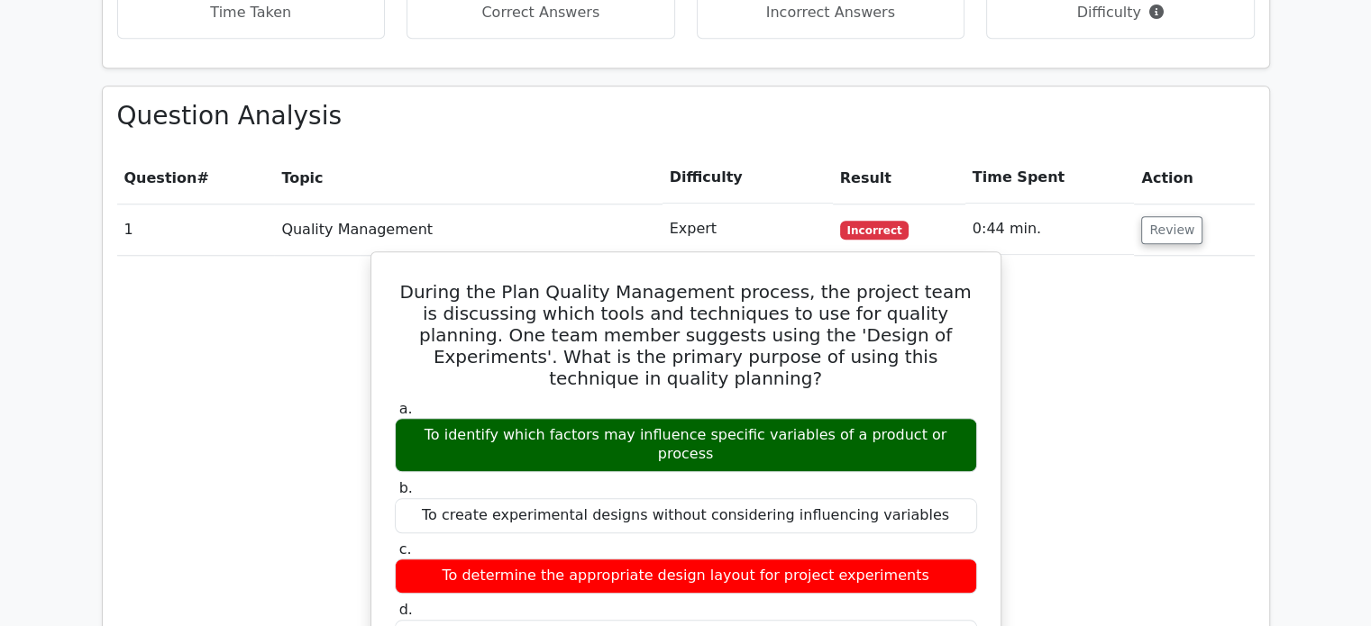
scroll to position [1584, 0]
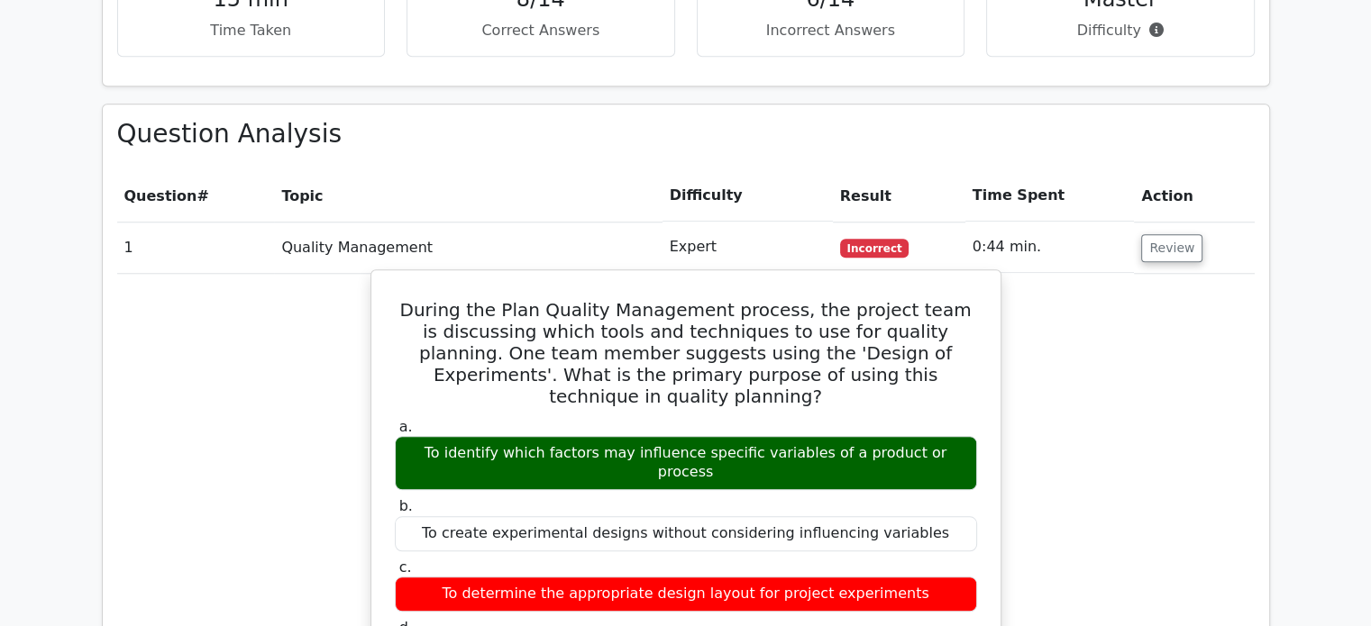
click at [728, 577] on div "To determine the appropriate design layout for project experiments" at bounding box center [686, 594] width 582 height 35
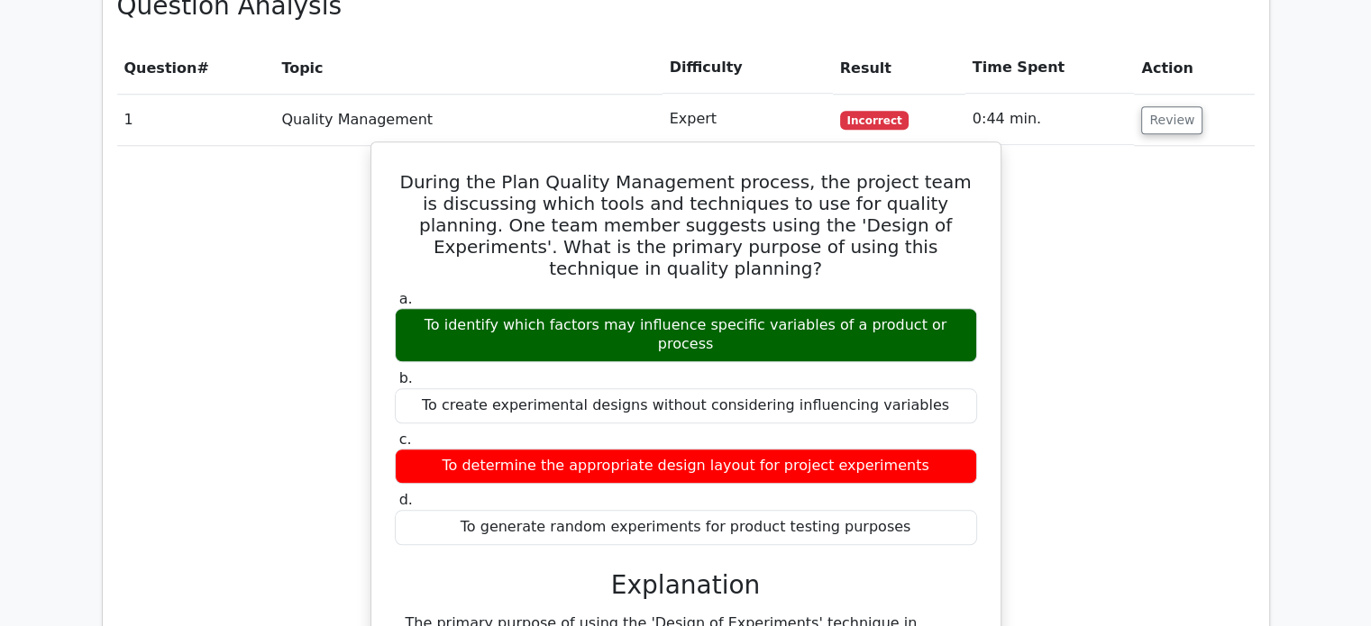
scroll to position [1714, 0]
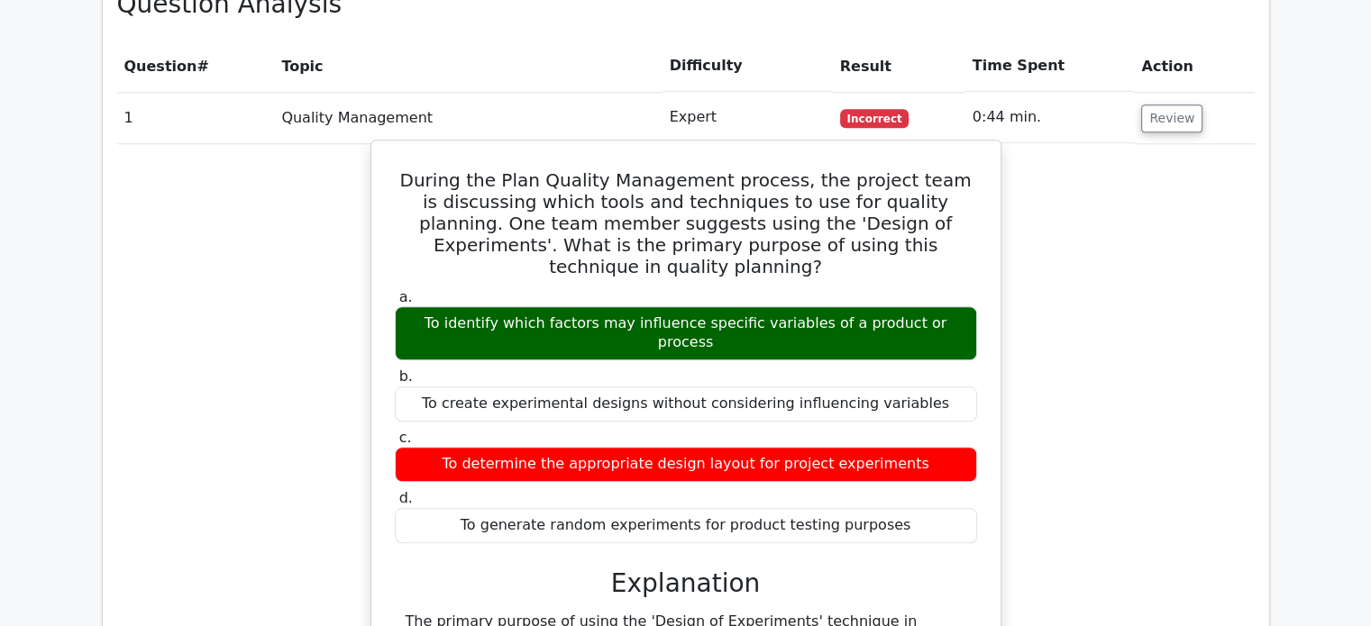
click at [651, 569] on h3 "Explanation" at bounding box center [685, 584] width 560 height 31
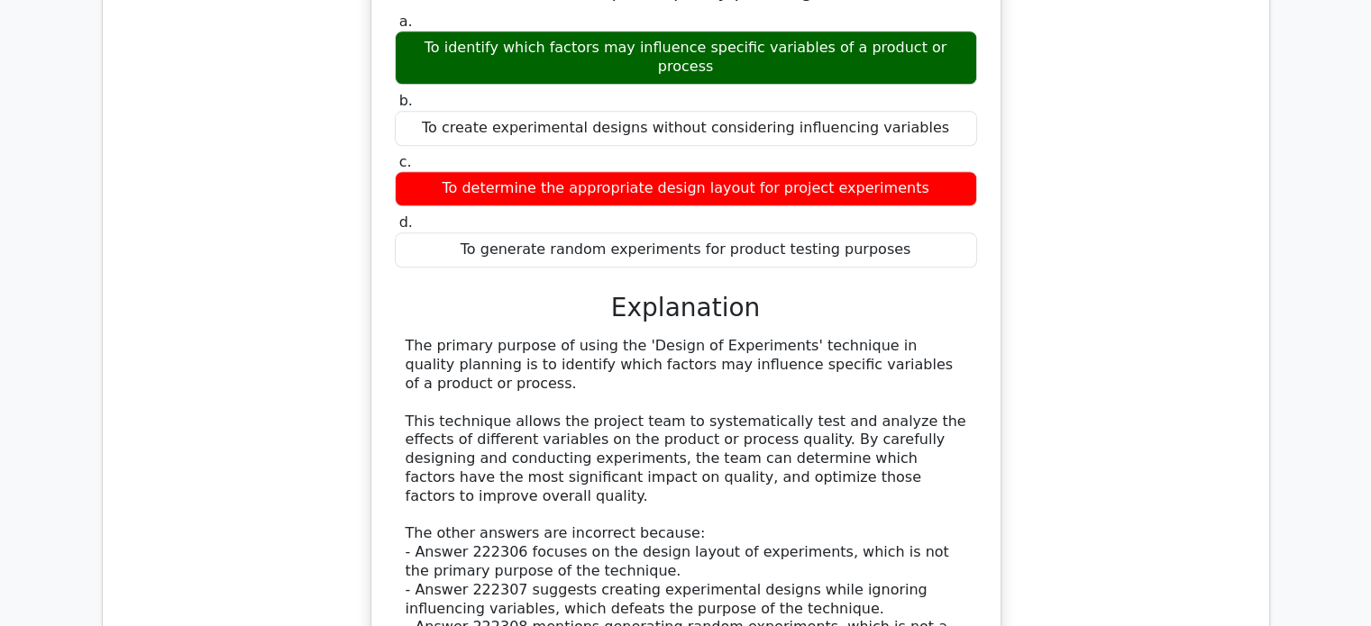
scroll to position [1992, 0]
